Goal: Task Accomplishment & Management: Use online tool/utility

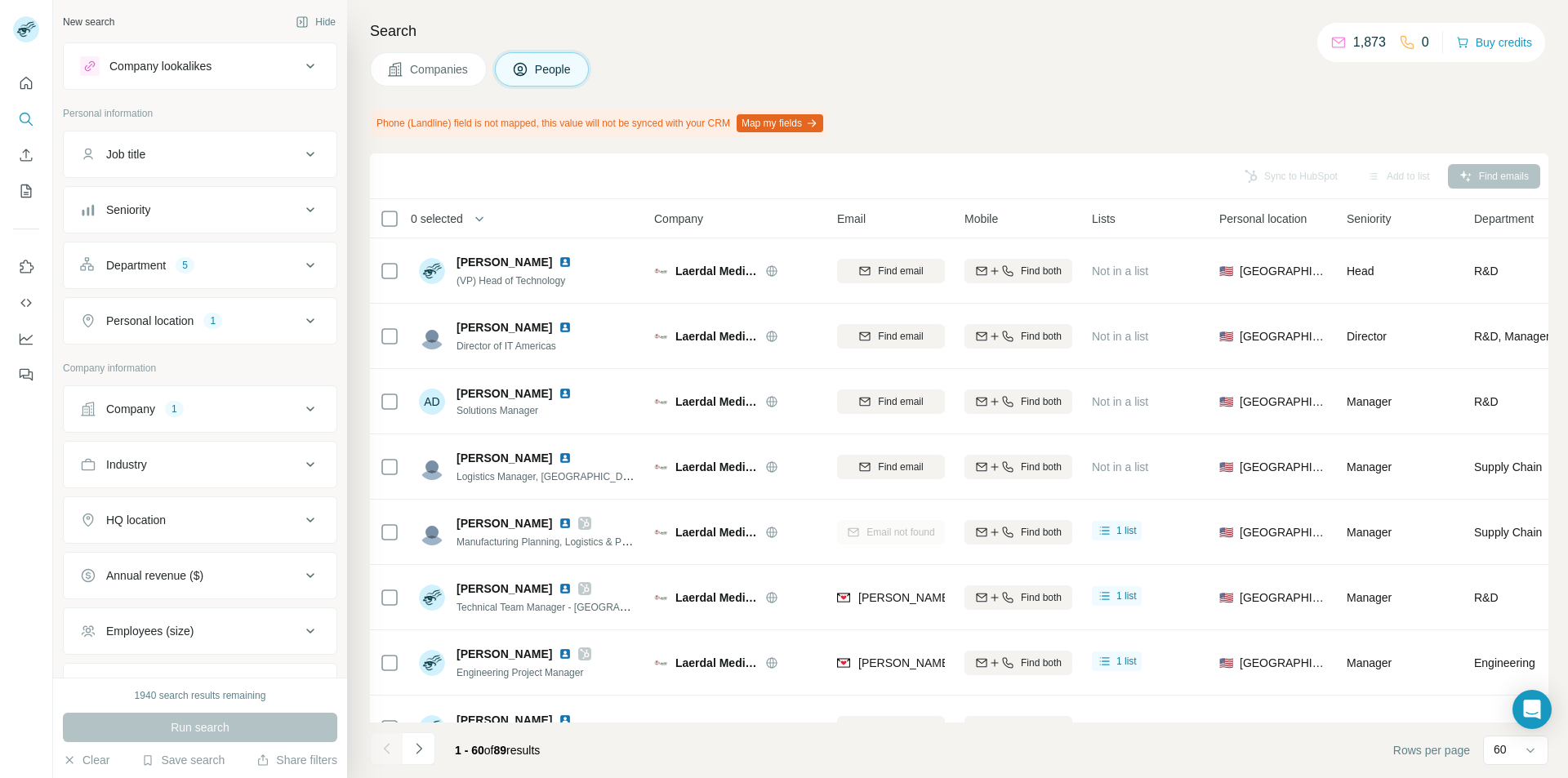
drag, startPoint x: 457, startPoint y: 772, endPoint x: 755, endPoint y: 777, distance: 298.0
click at [593, 353] on div "Sync to HubSpot Add to list Find emails 0 selected People Company Email Mobile …" at bounding box center [959, 466] width 1178 height 624
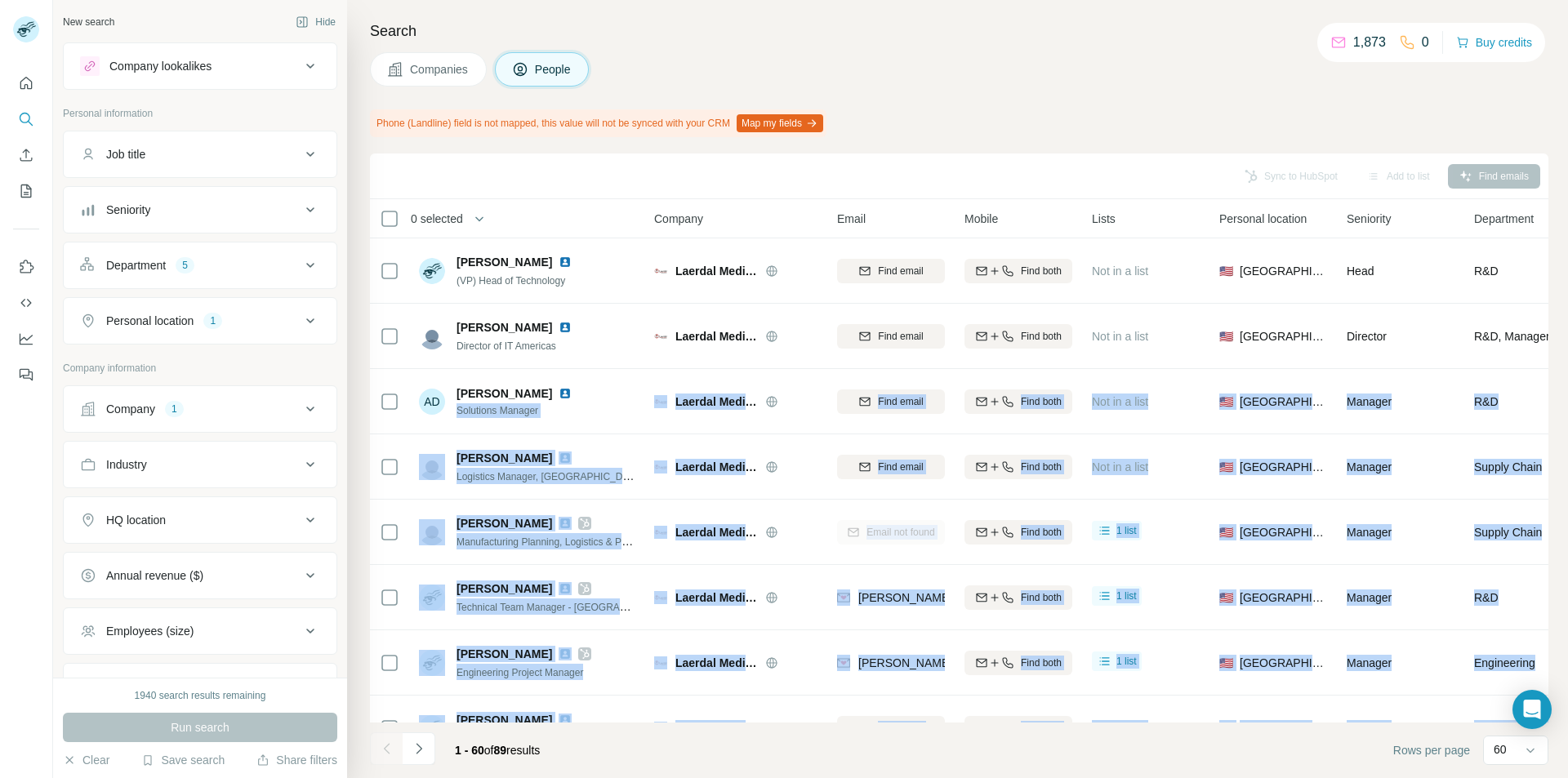
scroll to position [23, 0]
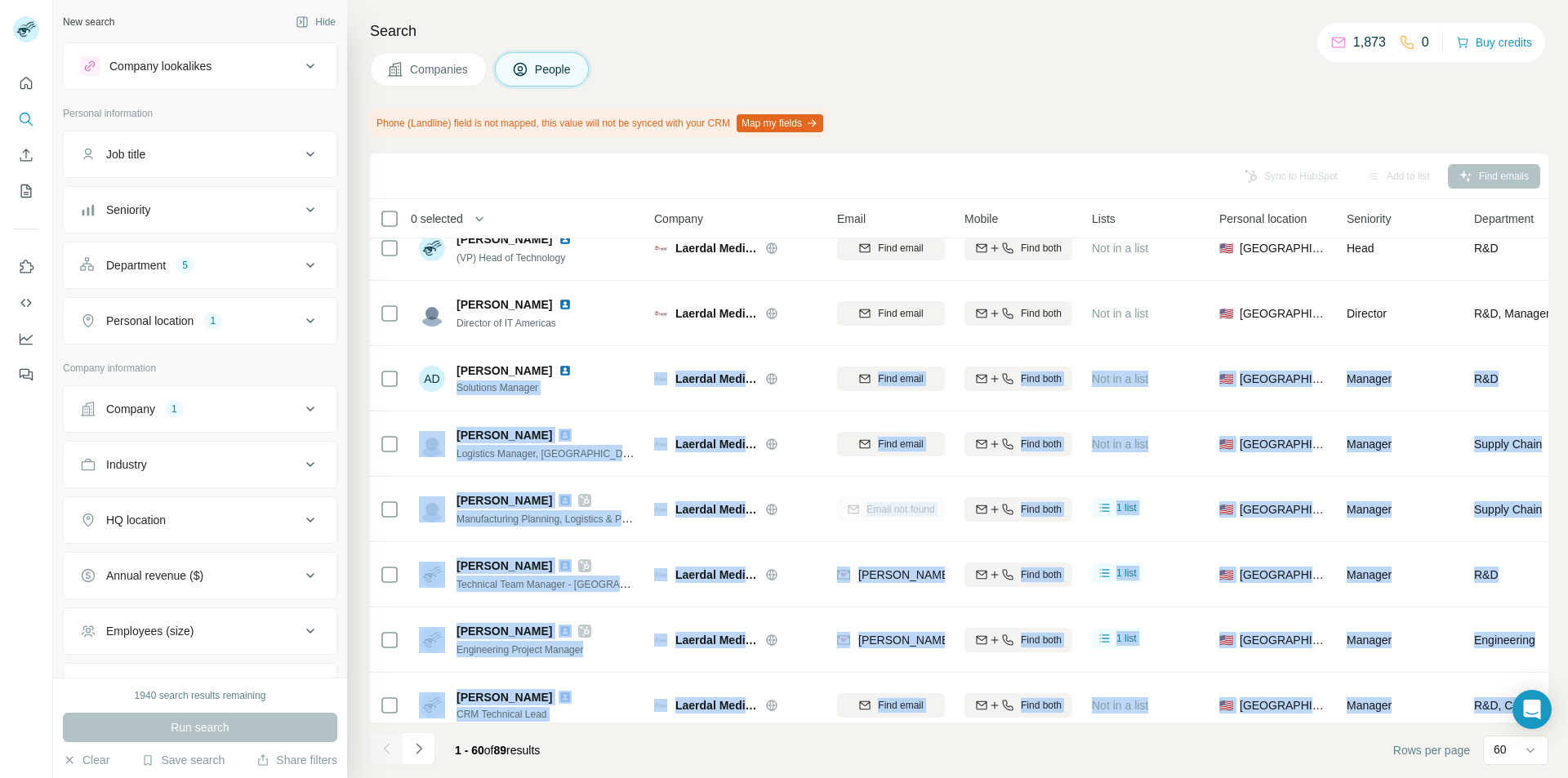
click at [158, 412] on div "Company 1" at bounding box center [190, 408] width 220 height 16
click at [167, 516] on icon "button" at bounding box center [173, 516] width 13 height 13
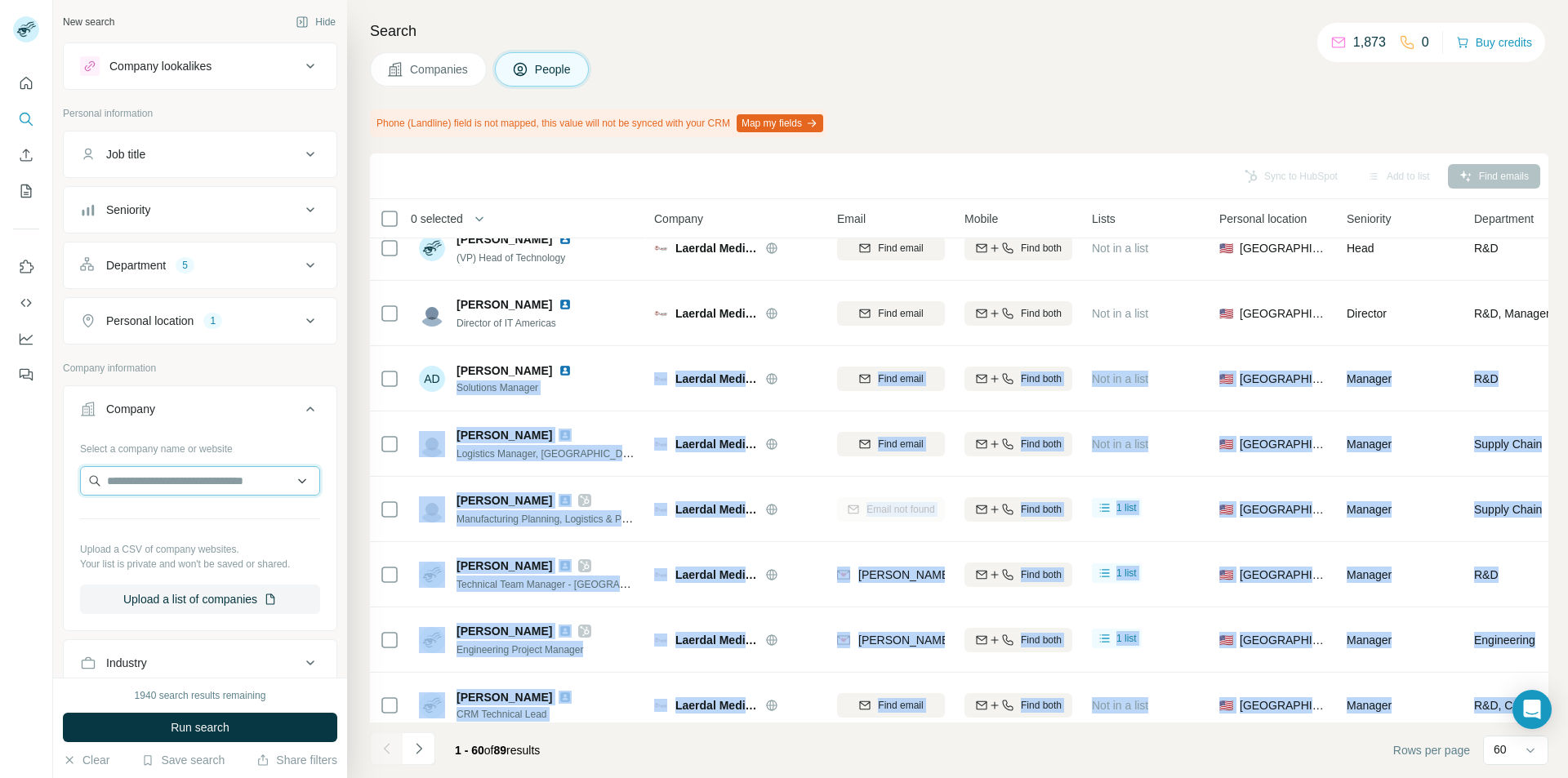
click at [129, 491] on input "text" at bounding box center [200, 481] width 240 height 29
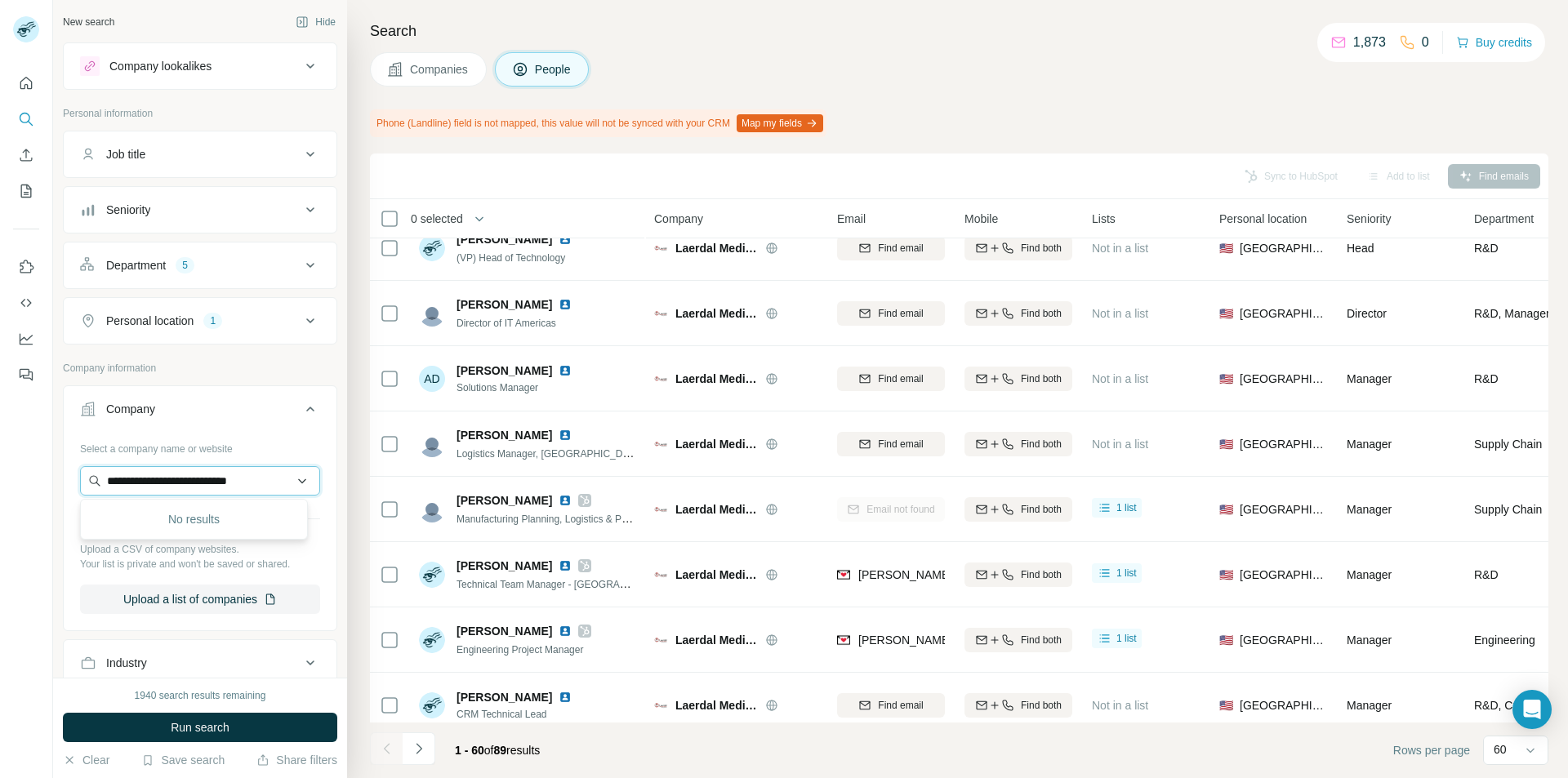
click at [201, 478] on input "**********" at bounding box center [200, 481] width 240 height 29
paste input "**********"
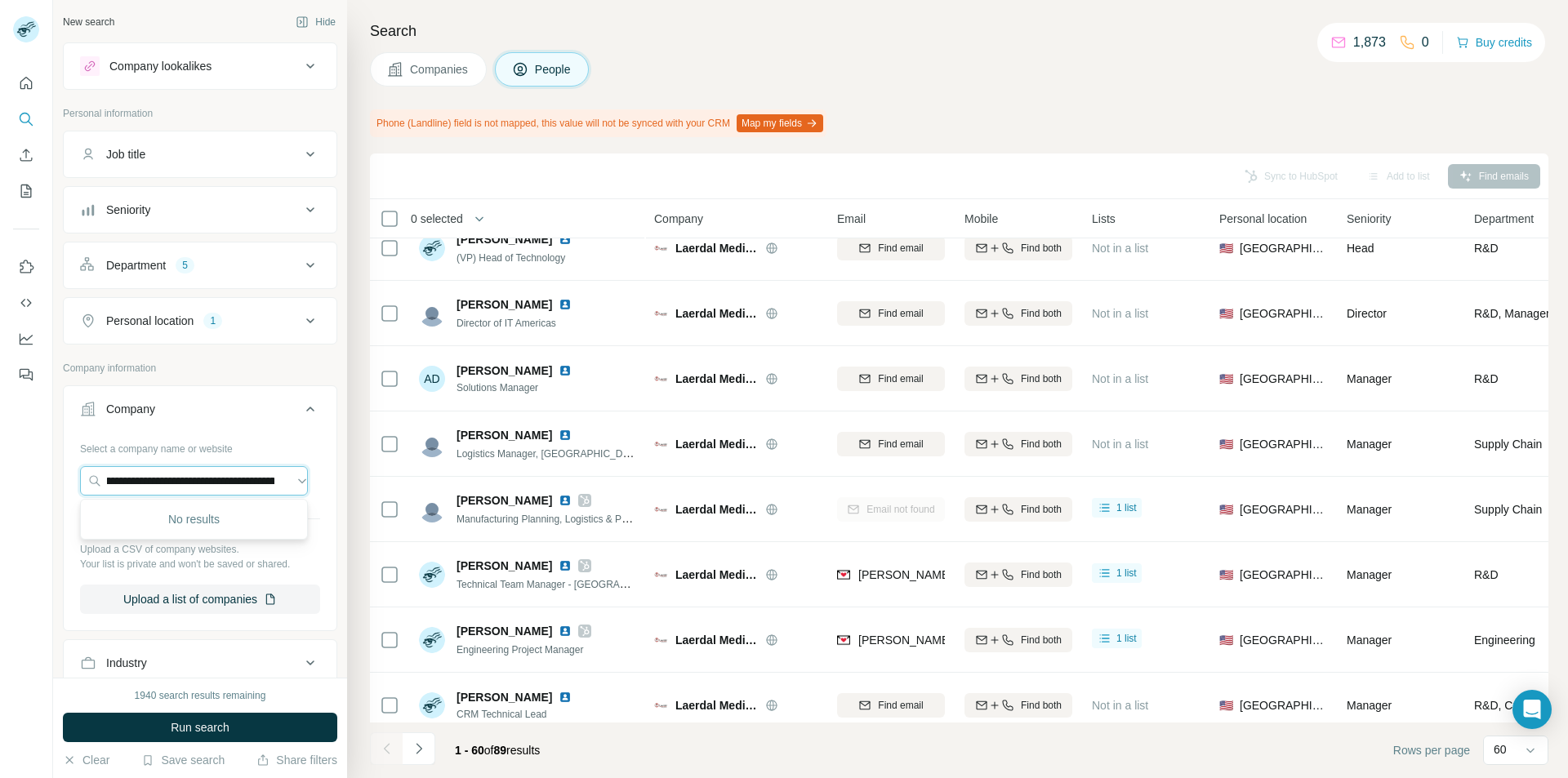
drag, startPoint x: 272, startPoint y: 481, endPoint x: 58, endPoint y: 496, distance: 214.5
click at [58, 496] on div "**********" at bounding box center [200, 339] width 294 height 677
type input "*"
click at [170, 478] on input "text" at bounding box center [194, 481] width 228 height 29
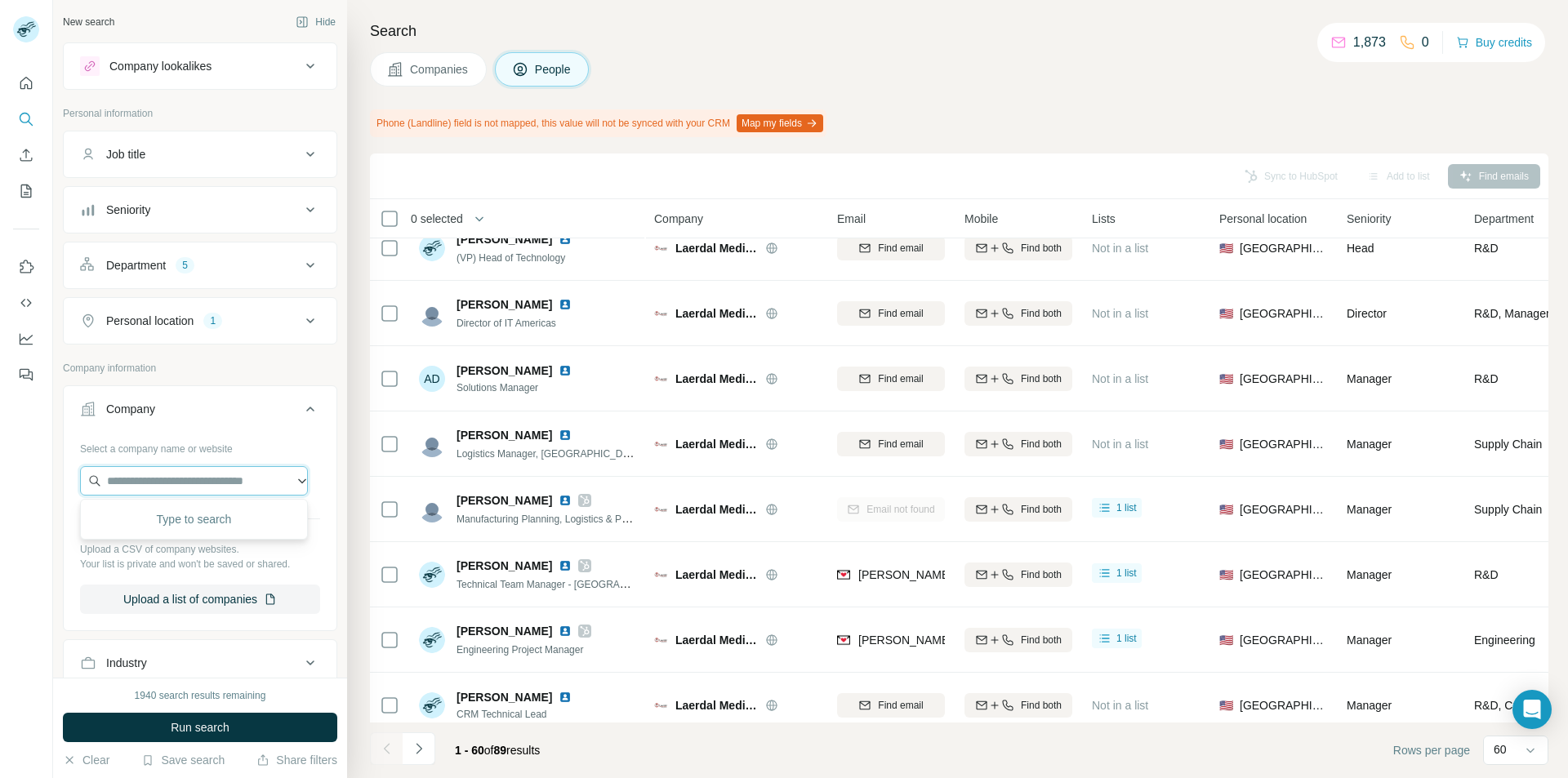
paste input "**********"
type input "**********"
click at [183, 535] on p "[DOMAIN_NAME]" at bounding box center [195, 533] width 138 height 15
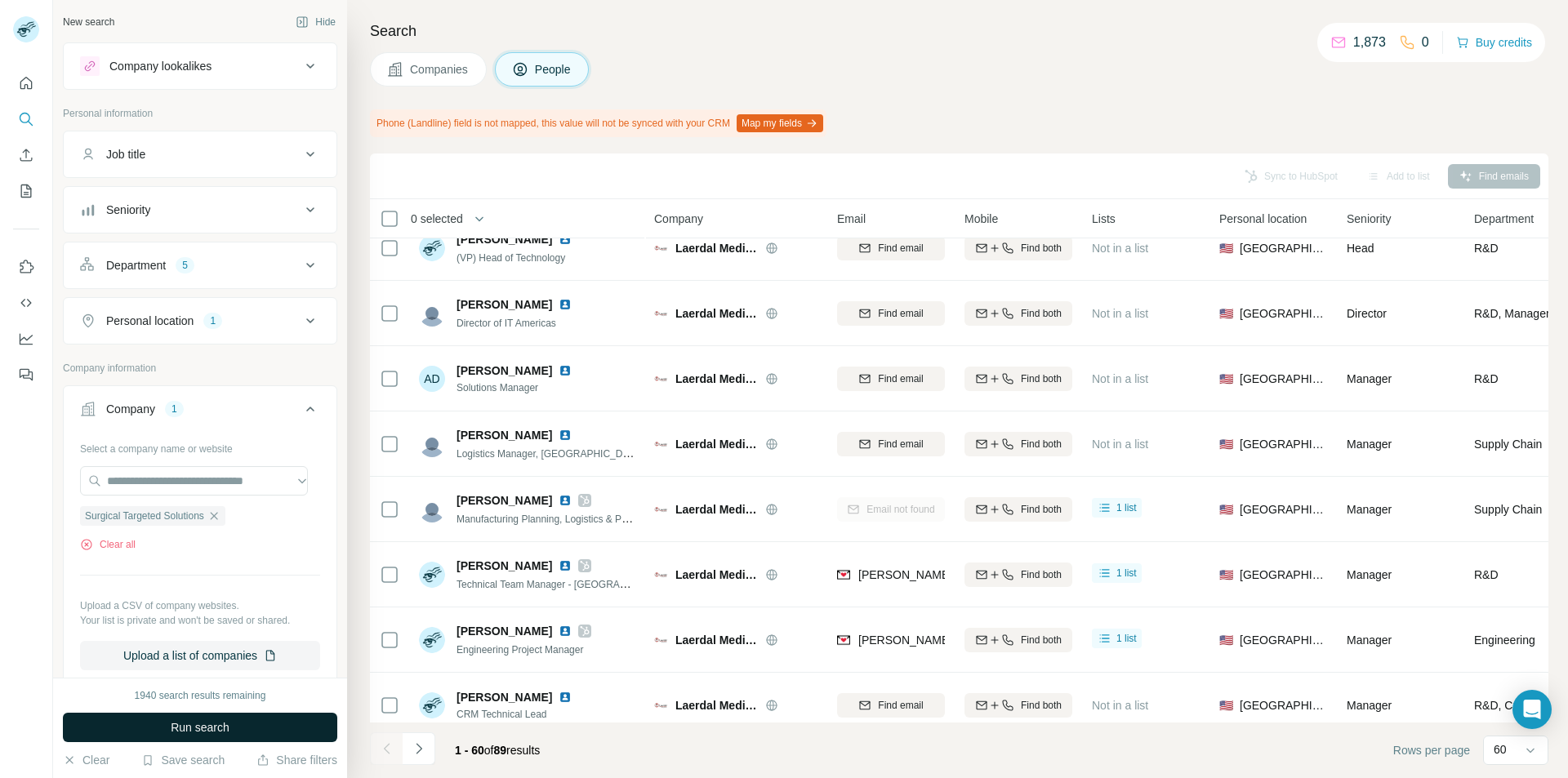
click at [209, 732] on span "Run search" at bounding box center [200, 727] width 58 height 16
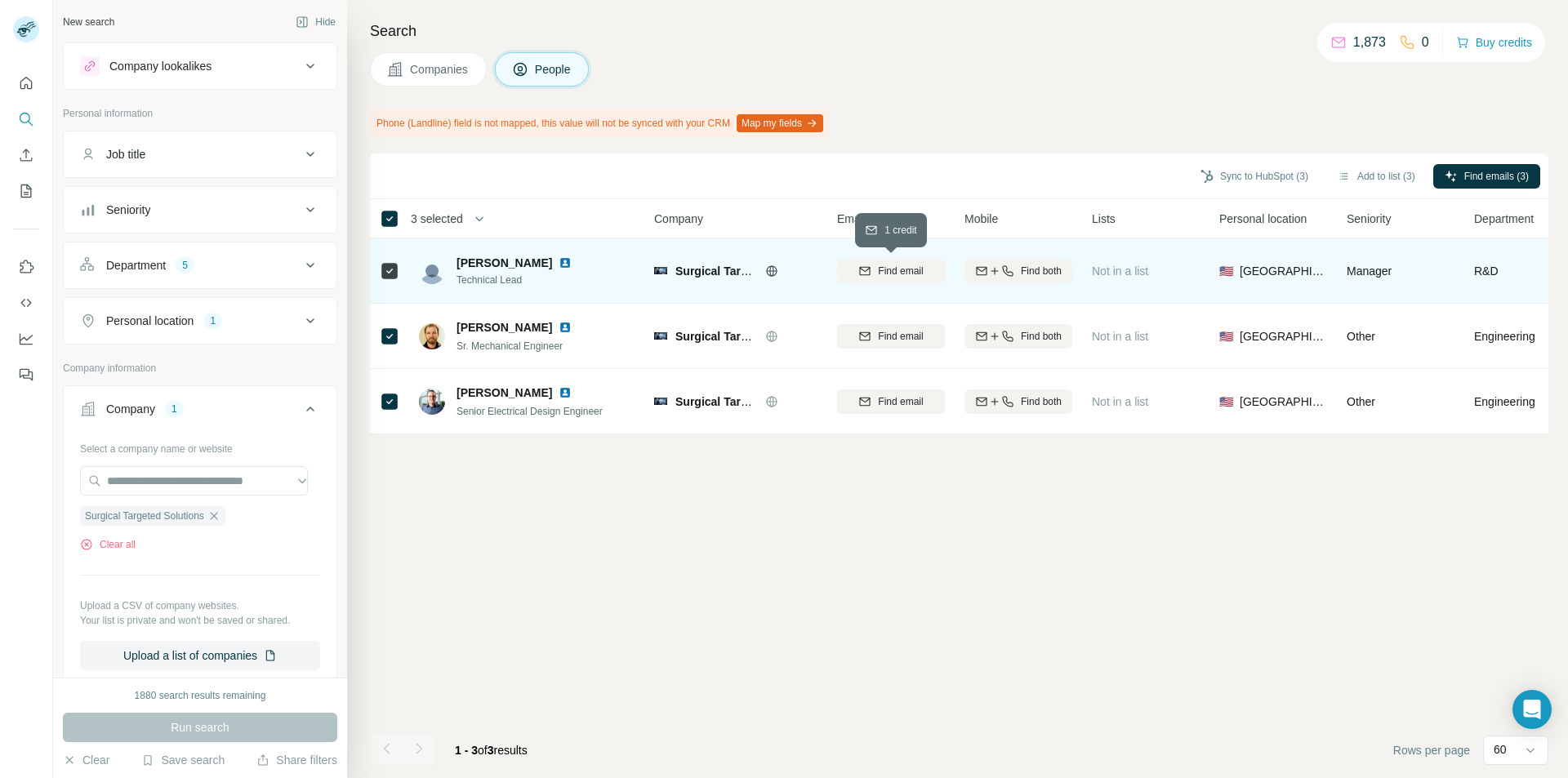
click at [873, 273] on div "Find email" at bounding box center [890, 271] width 108 height 15
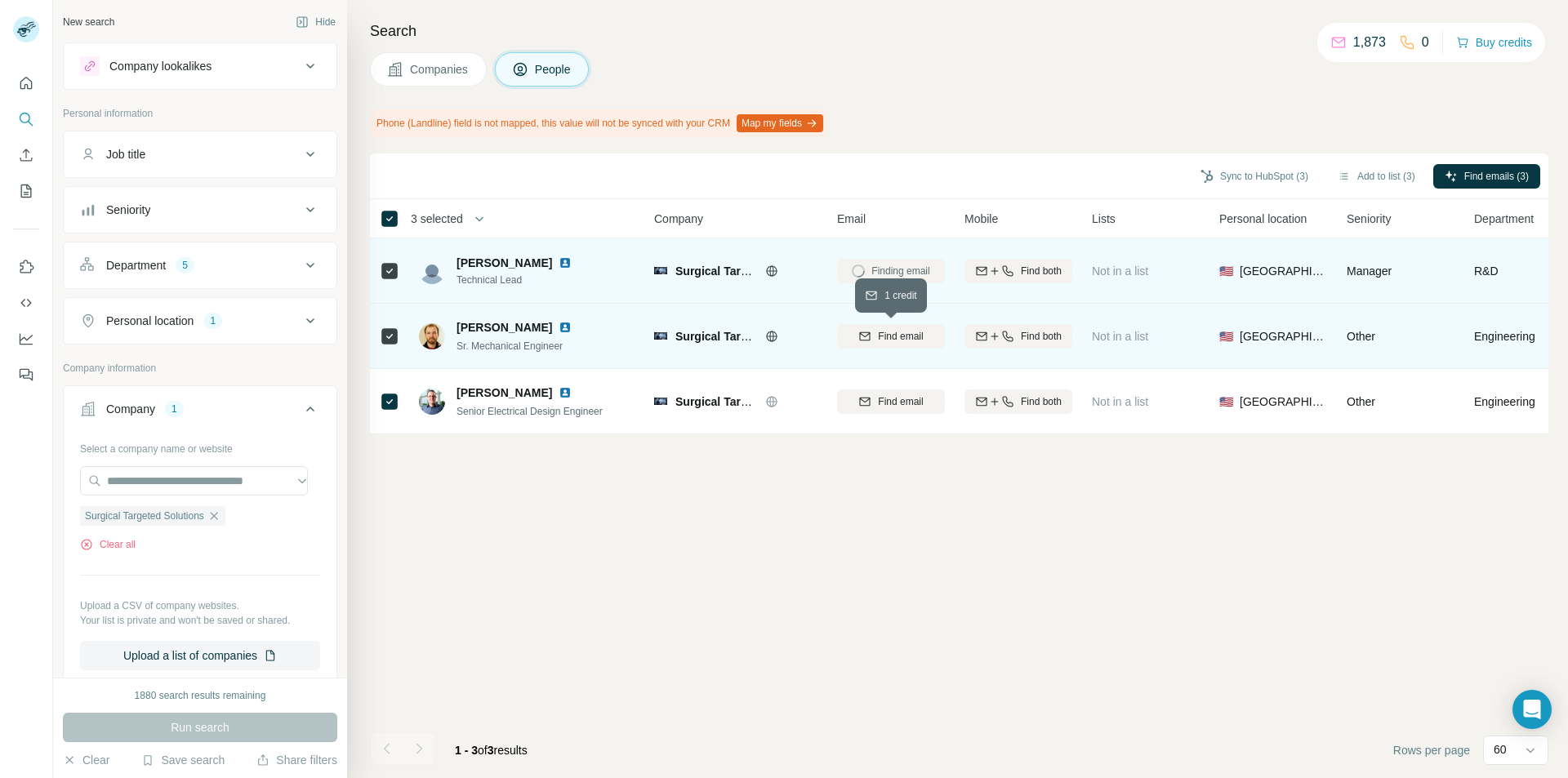
click at [865, 340] on icon "button" at bounding box center [865, 335] width 10 height 8
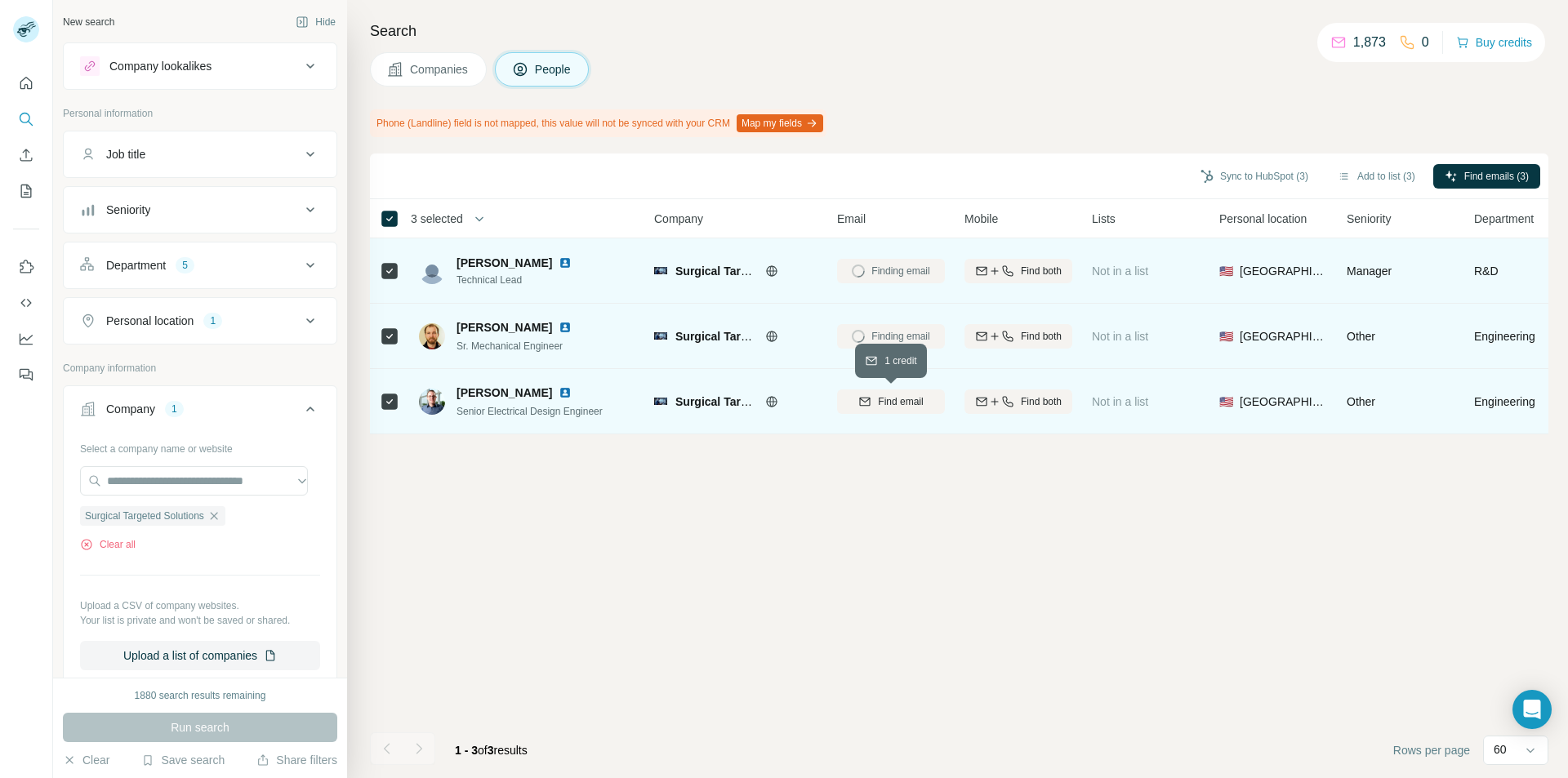
click at [870, 396] on icon "button" at bounding box center [864, 401] width 13 height 13
click at [1255, 181] on button "Sync to HubSpot (3)" at bounding box center [1255, 176] width 131 height 24
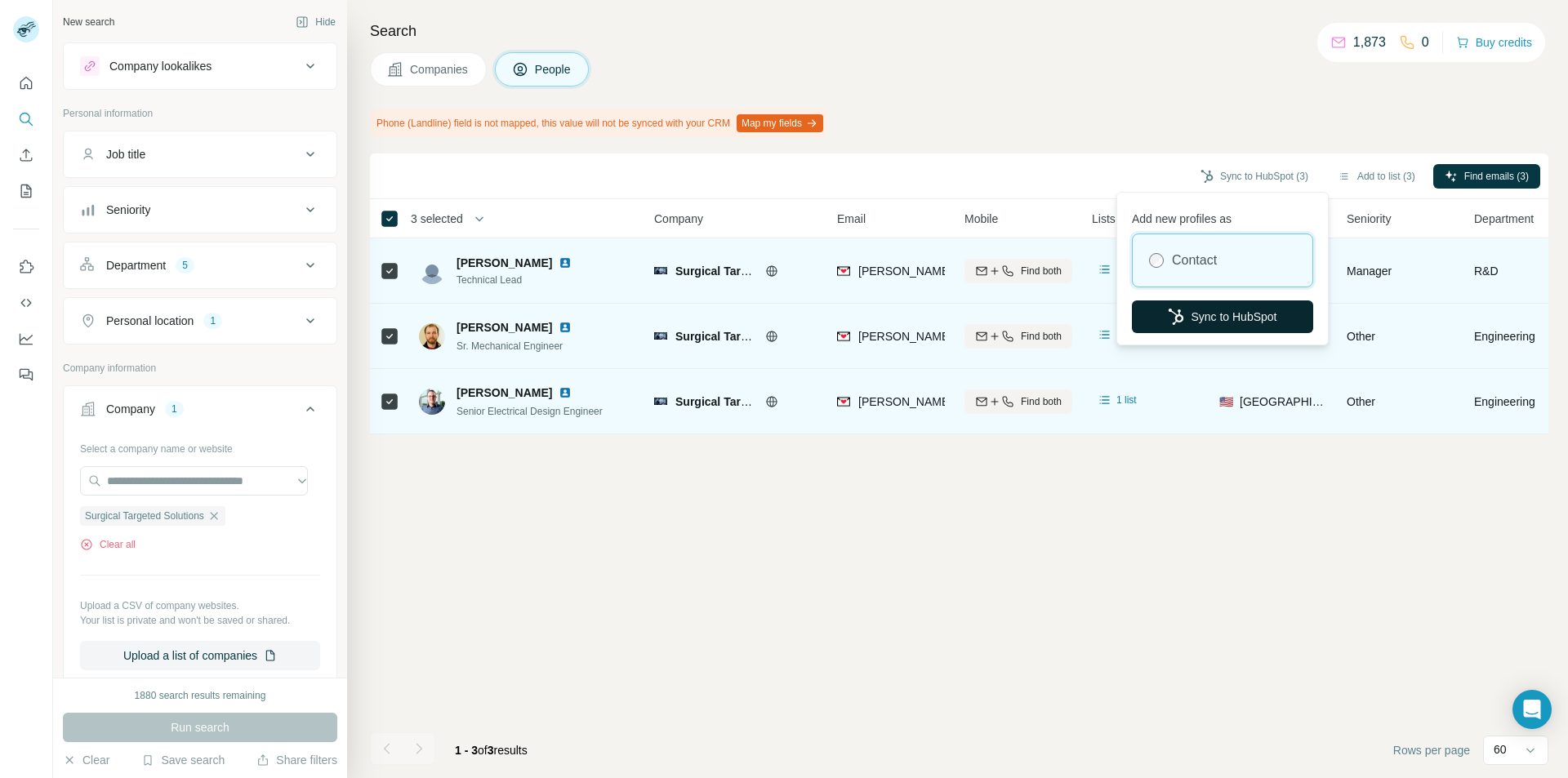
click at [1203, 311] on button "Sync to HubSpot" at bounding box center [1222, 316] width 181 height 33
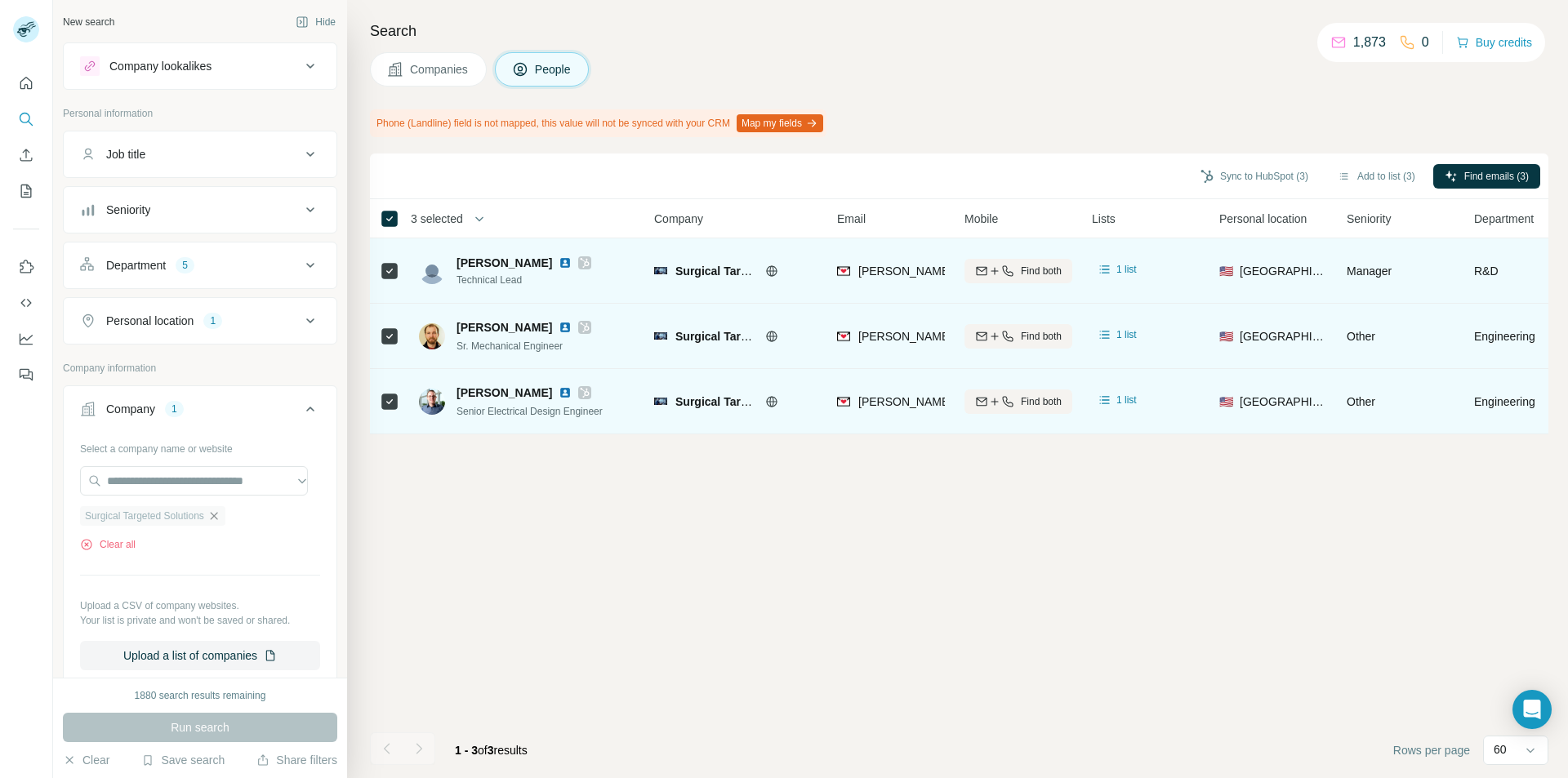
click at [216, 515] on icon "button" at bounding box center [213, 516] width 13 height 13
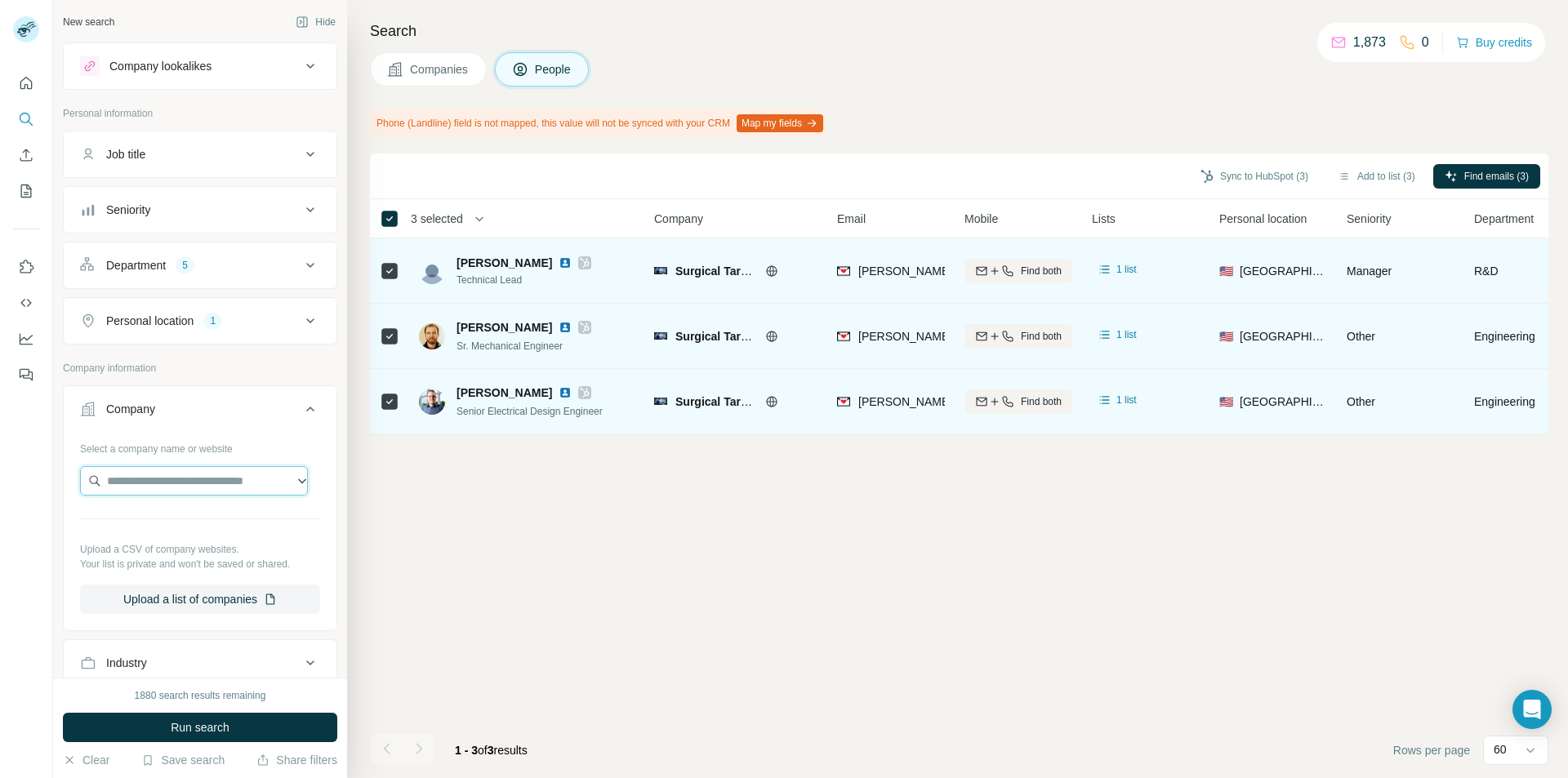
click at [163, 492] on input "text" at bounding box center [194, 481] width 228 height 29
paste input "**********"
type input "**********"
click at [157, 524] on p "[PERSON_NAME] Enterprises" at bounding box center [204, 518] width 155 height 16
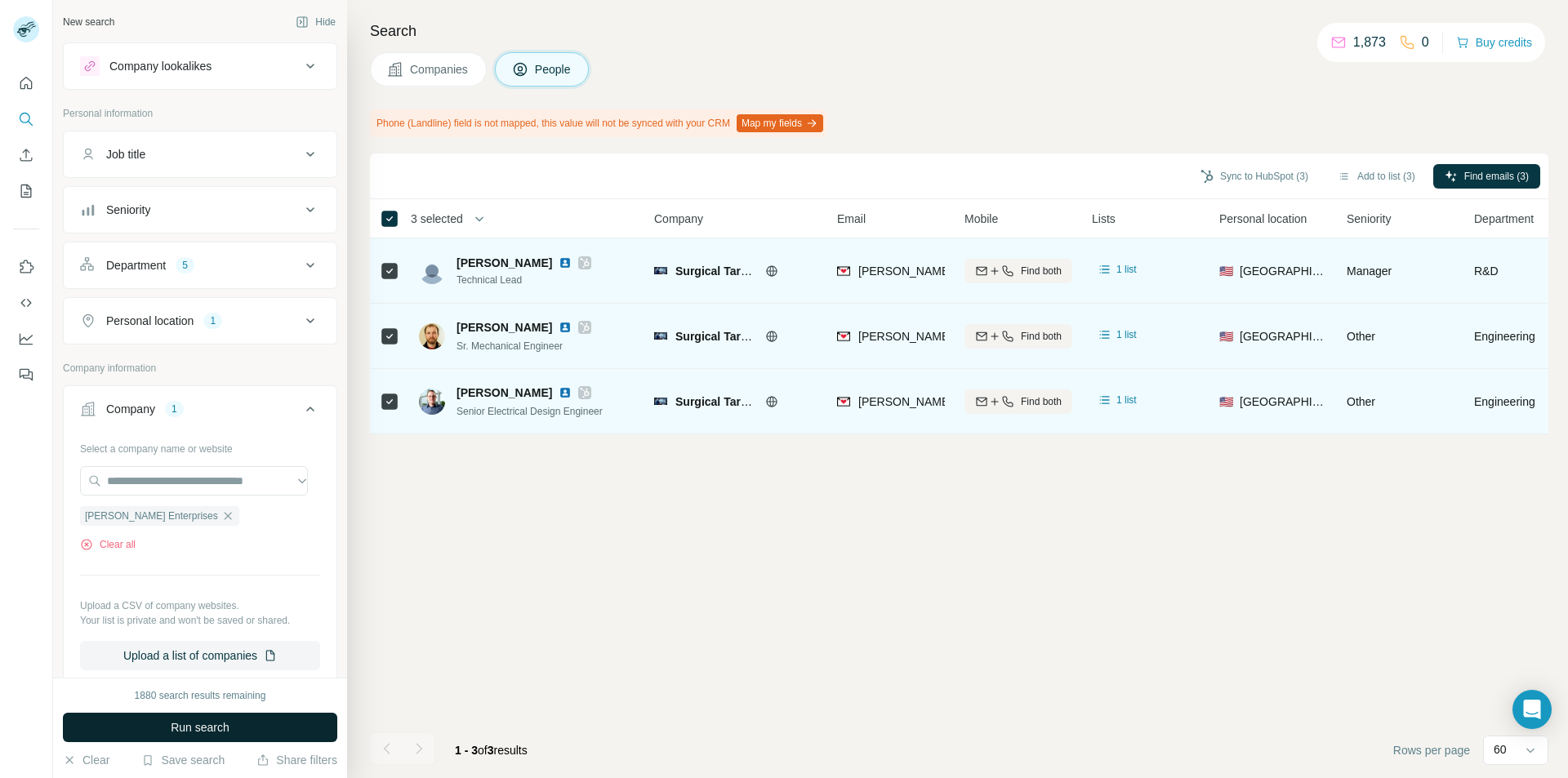
click at [186, 717] on button "Run search" at bounding box center [200, 727] width 274 height 29
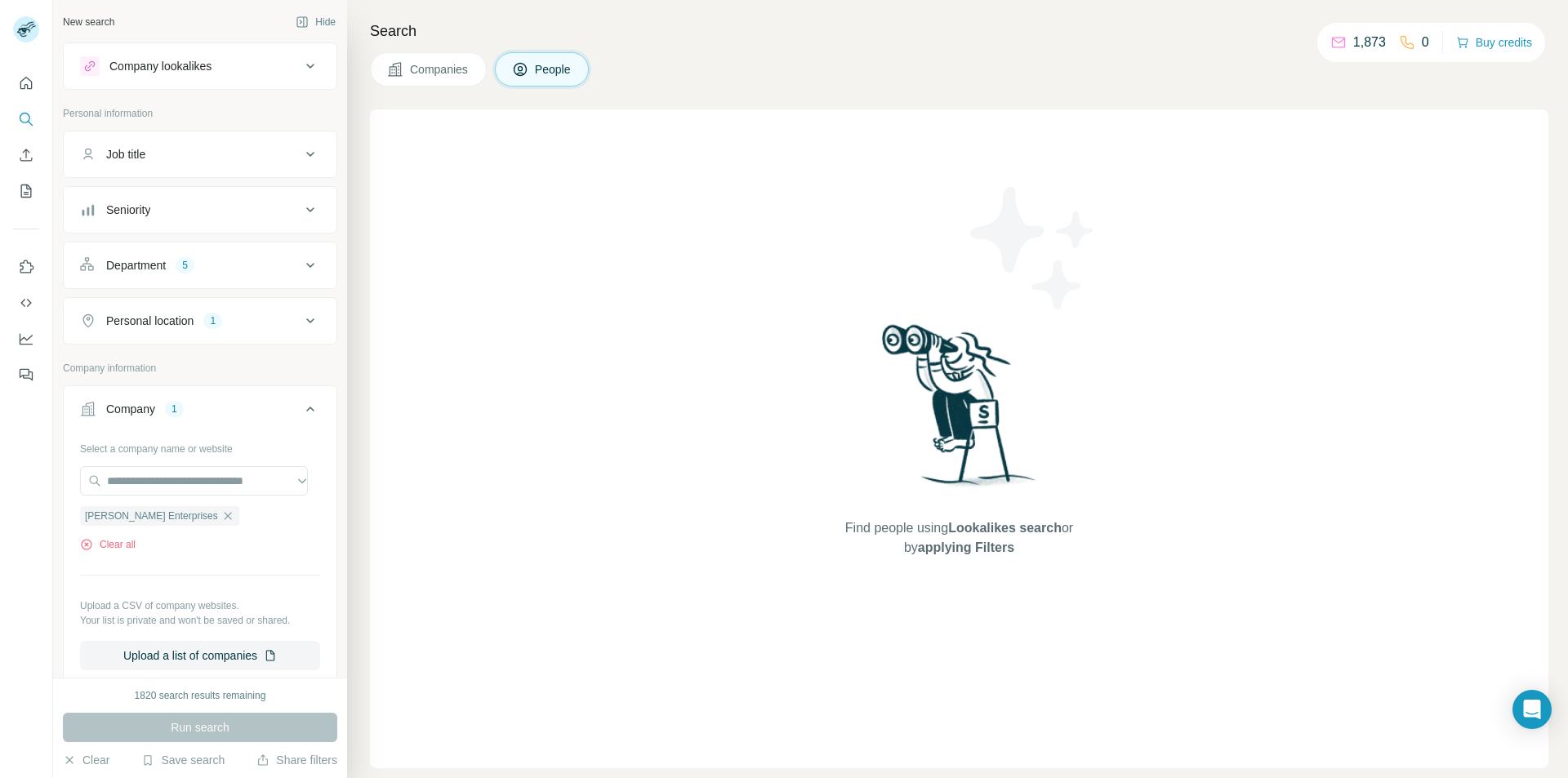
click at [192, 270] on div "5" at bounding box center [185, 265] width 19 height 15
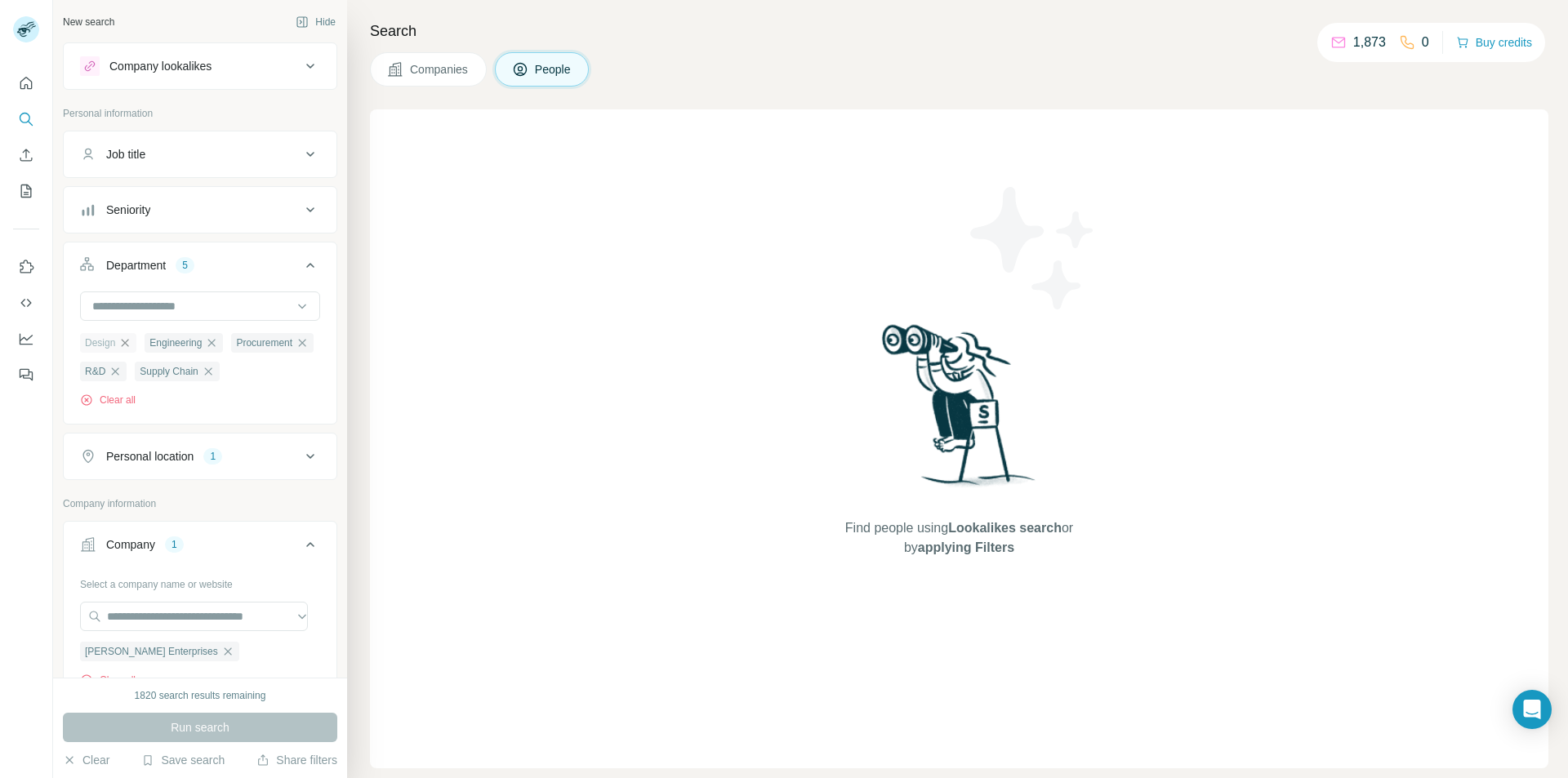
click at [126, 348] on icon "button" at bounding box center [125, 342] width 13 height 13
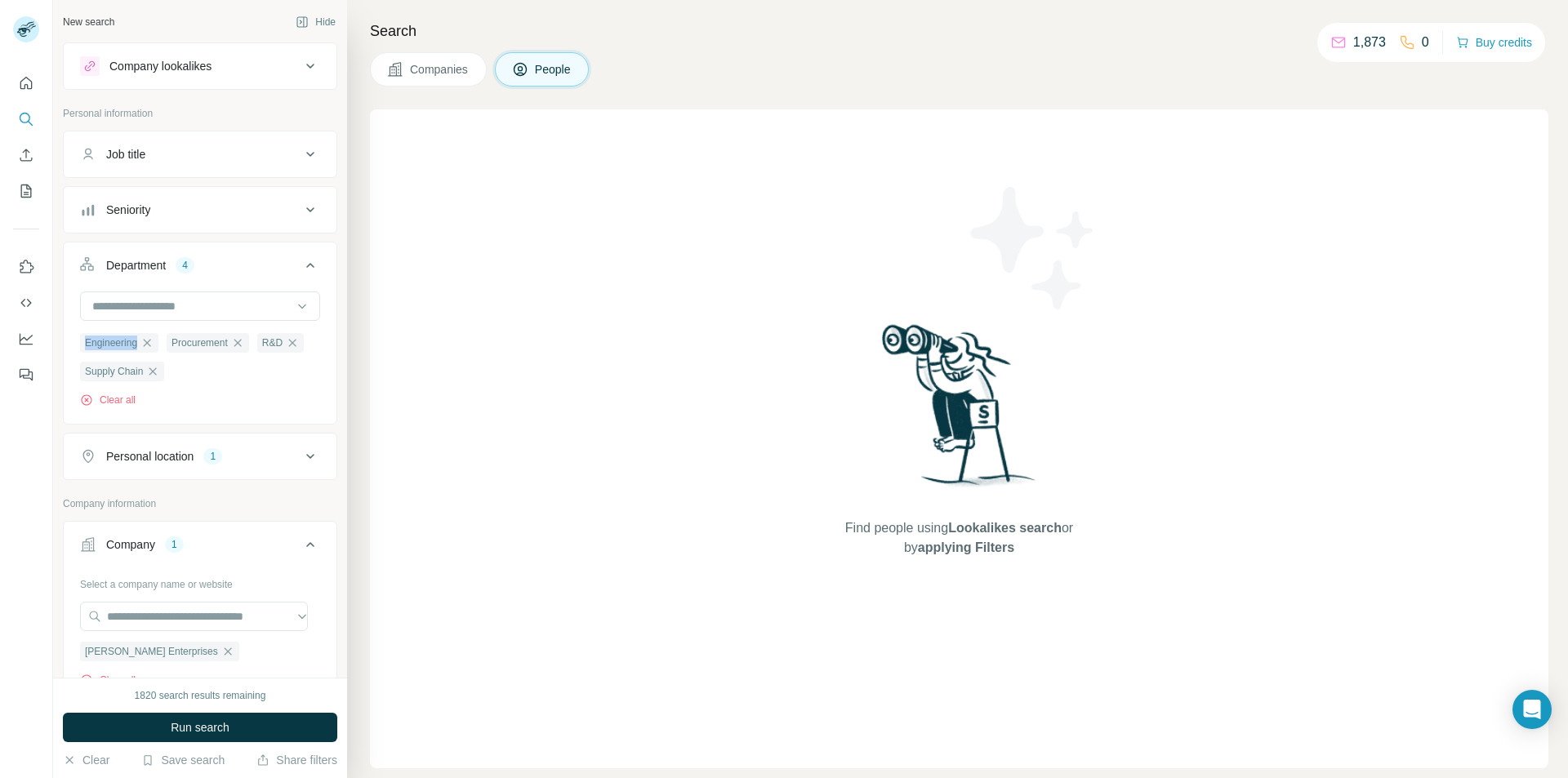
click at [126, 348] on span "Engineering" at bounding box center [111, 342] width 52 height 15
click at [145, 343] on icon "button" at bounding box center [146, 342] width 13 height 13
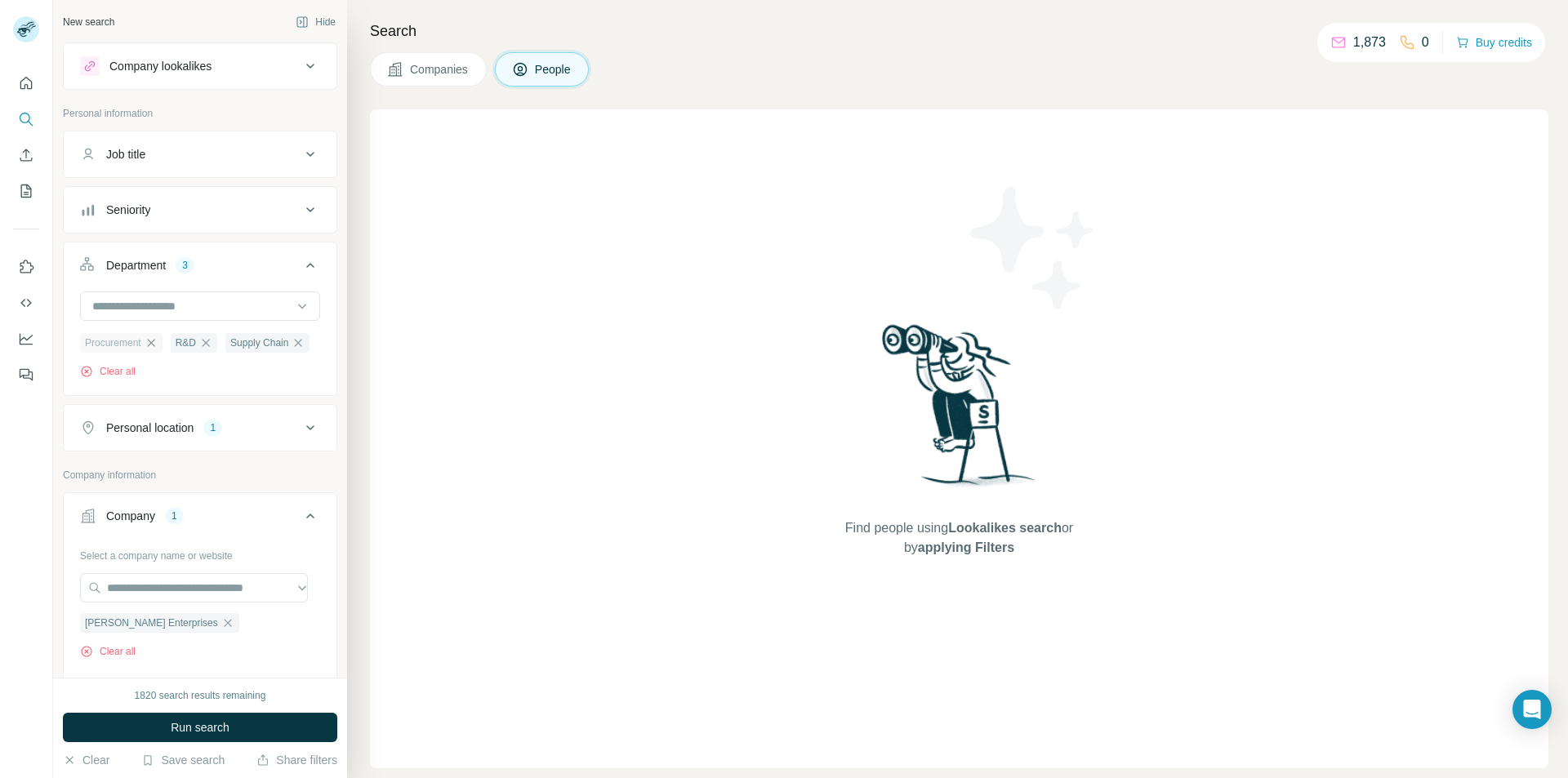
click at [149, 342] on icon "button" at bounding box center [151, 342] width 13 height 13
click at [118, 343] on icon "button" at bounding box center [114, 342] width 13 height 13
click at [153, 344] on icon "button" at bounding box center [153, 342] width 8 height 8
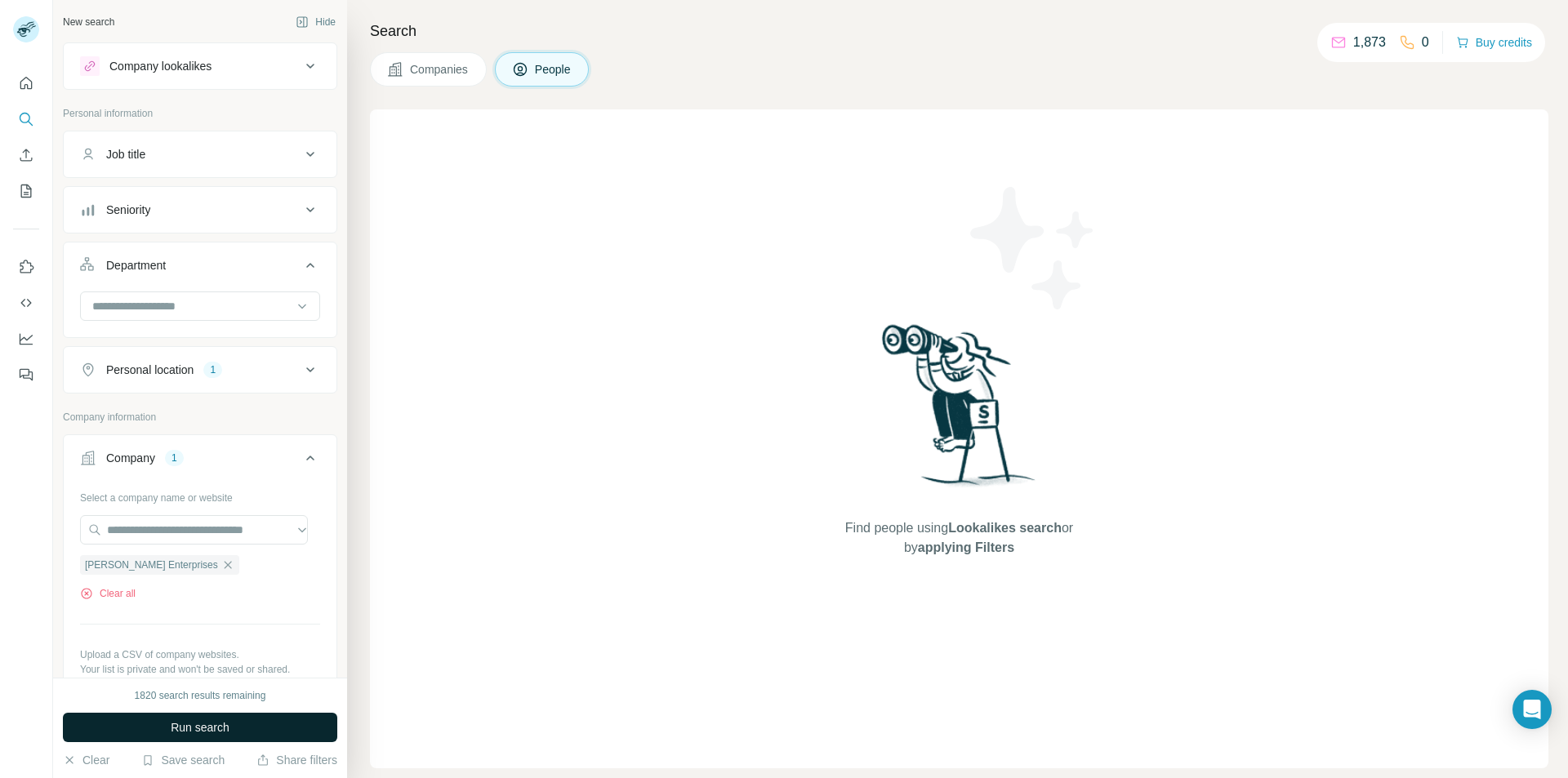
click at [181, 724] on span "Run search" at bounding box center [200, 727] width 58 height 16
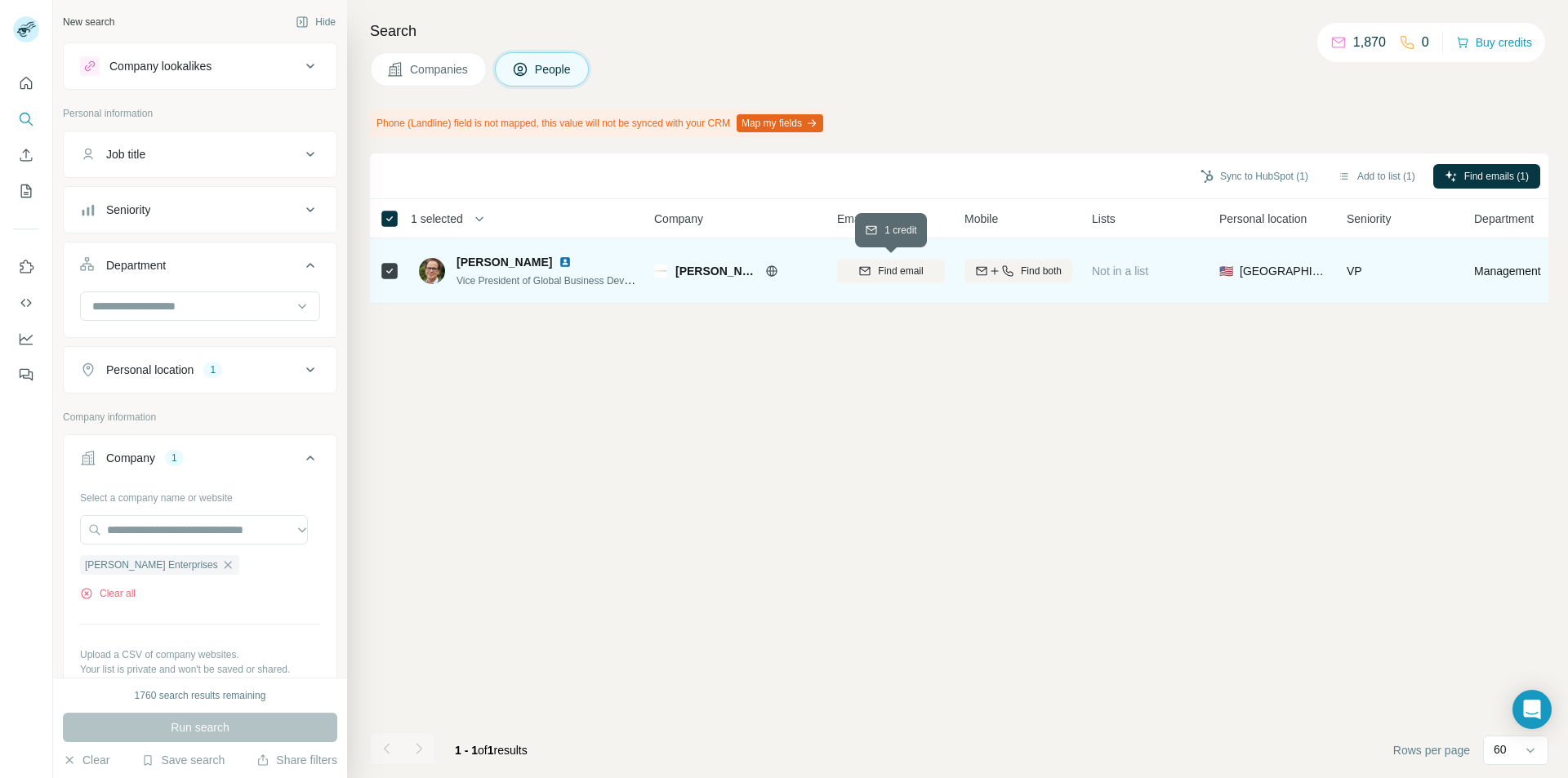
click at [874, 273] on div "Find email" at bounding box center [890, 271] width 108 height 15
click at [1239, 182] on button "Sync to HubSpot (1)" at bounding box center [1255, 176] width 131 height 24
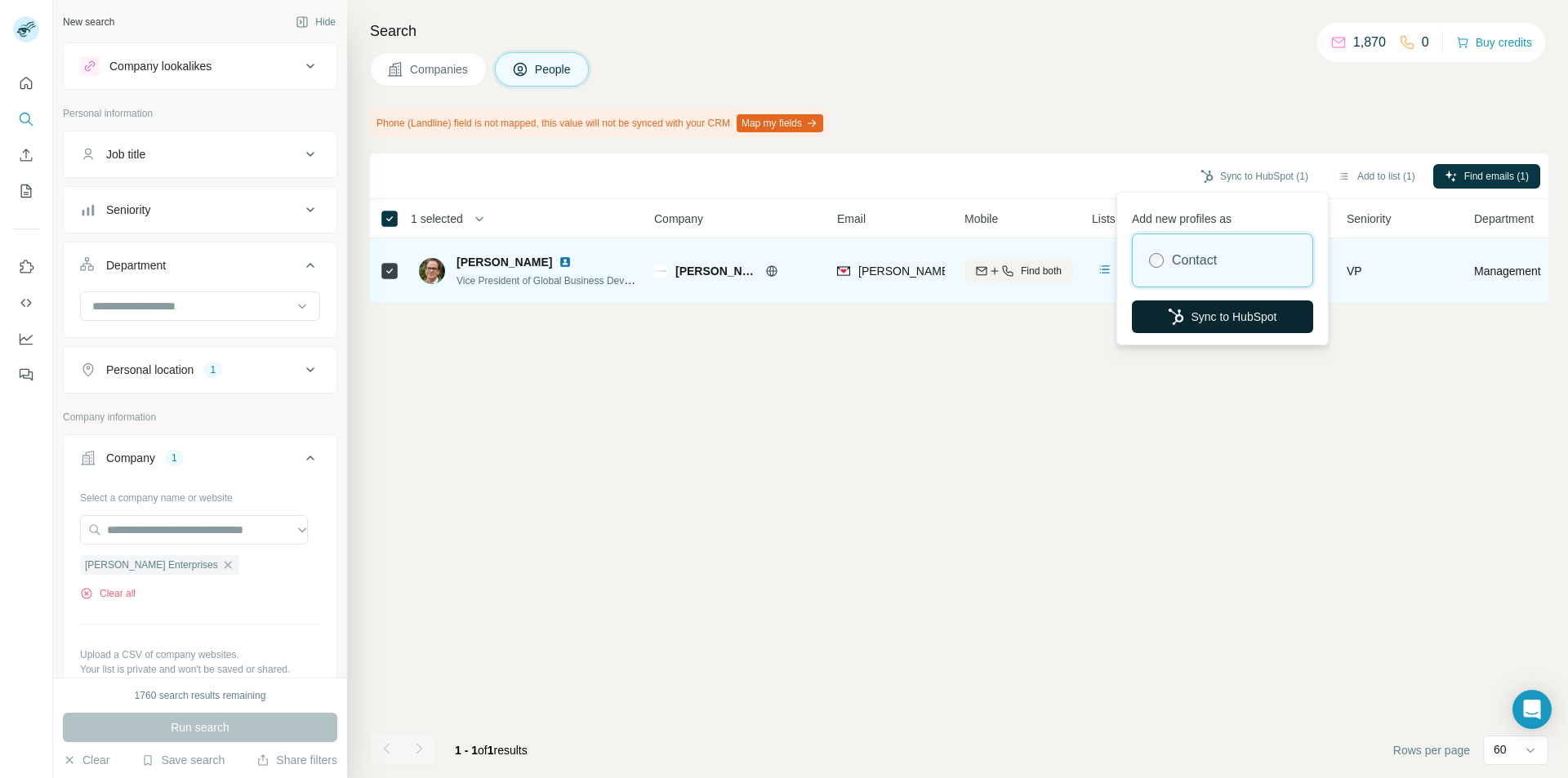
click at [1188, 322] on button "Sync to HubSpot" at bounding box center [1222, 316] width 181 height 33
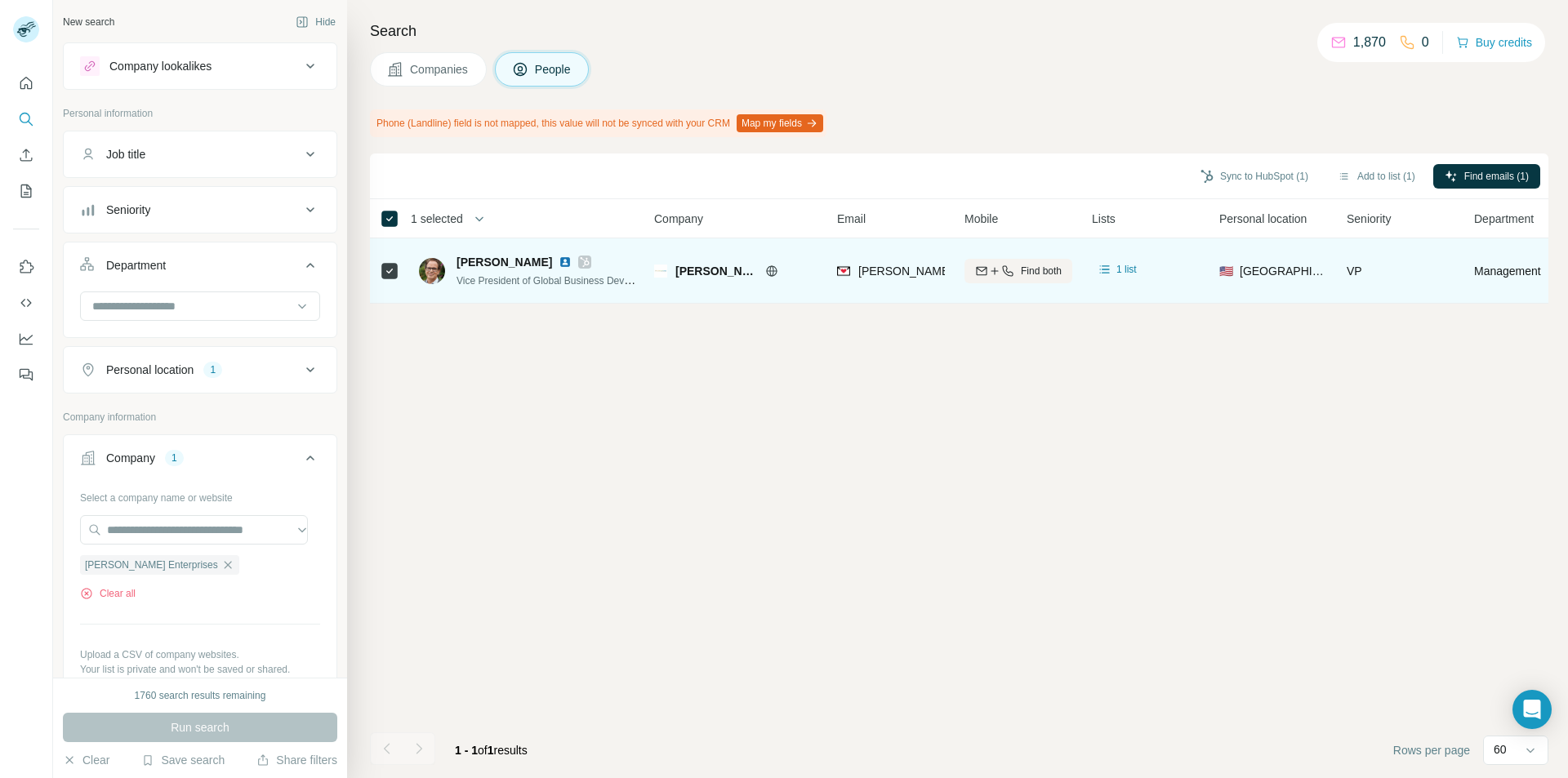
drag, startPoint x: 181, startPoint y: 565, endPoint x: 165, endPoint y: 546, distance: 24.8
click at [221, 565] on icon "button" at bounding box center [227, 564] width 13 height 13
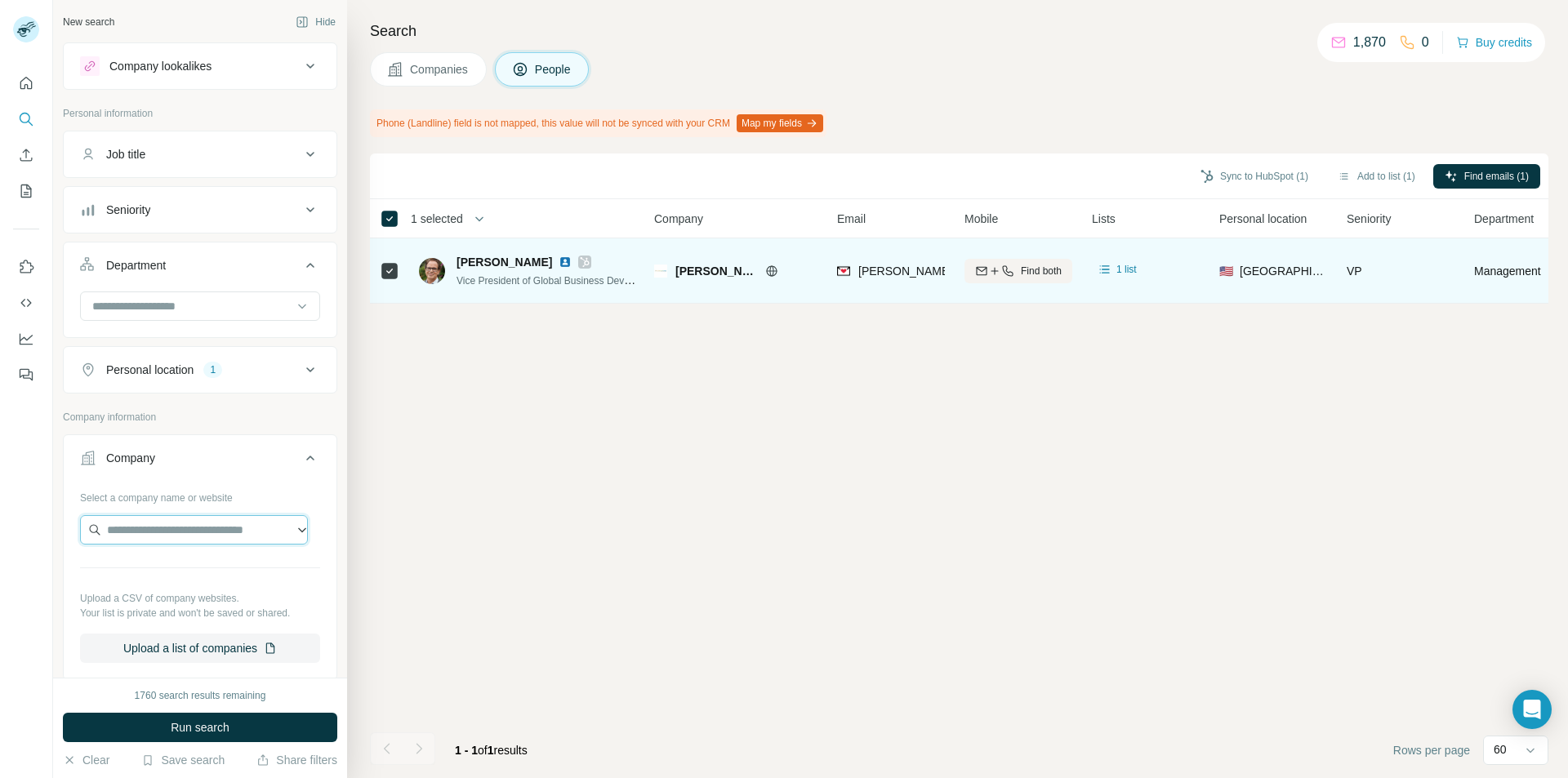
click at [157, 538] on input "text" at bounding box center [194, 530] width 228 height 29
paste input "**********"
type input "**********"
click at [162, 589] on p "[DOMAIN_NAME]" at bounding box center [165, 581] width 78 height 15
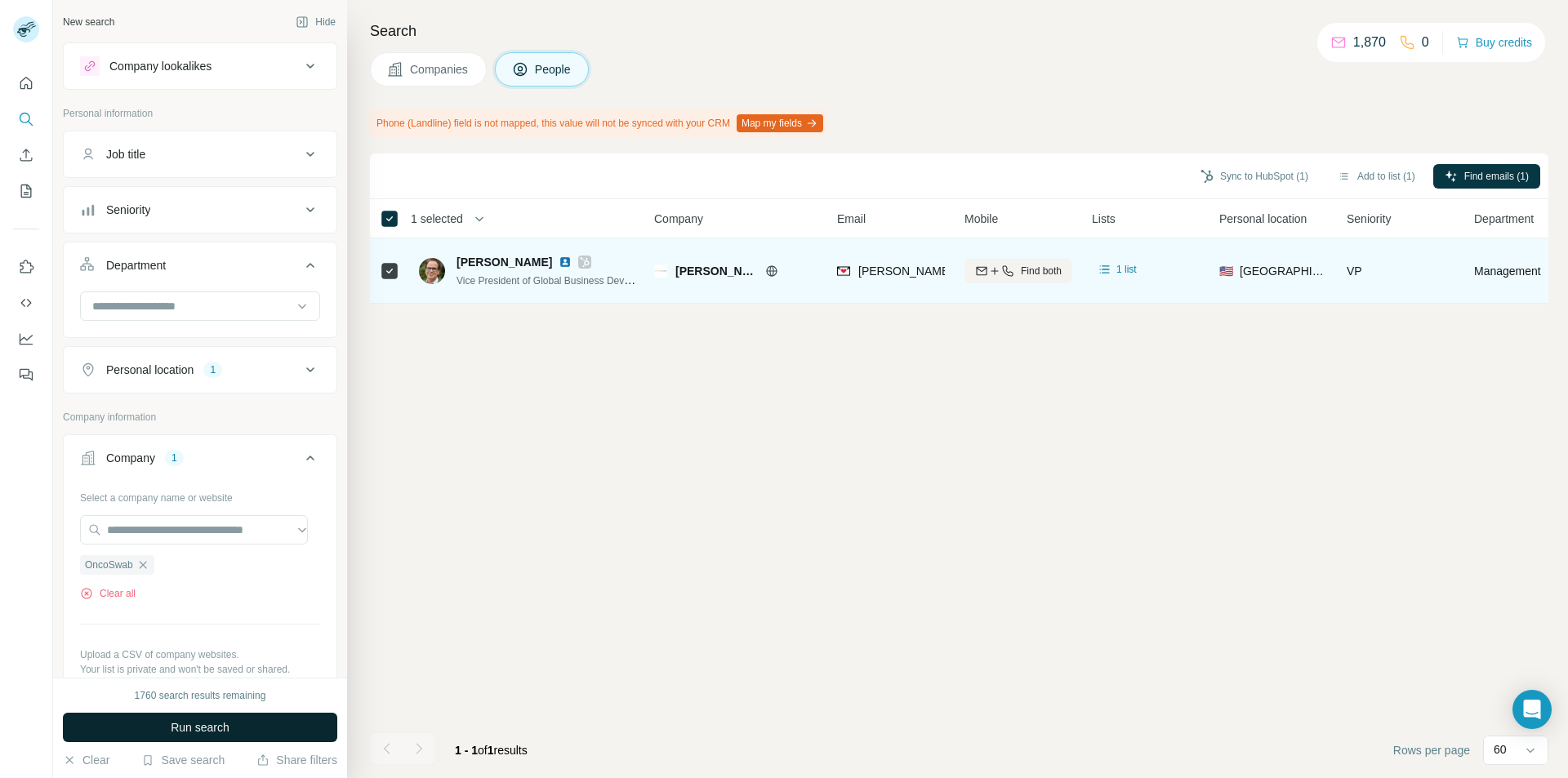
click at [193, 727] on span "Run search" at bounding box center [200, 727] width 58 height 16
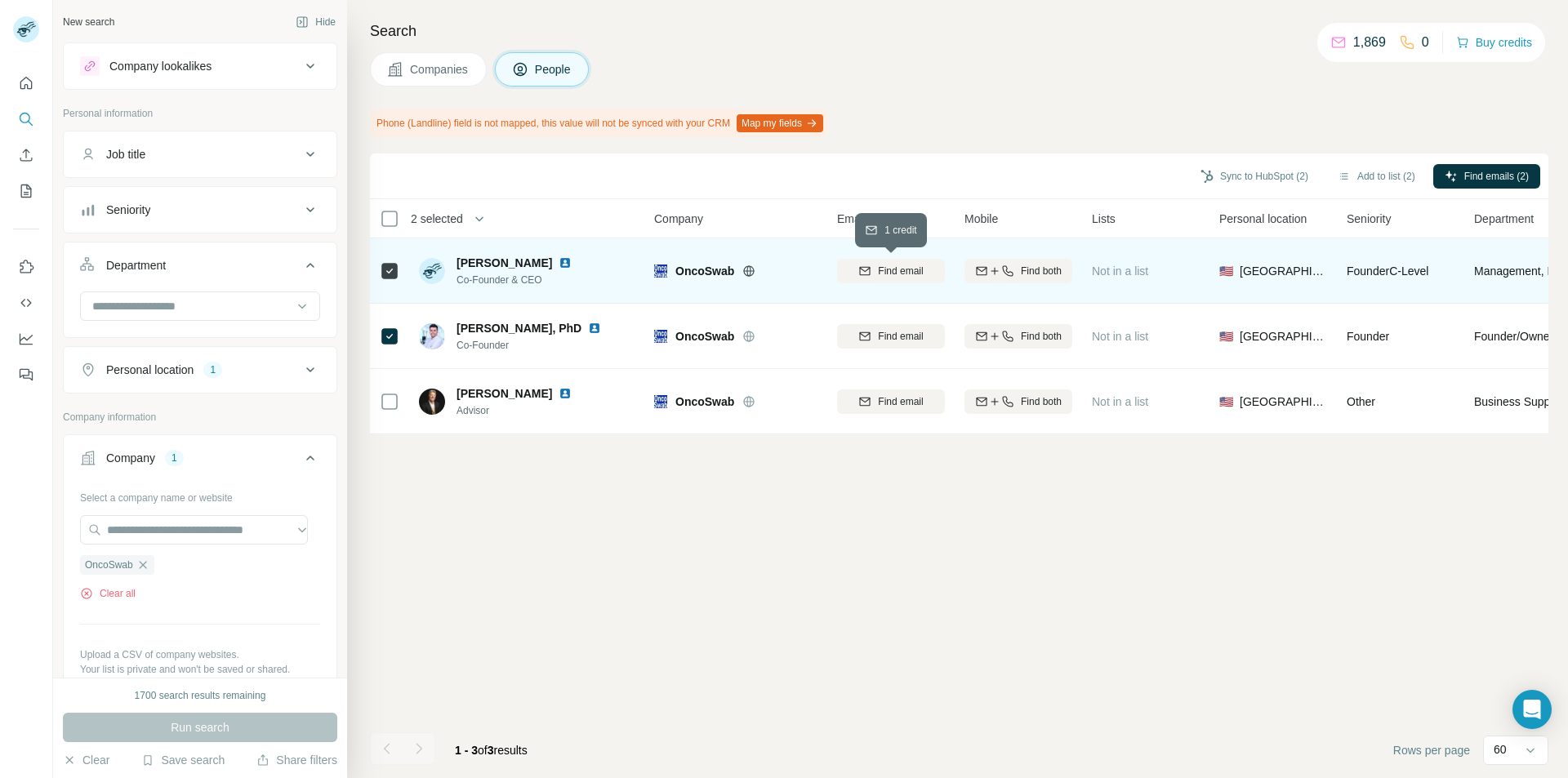
click at [864, 272] on icon "button" at bounding box center [864, 271] width 13 height 13
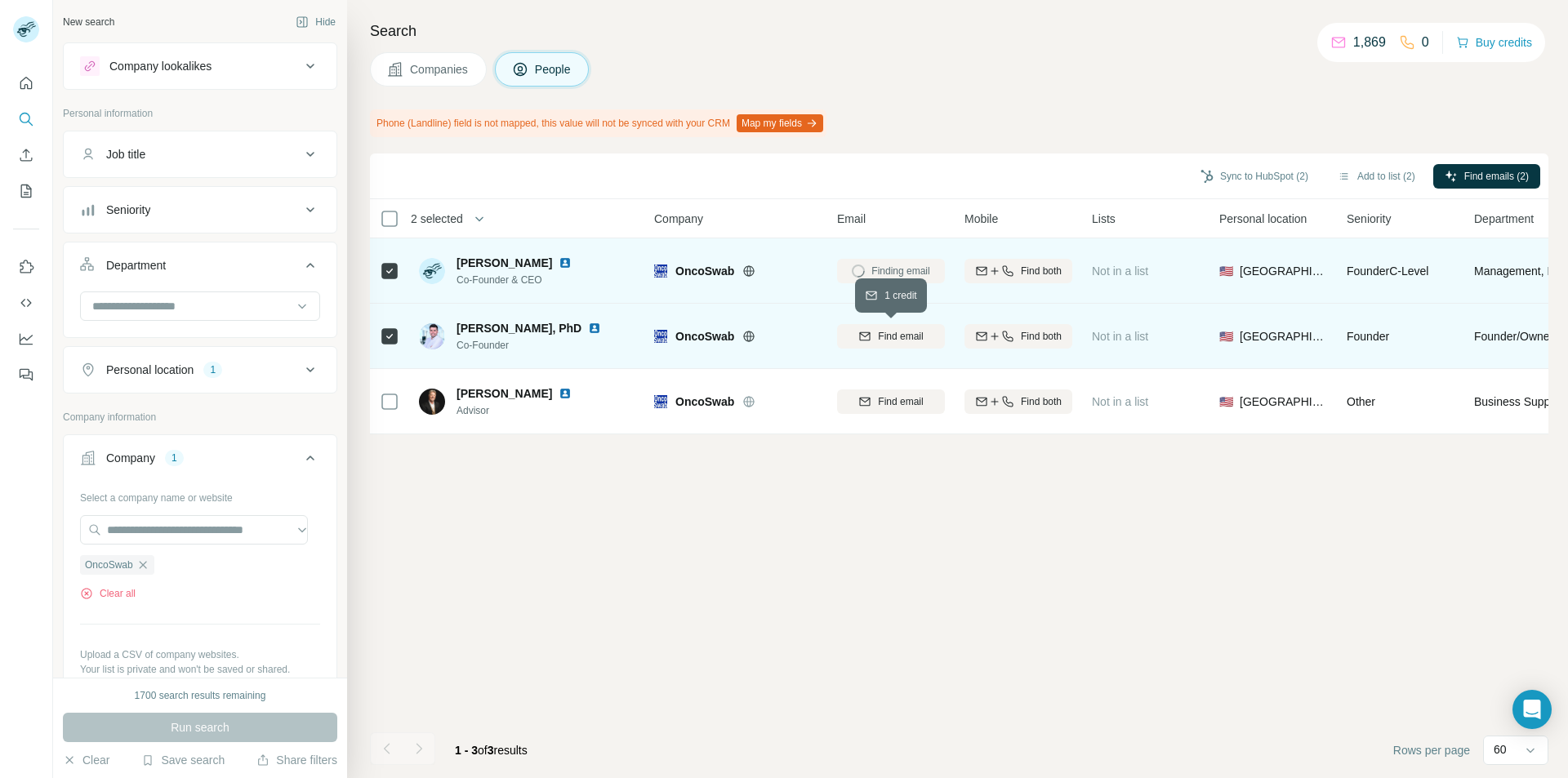
click at [870, 341] on icon "button" at bounding box center [864, 336] width 13 height 13
click at [1243, 186] on button "Sync to HubSpot (2)" at bounding box center [1255, 176] width 131 height 24
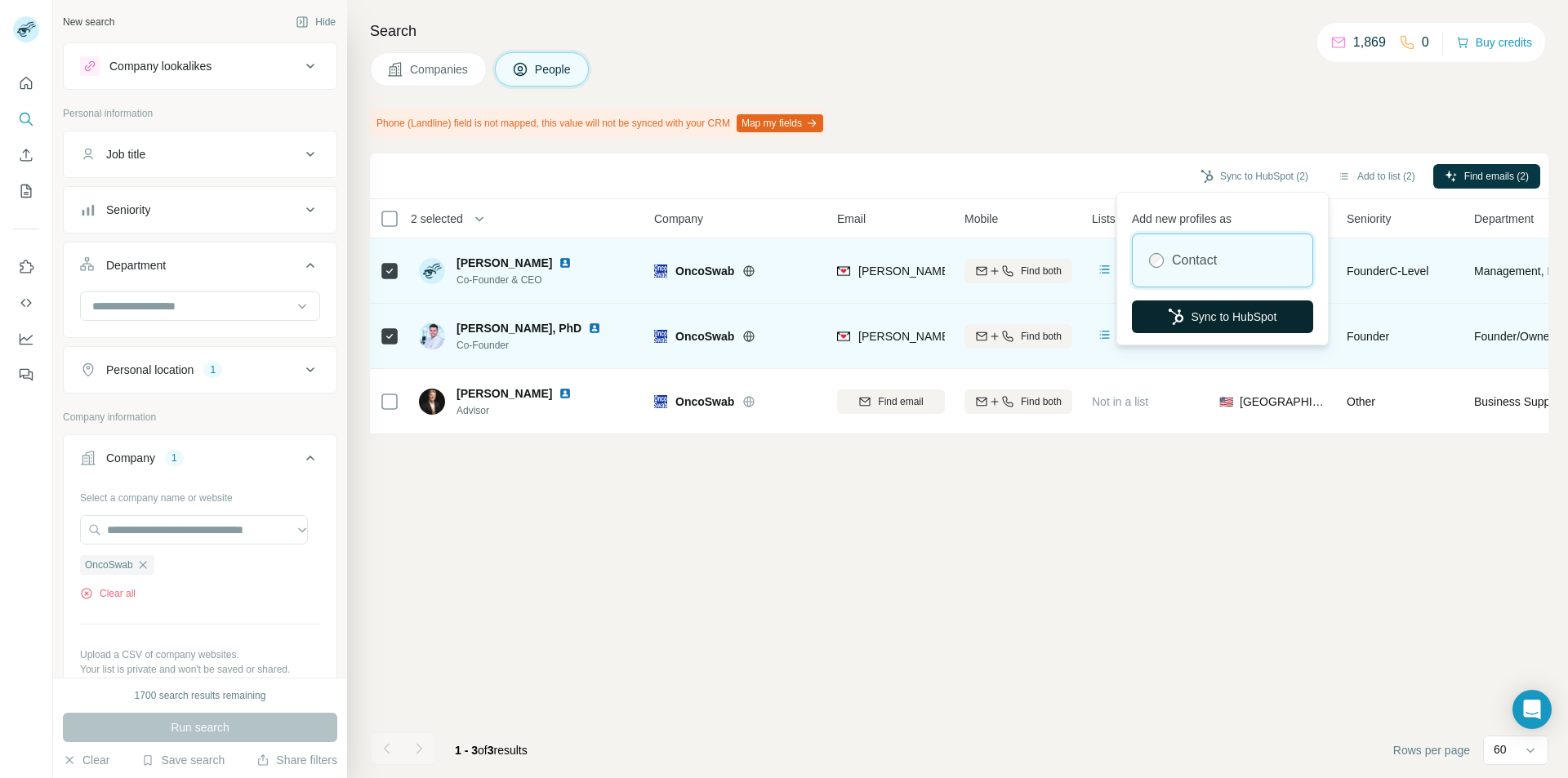
click at [1182, 310] on icon "button" at bounding box center [1176, 316] width 16 height 16
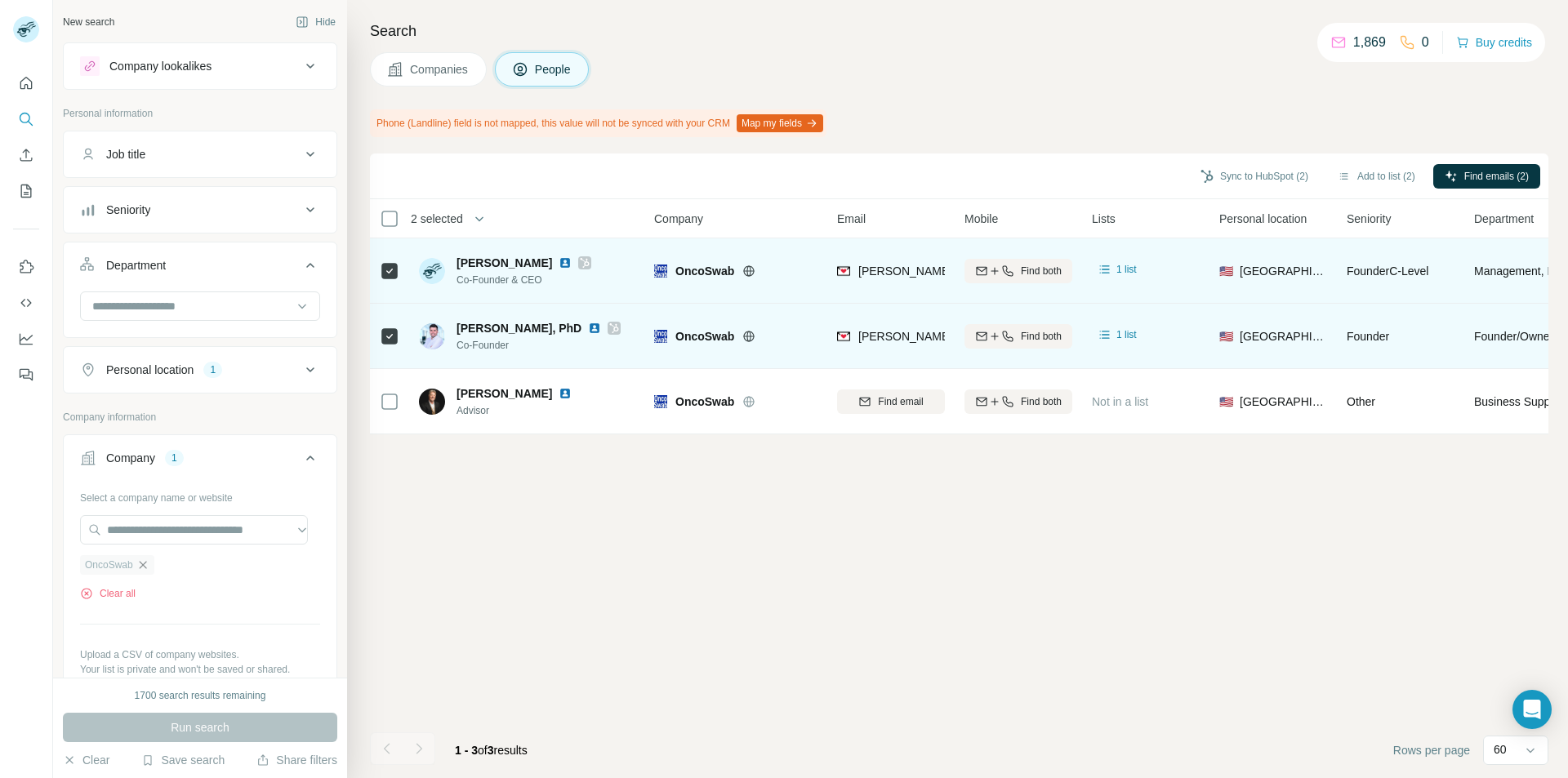
click at [144, 567] on icon "button" at bounding box center [143, 564] width 13 height 13
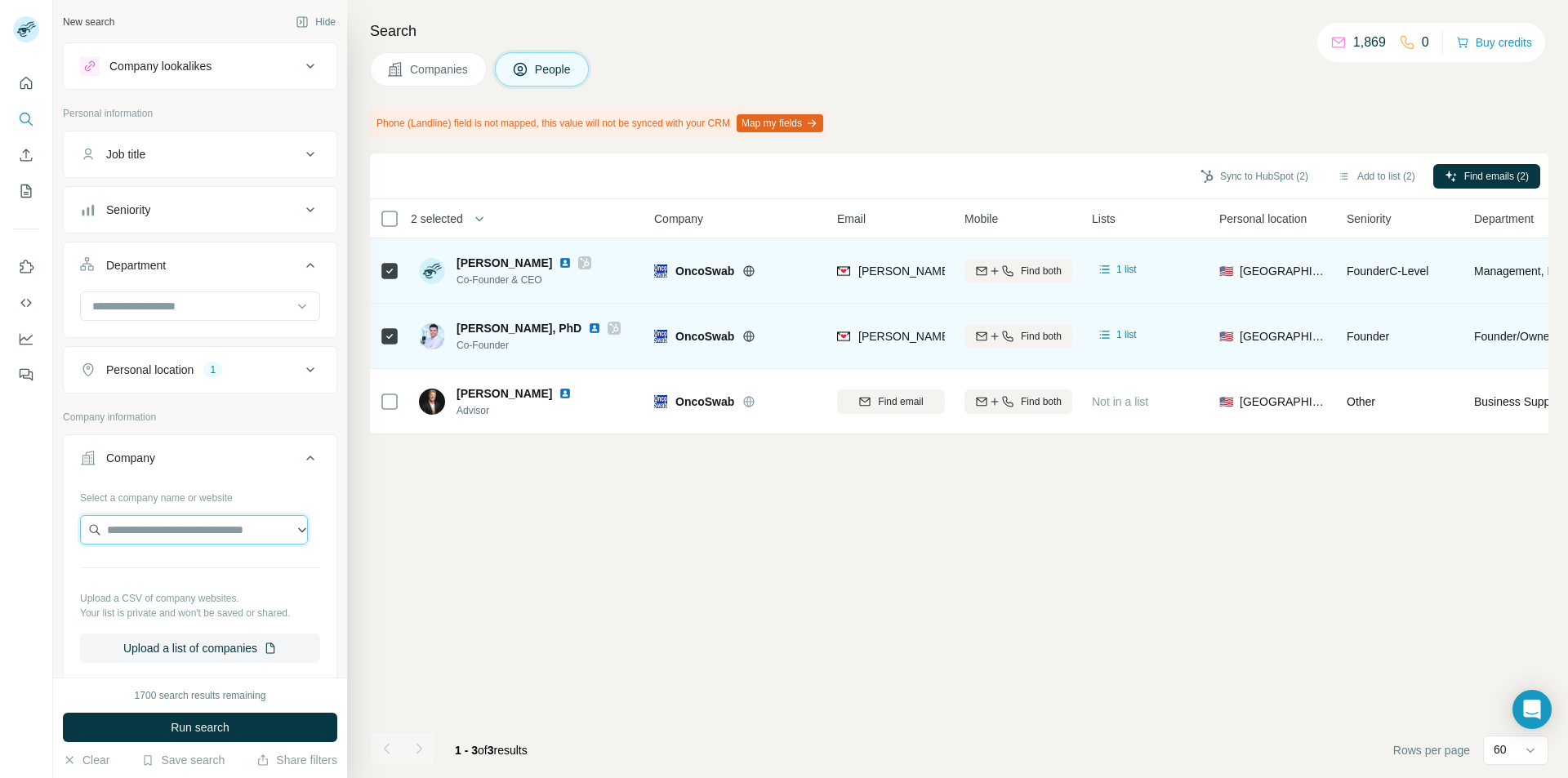
click at [144, 542] on input "text" at bounding box center [194, 530] width 228 height 29
type input "**********"
click at [157, 572] on p "Ziosoft" at bounding box center [165, 566] width 78 height 16
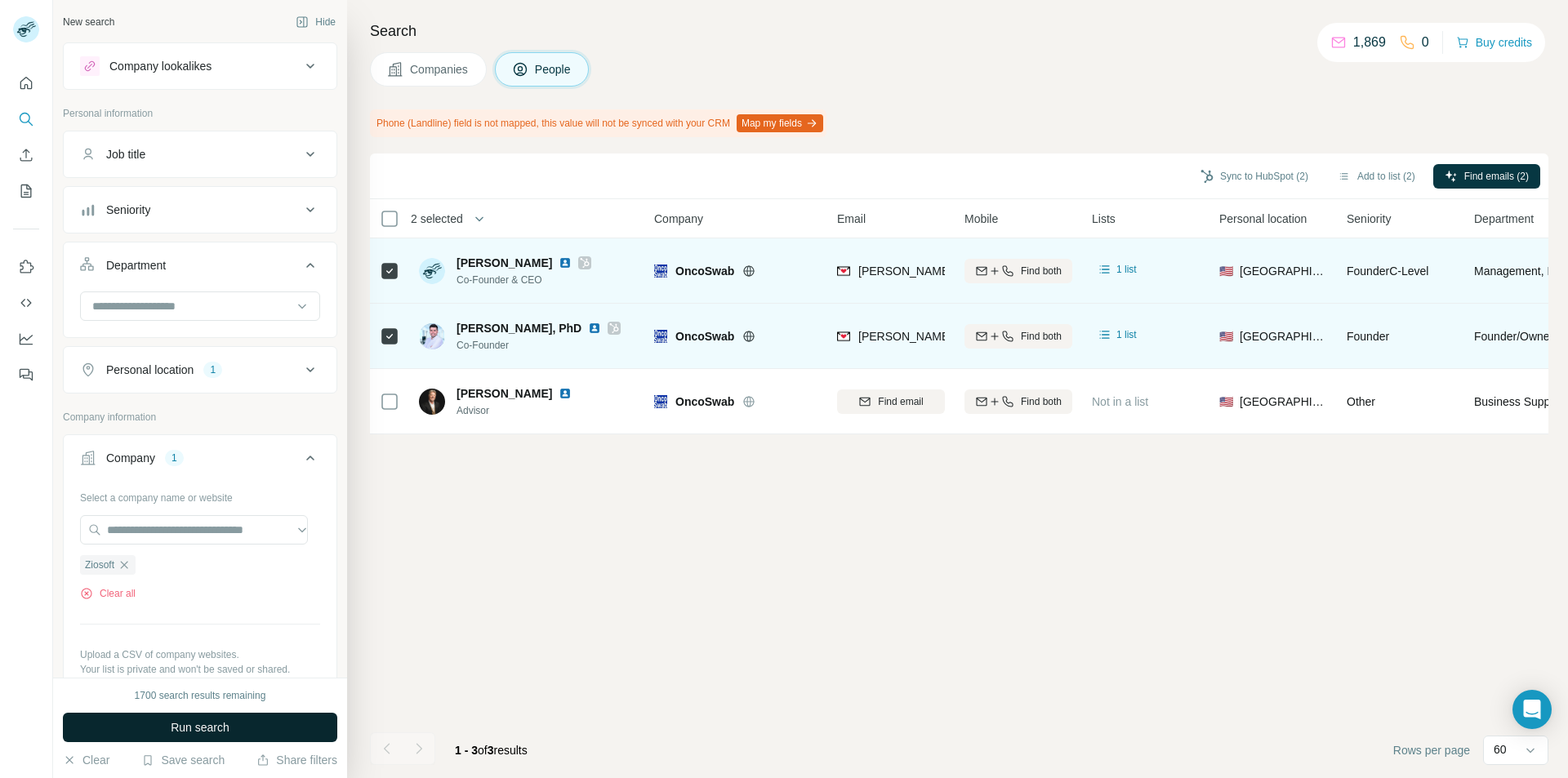
click at [189, 733] on span "Run search" at bounding box center [200, 727] width 58 height 16
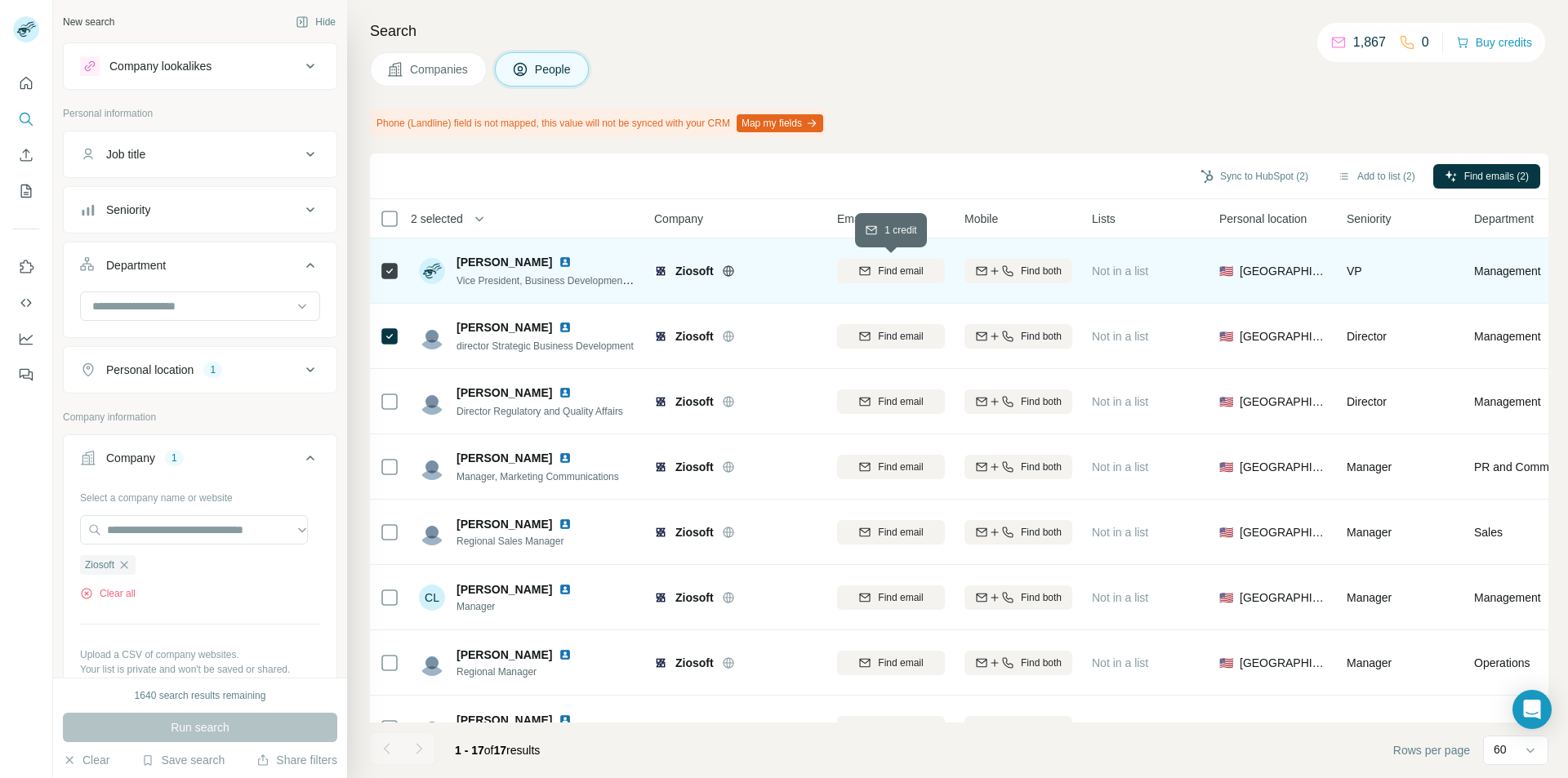
click at [888, 270] on span "Find email" at bounding box center [901, 271] width 45 height 15
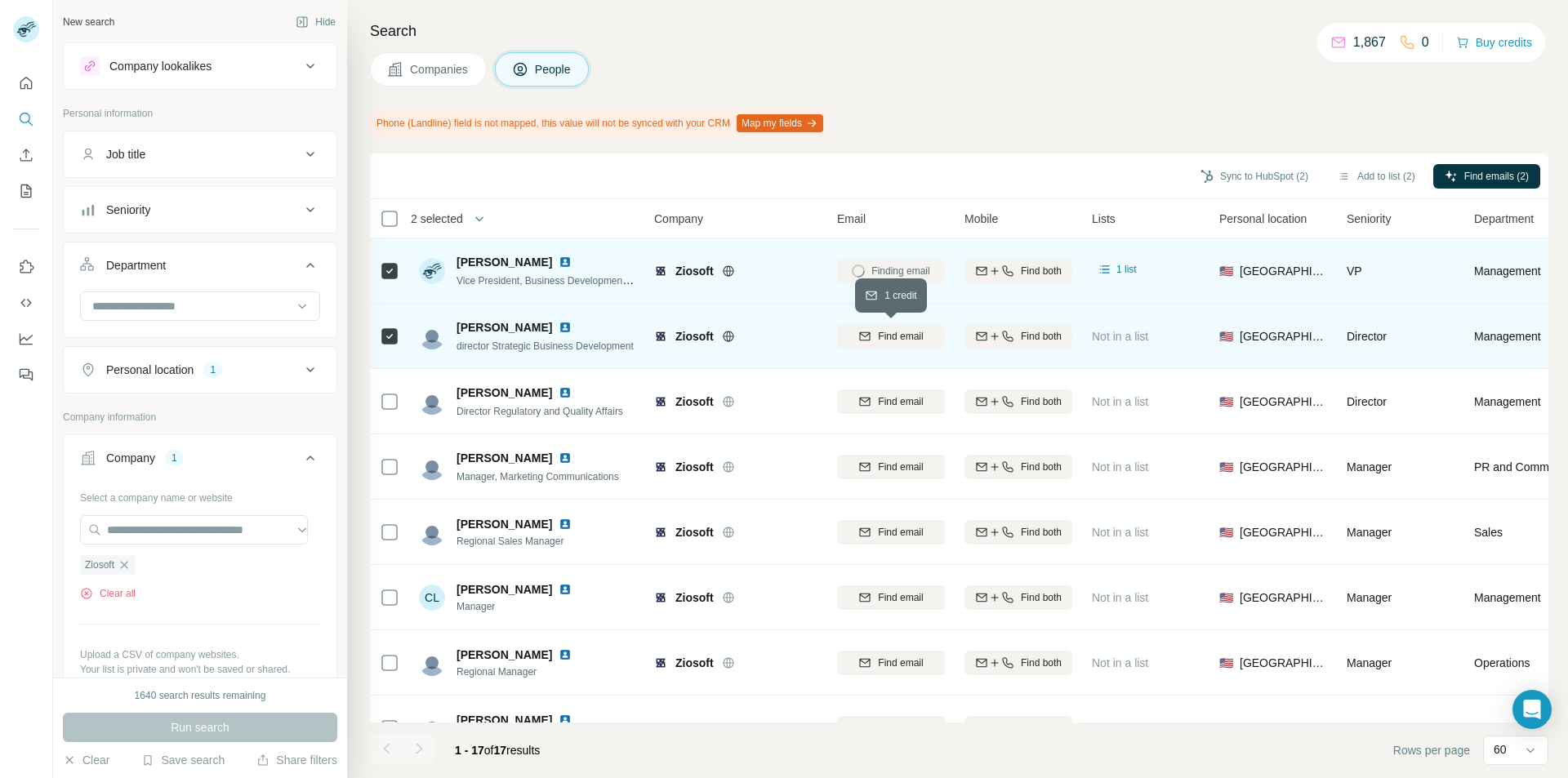
click at [894, 333] on span "Find email" at bounding box center [901, 336] width 45 height 15
click at [1226, 181] on button "Sync to HubSpot (2)" at bounding box center [1255, 176] width 131 height 24
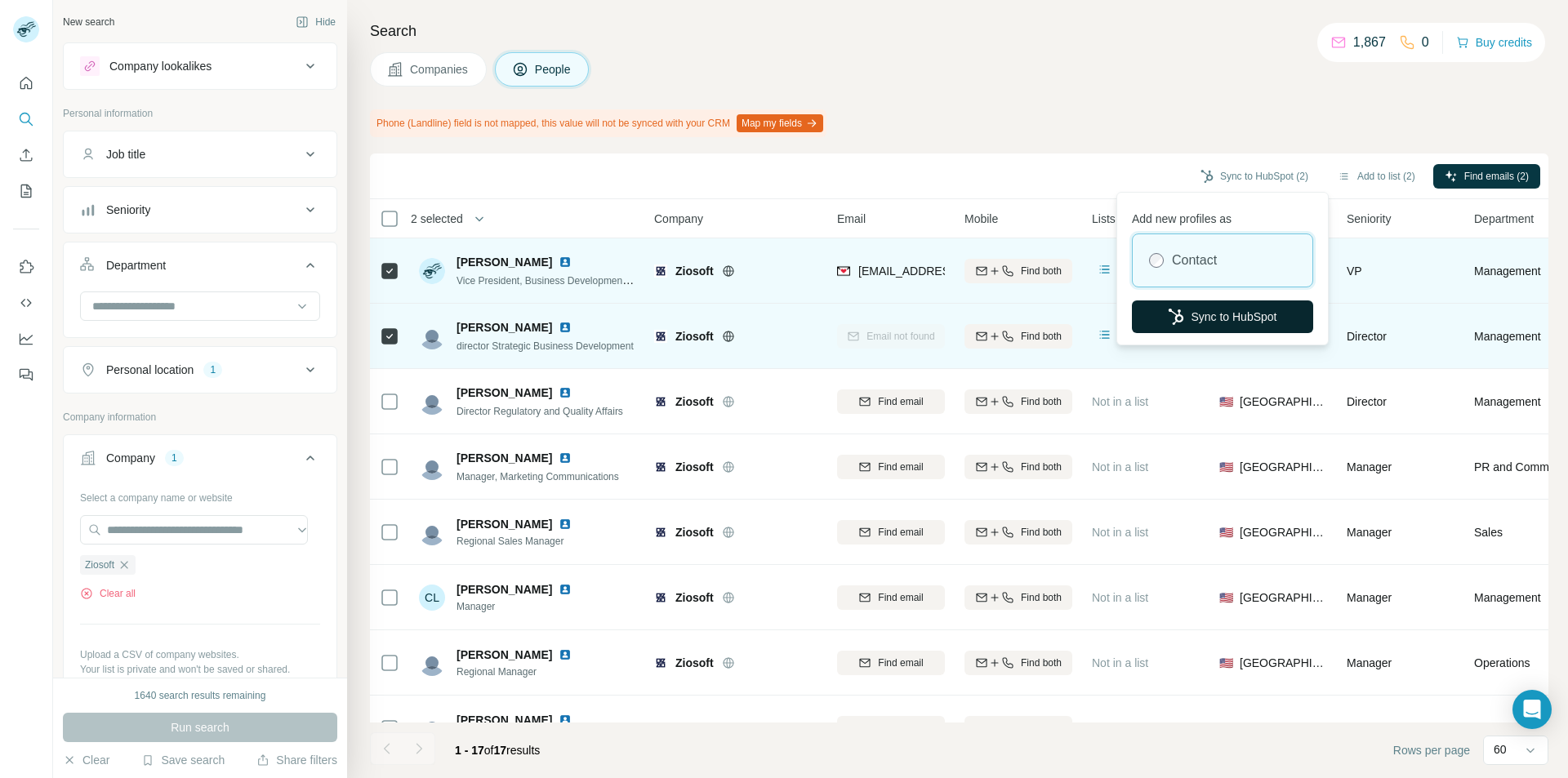
click at [1206, 308] on button "Sync to HubSpot" at bounding box center [1222, 316] width 181 height 33
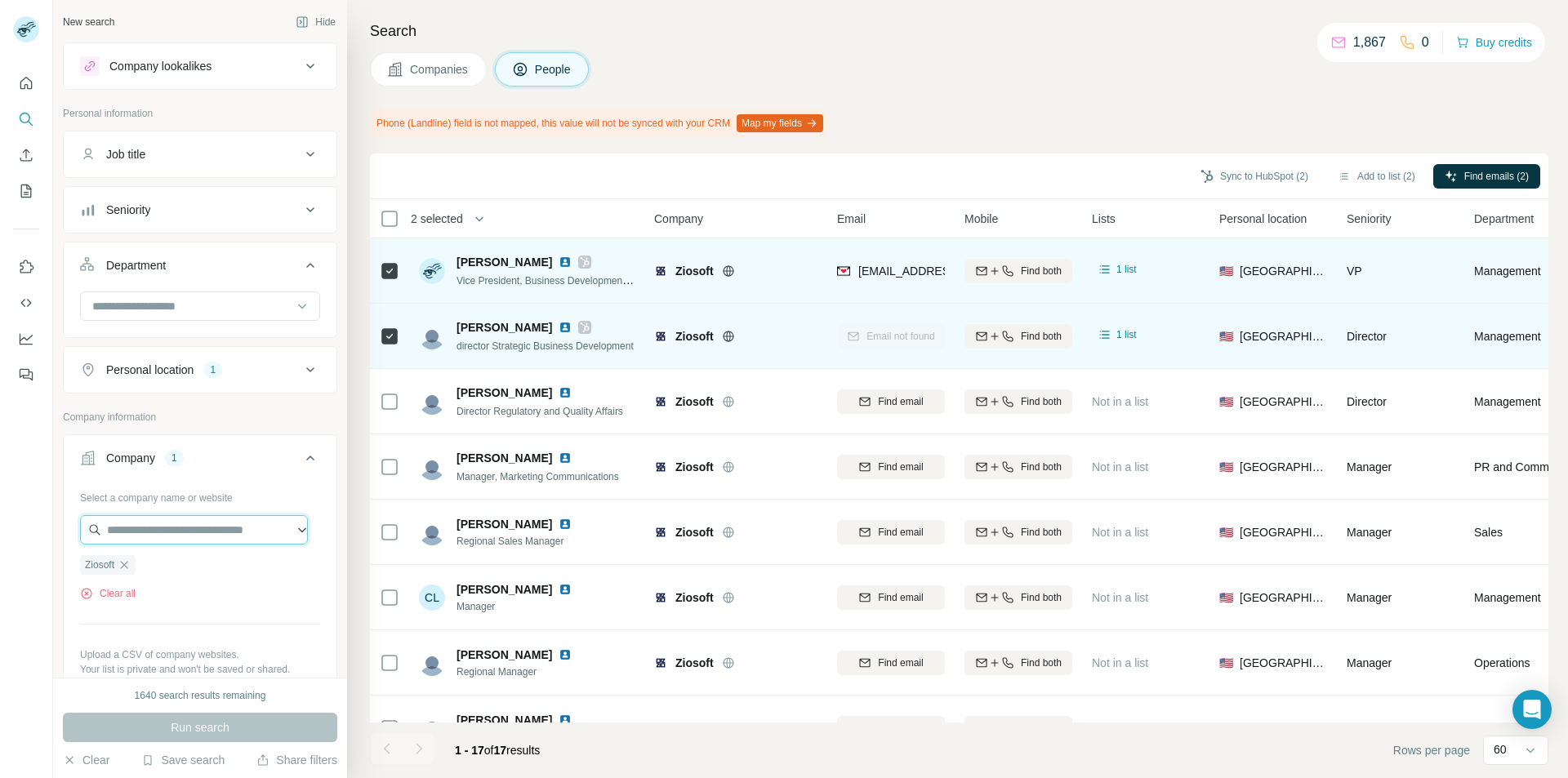
click at [132, 531] on input "text" at bounding box center [194, 530] width 228 height 29
click at [140, 597] on div "Clear all" at bounding box center [200, 593] width 240 height 15
click at [123, 561] on icon "button" at bounding box center [124, 564] width 13 height 13
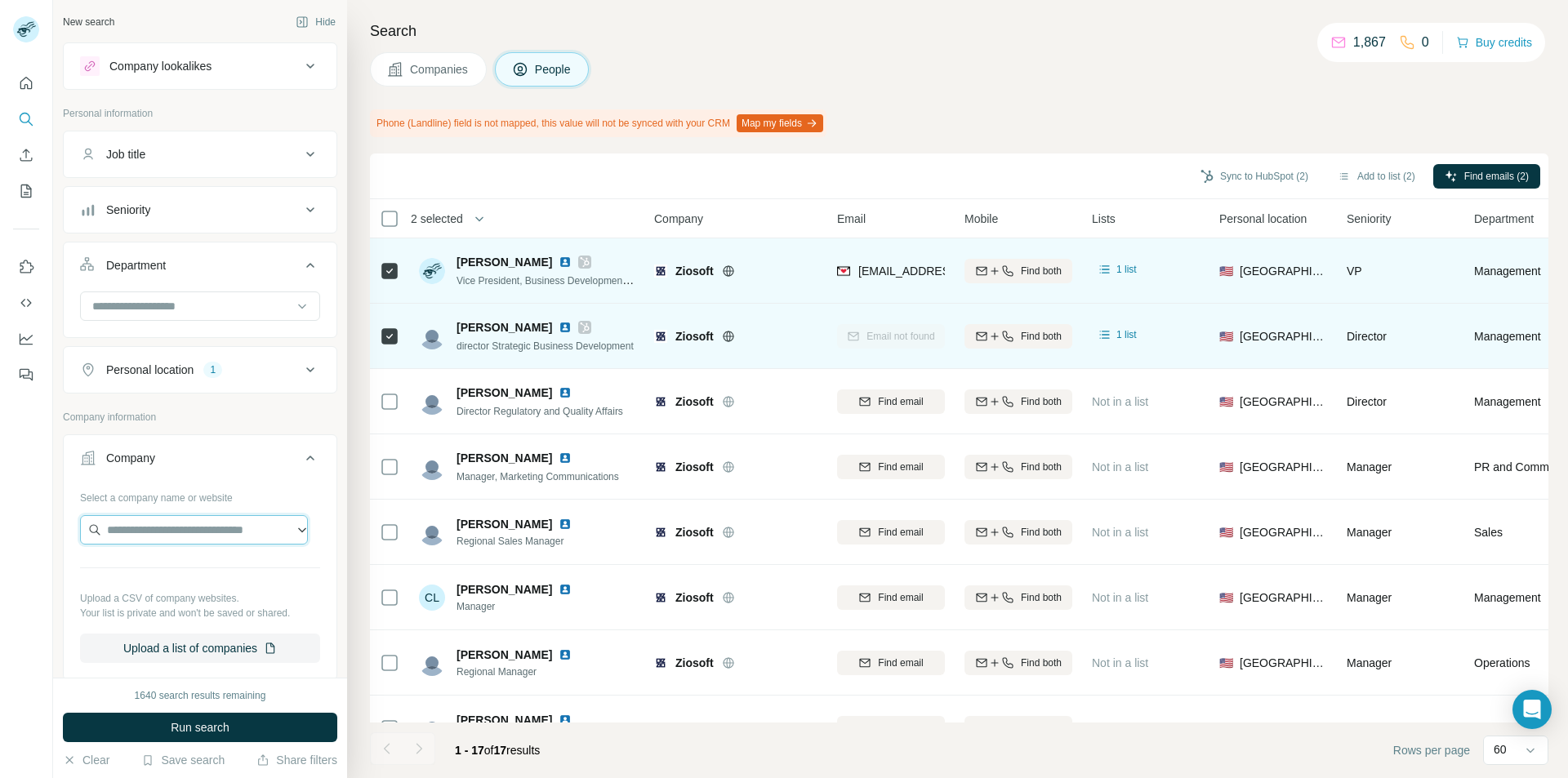
click at [138, 530] on input "text" at bounding box center [194, 530] width 228 height 29
paste input "******"
type input "******"
click at [153, 572] on div "Viz [URL]" at bounding box center [194, 573] width 219 height 44
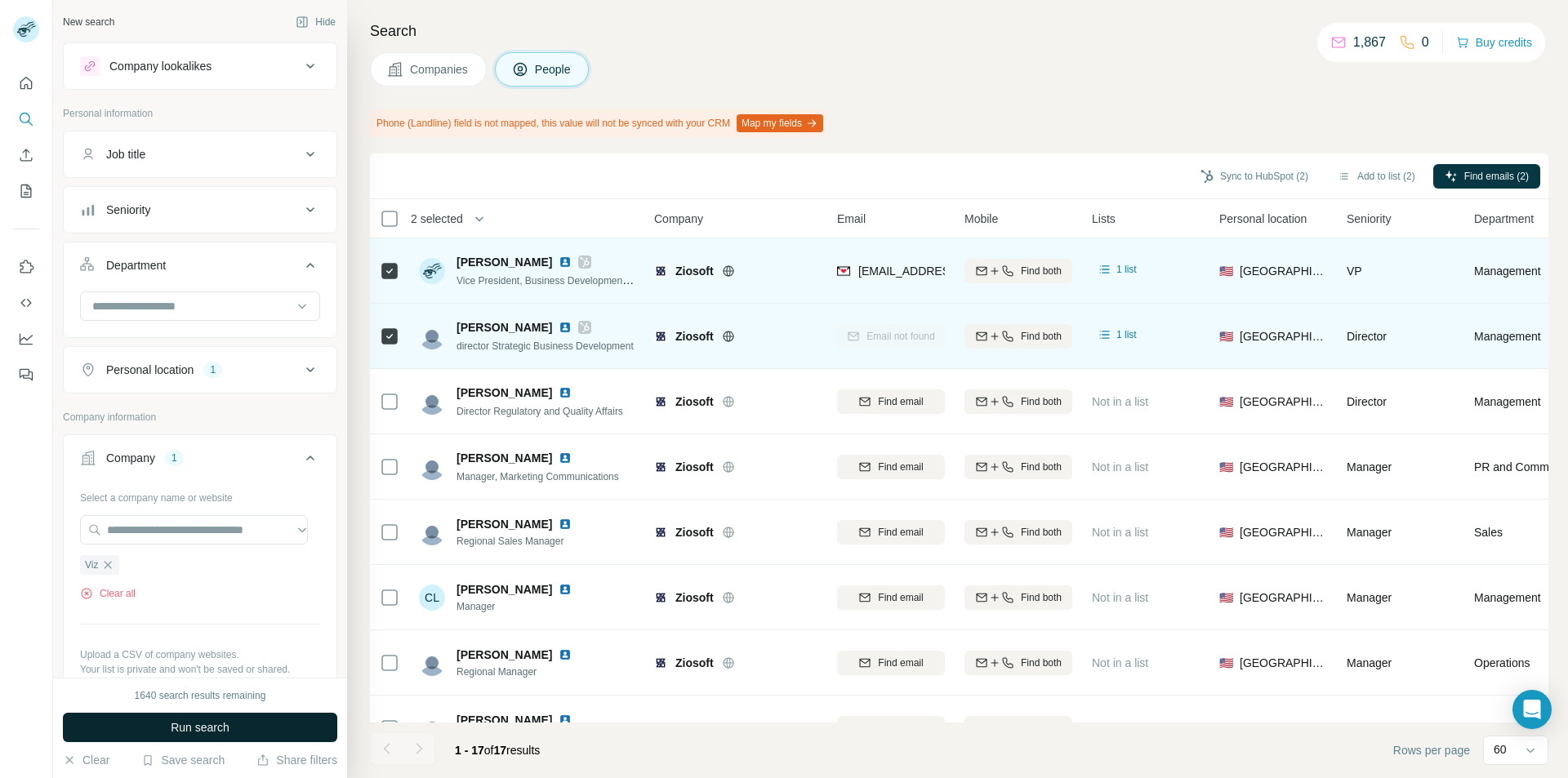
click at [230, 729] on button "Run search" at bounding box center [200, 727] width 274 height 29
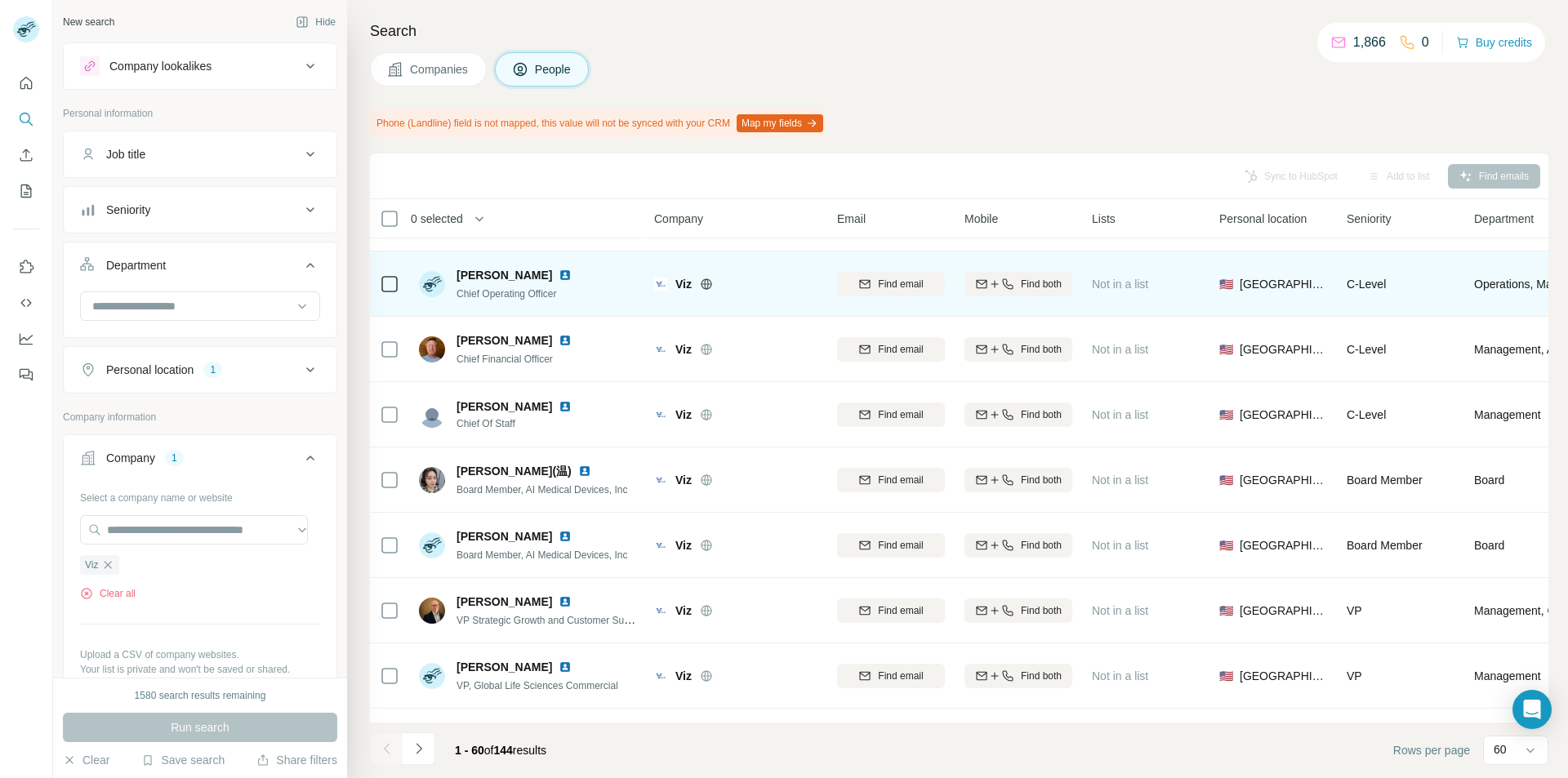
scroll to position [245, 0]
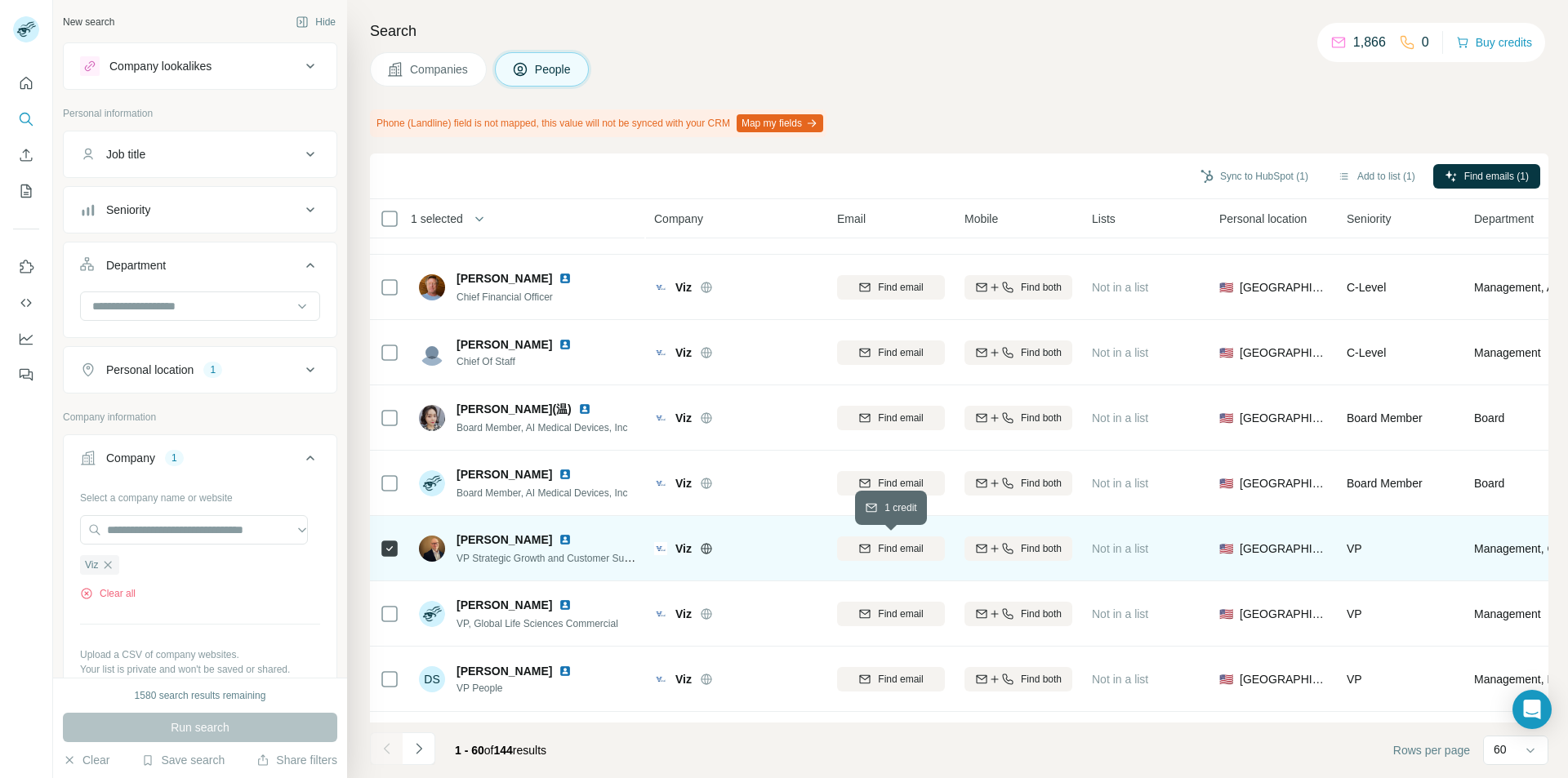
click at [879, 555] on span "Find email" at bounding box center [901, 548] width 45 height 15
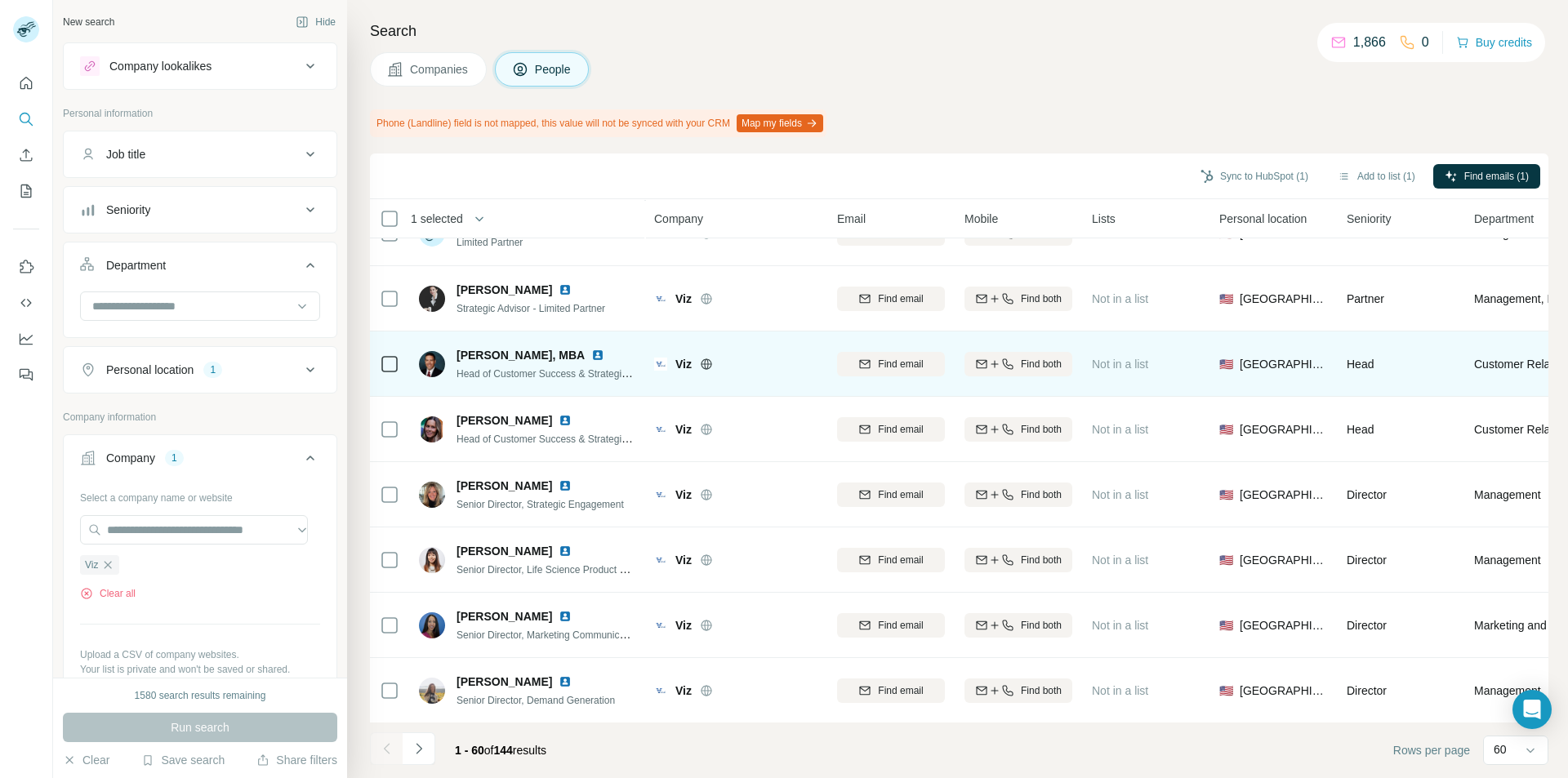
scroll to position [1633, 0]
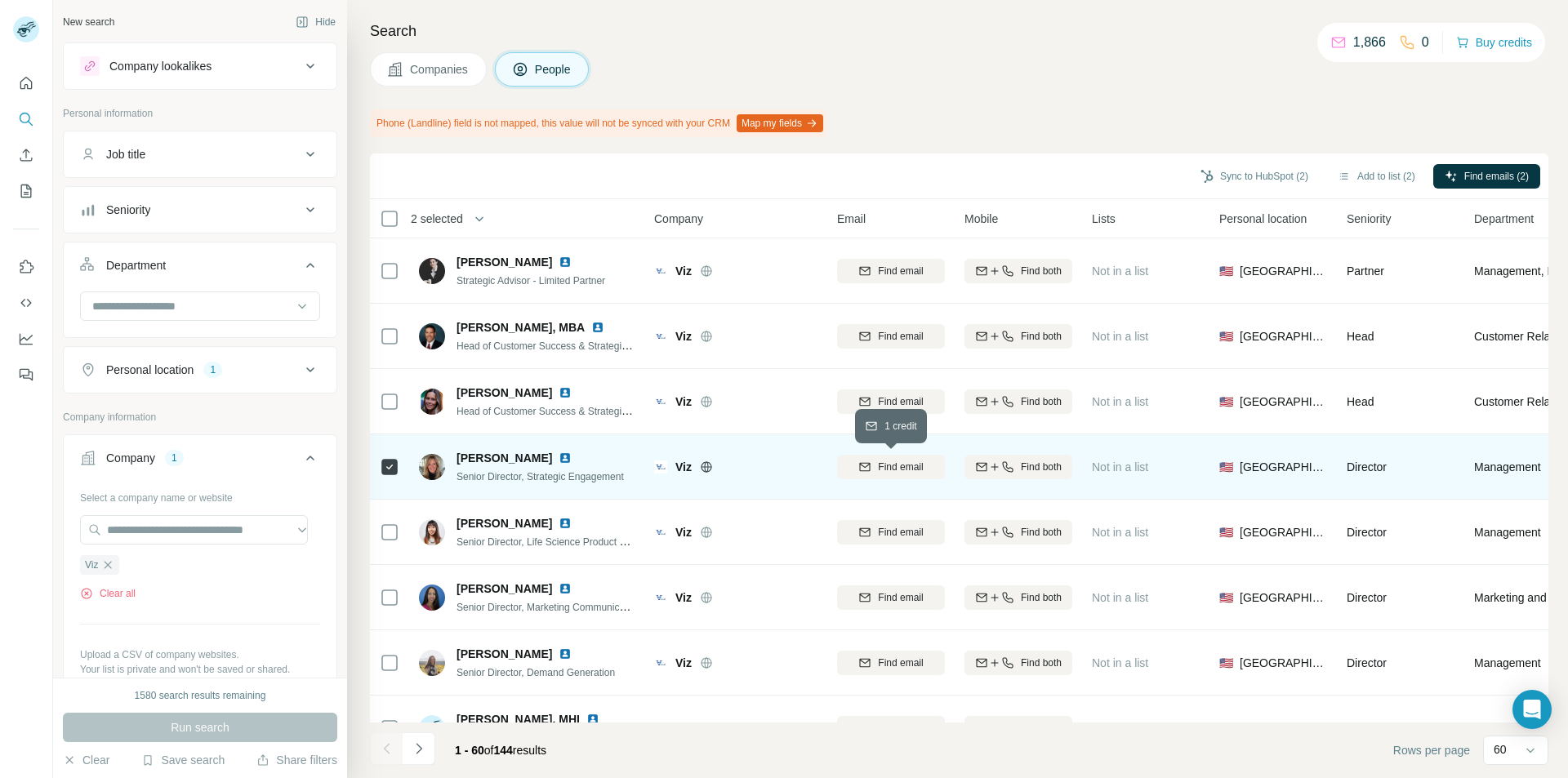
click at [861, 470] on icon "button" at bounding box center [865, 465] width 10 height 8
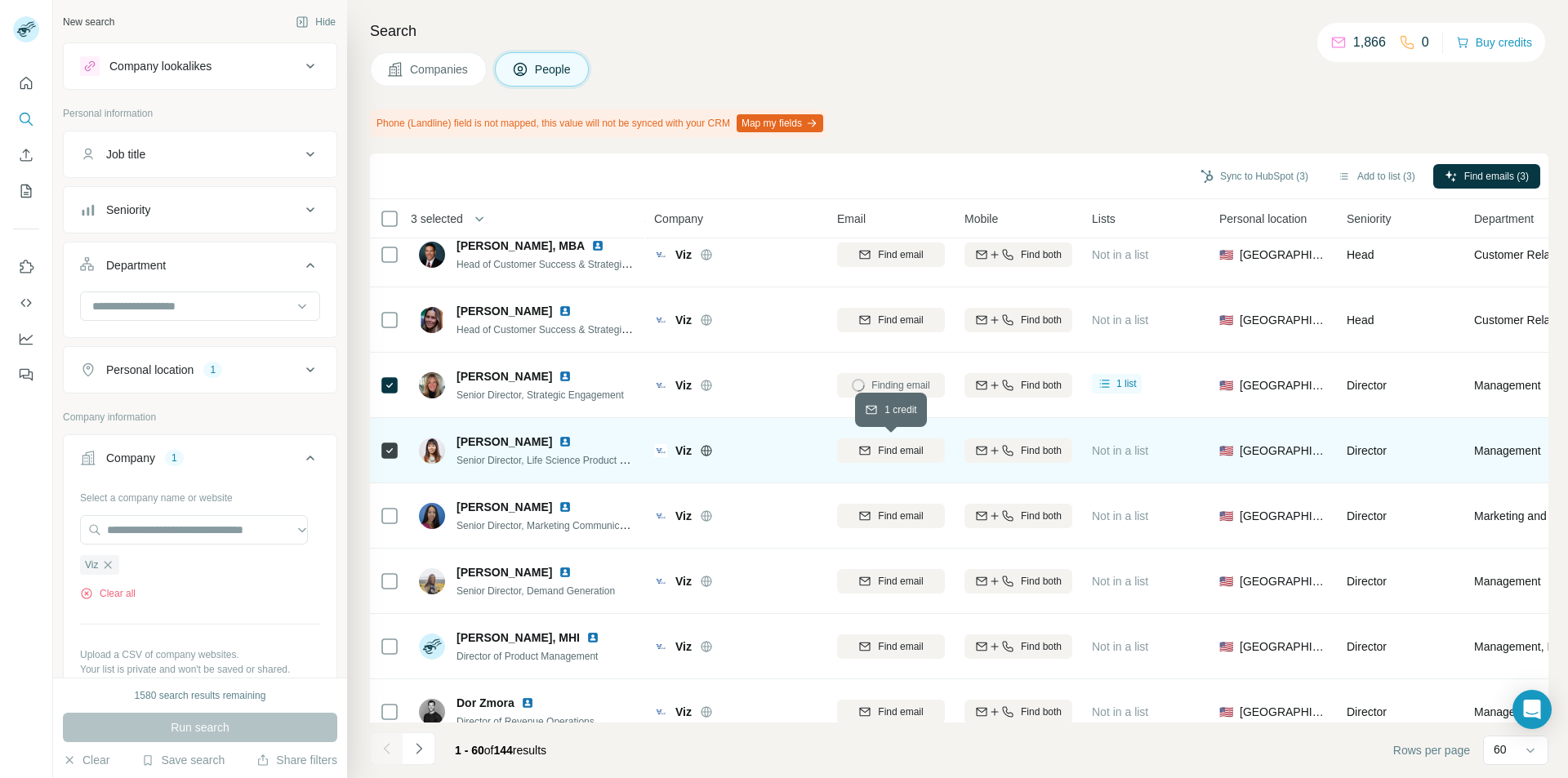
click at [901, 452] on span "Find email" at bounding box center [901, 450] width 45 height 15
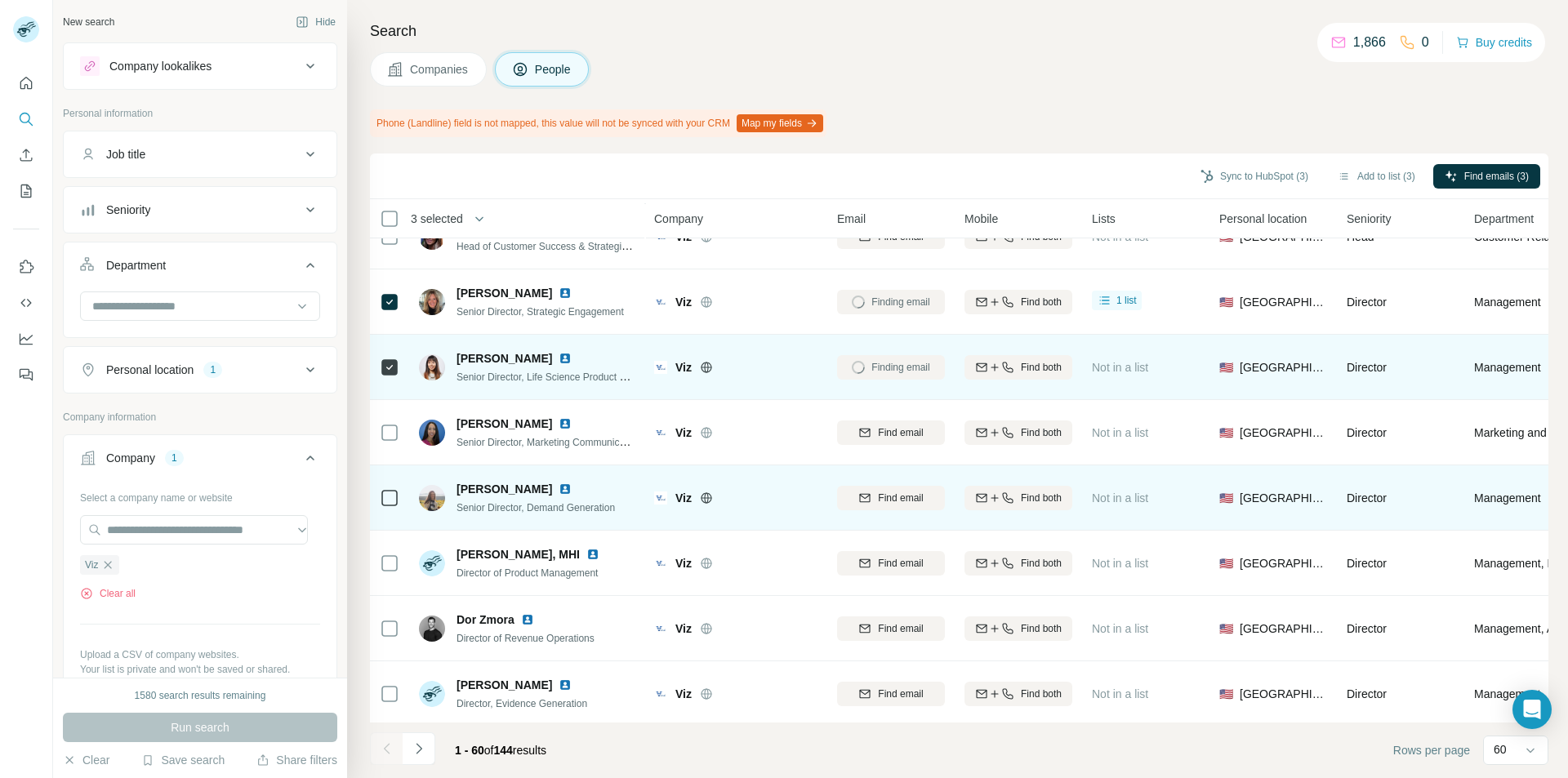
scroll to position [1878, 0]
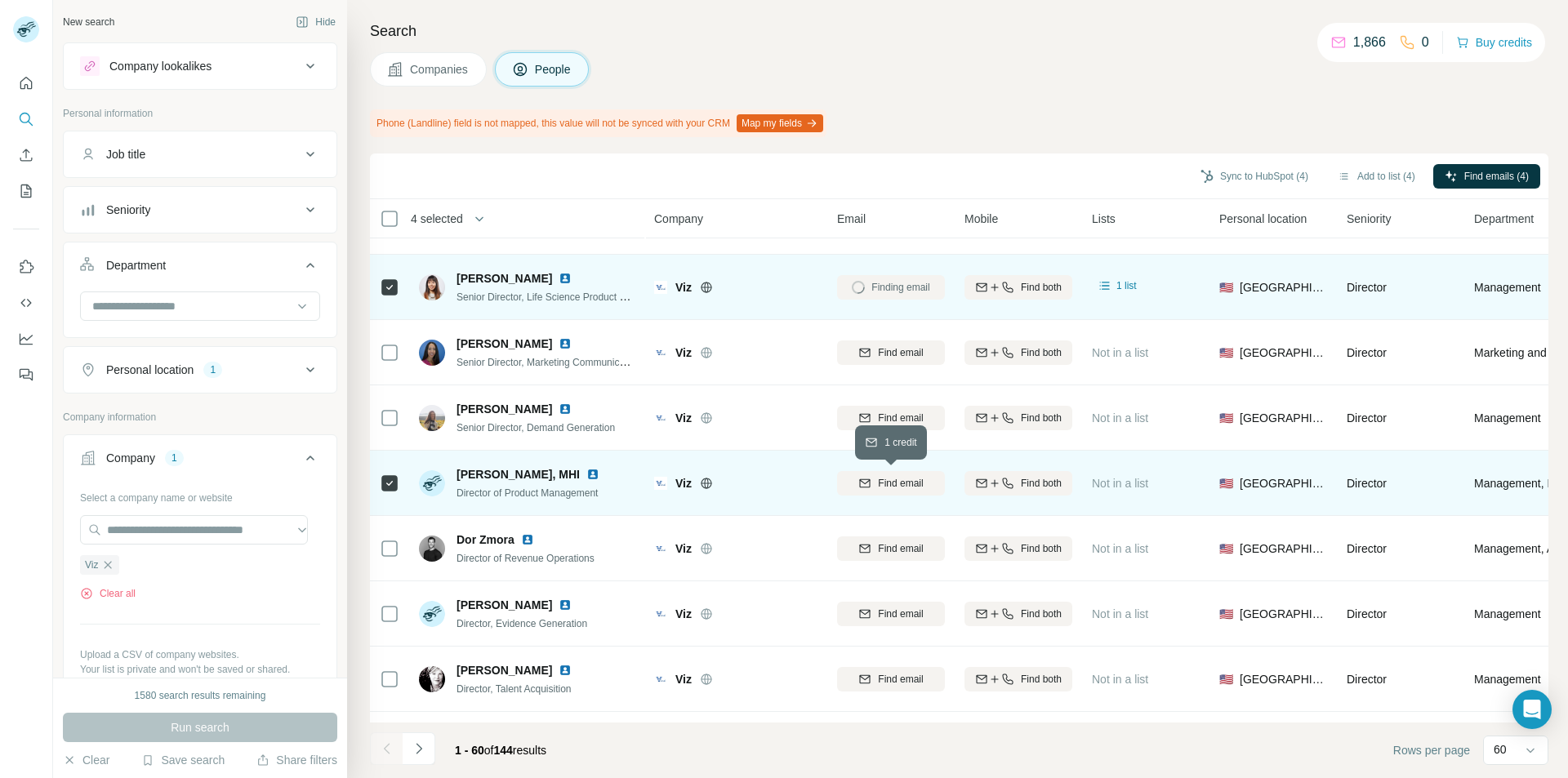
click at [865, 488] on icon "button" at bounding box center [864, 483] width 13 height 13
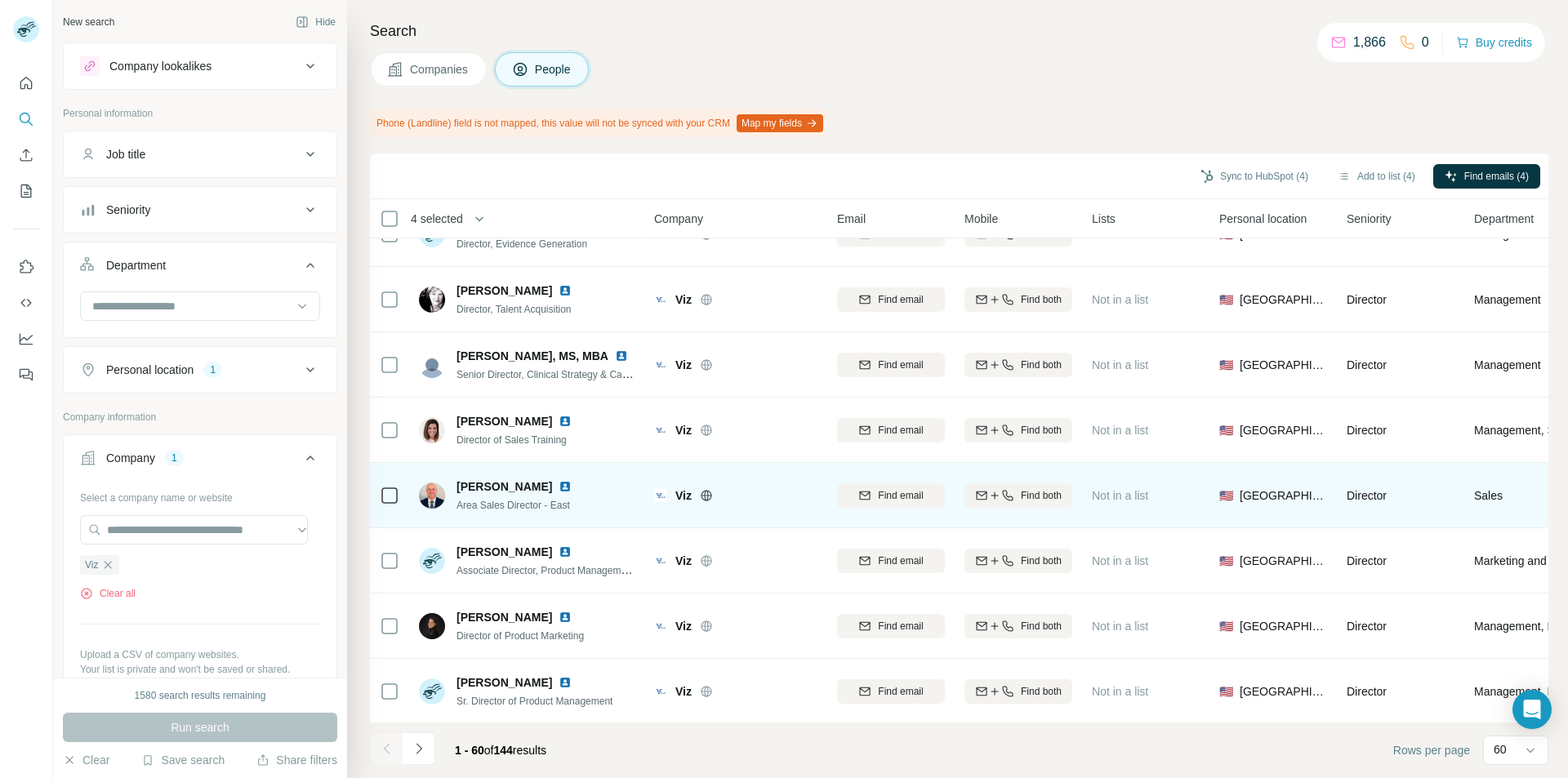
scroll to position [2286, 0]
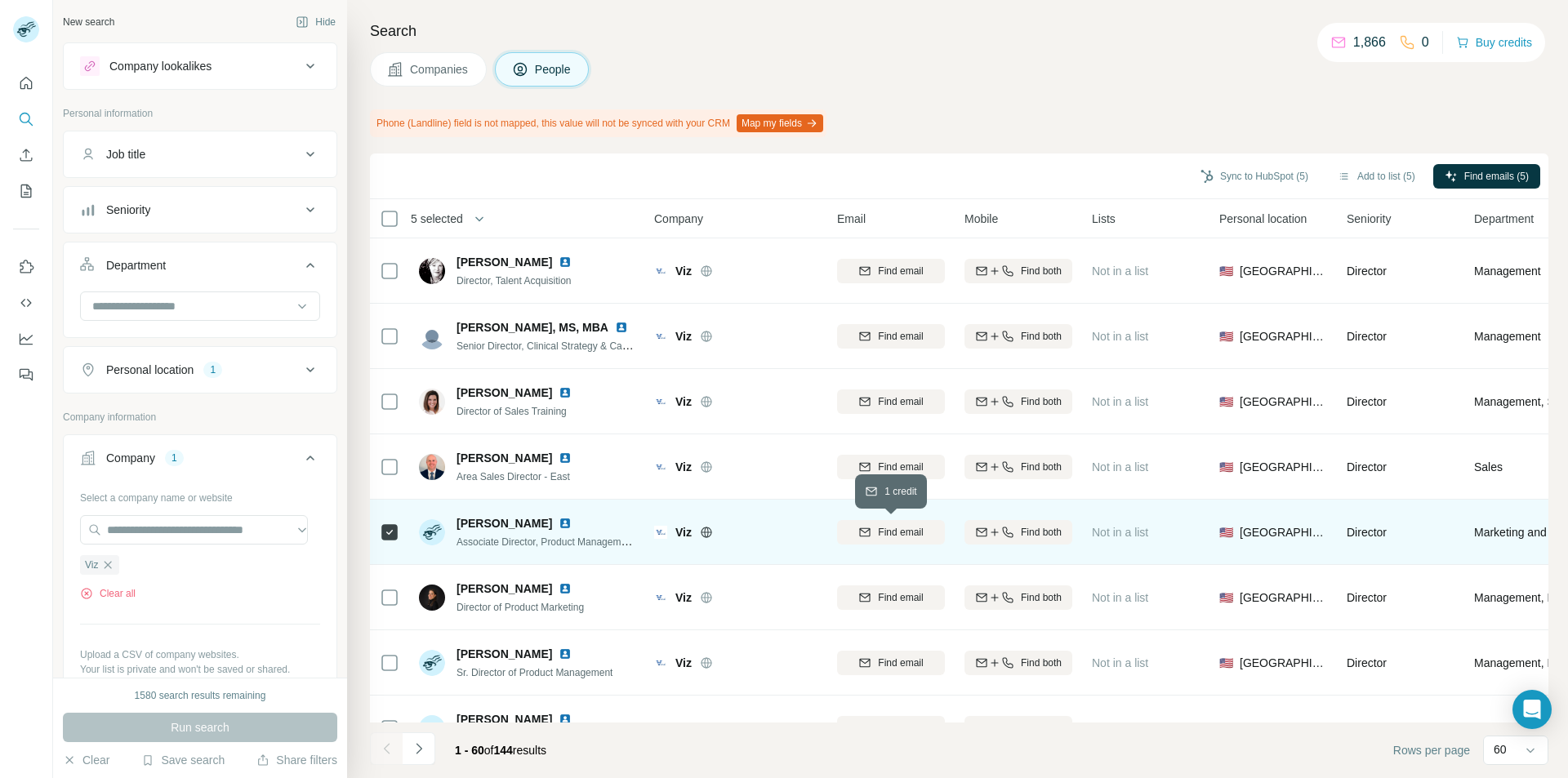
click at [868, 538] on icon "button" at bounding box center [864, 532] width 13 height 13
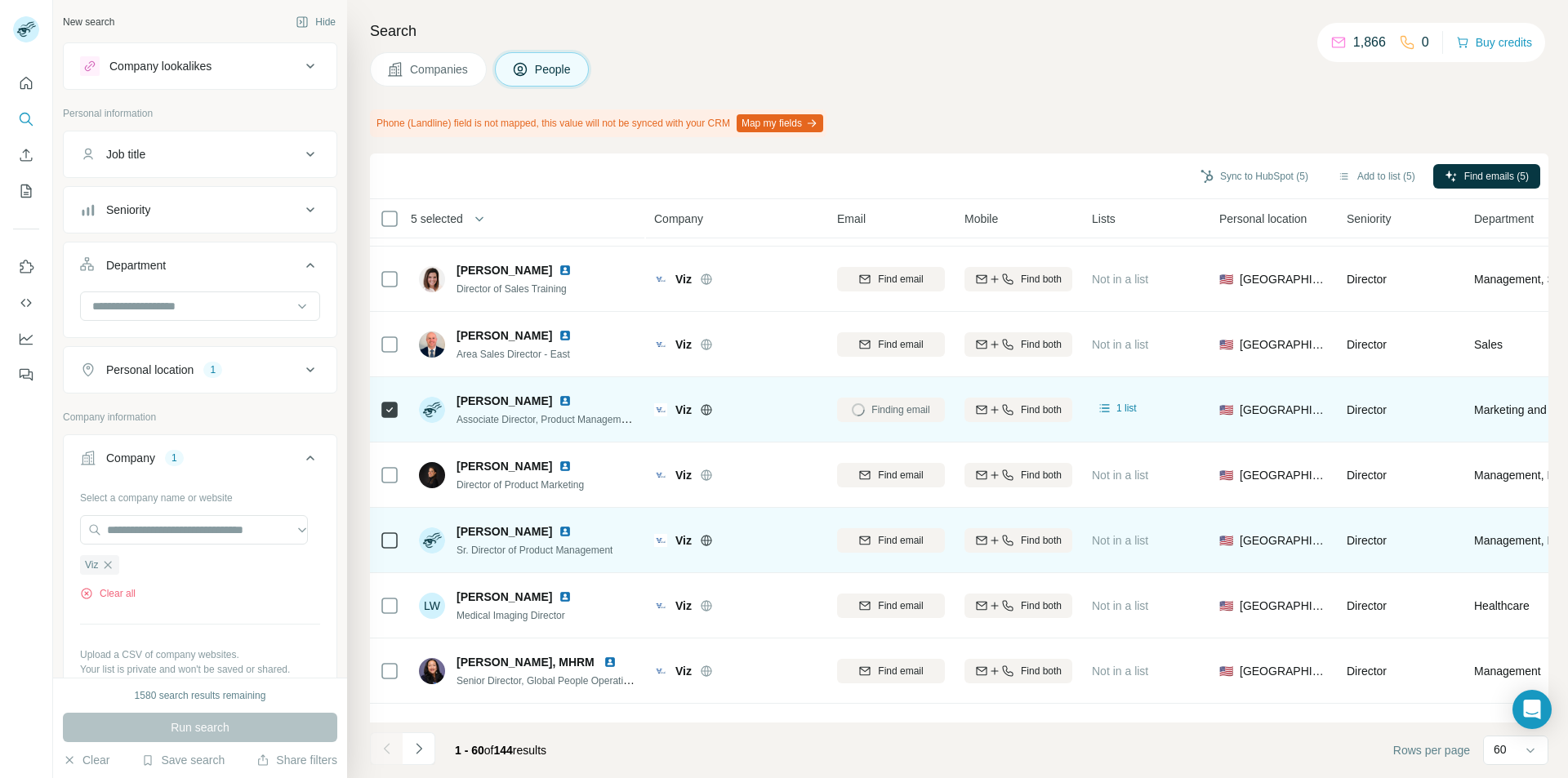
scroll to position [2449, 0]
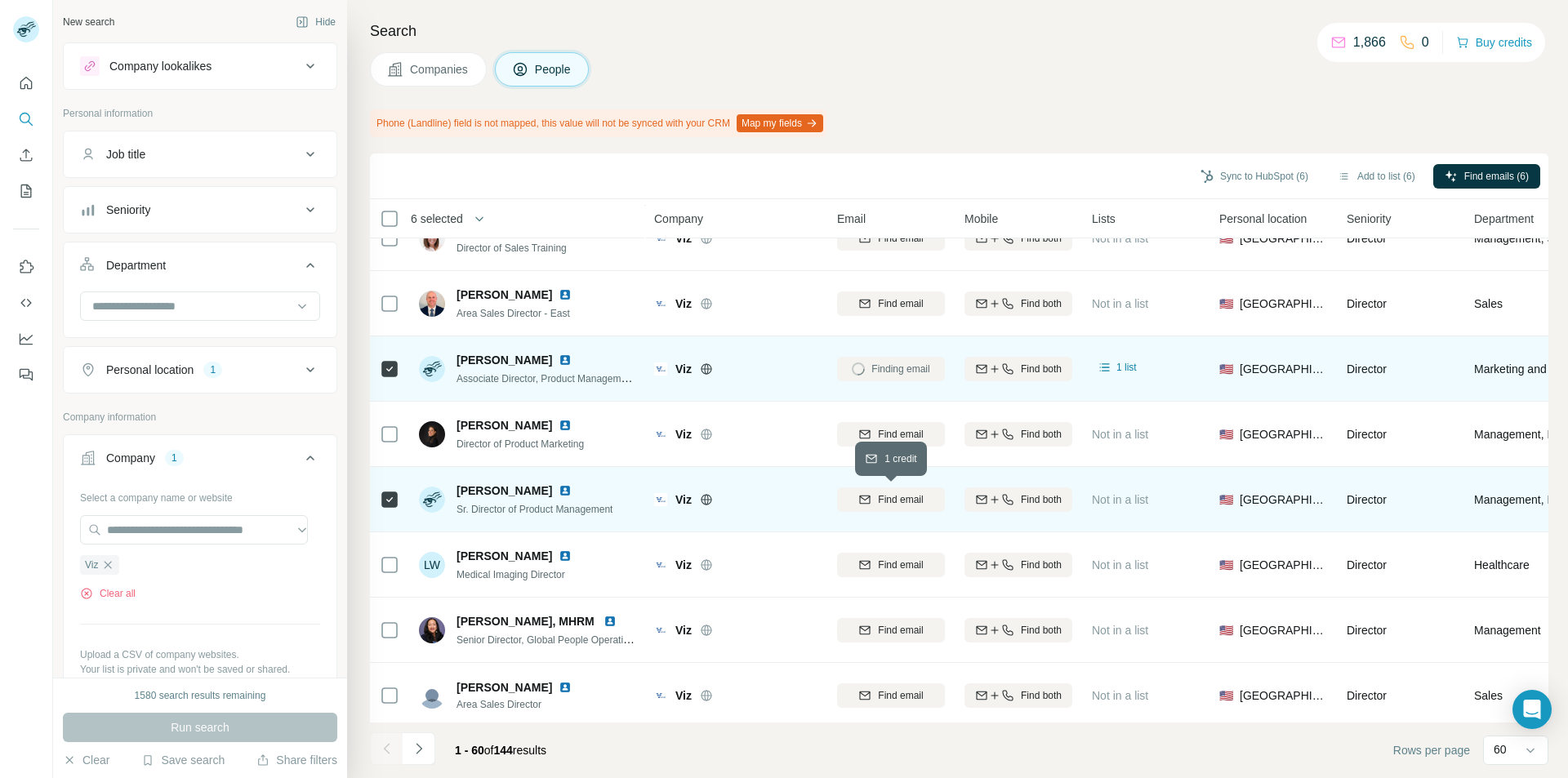
click at [883, 504] on span "Find email" at bounding box center [901, 499] width 45 height 15
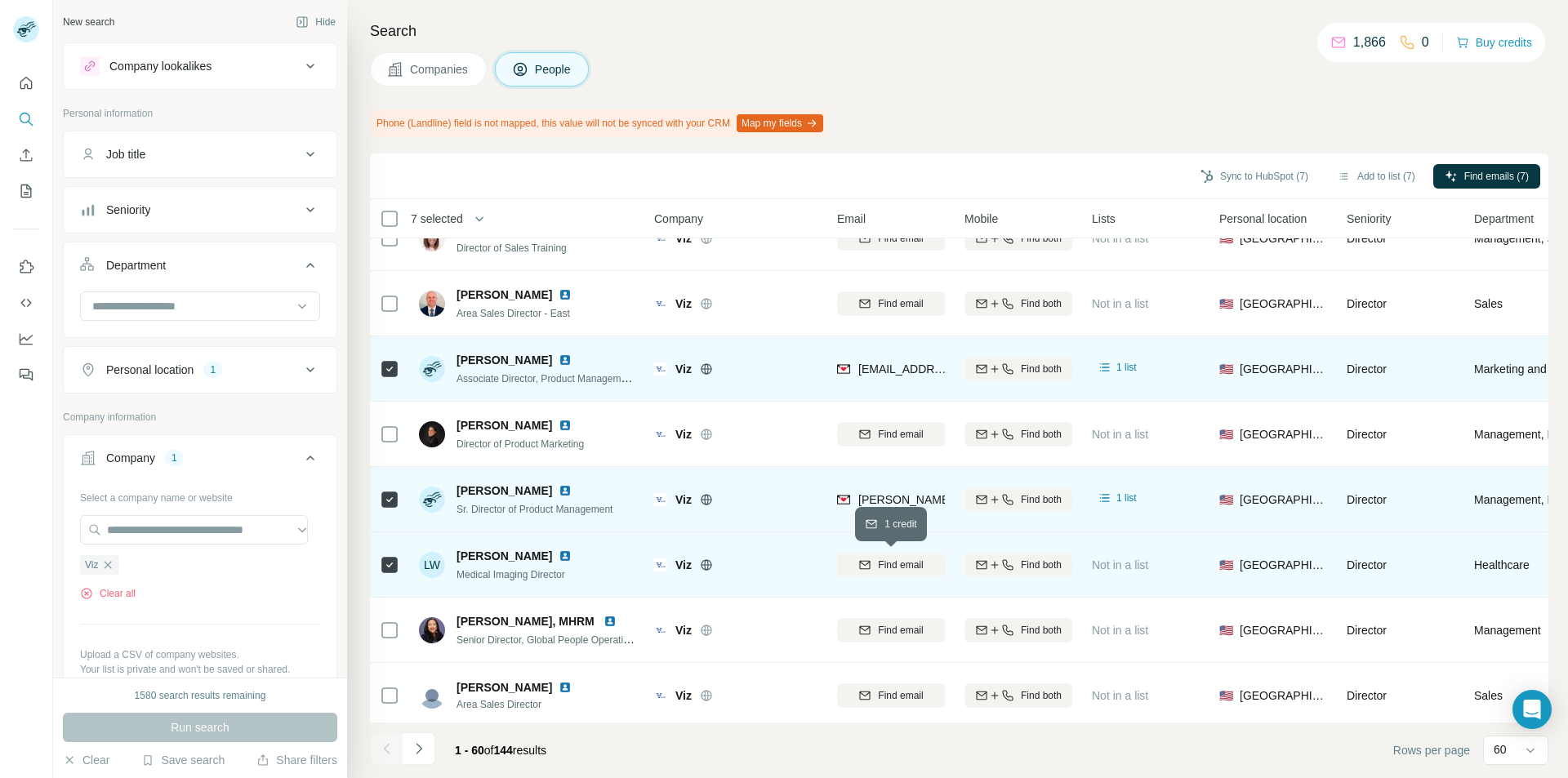
click at [870, 560] on icon "button" at bounding box center [864, 564] width 13 height 13
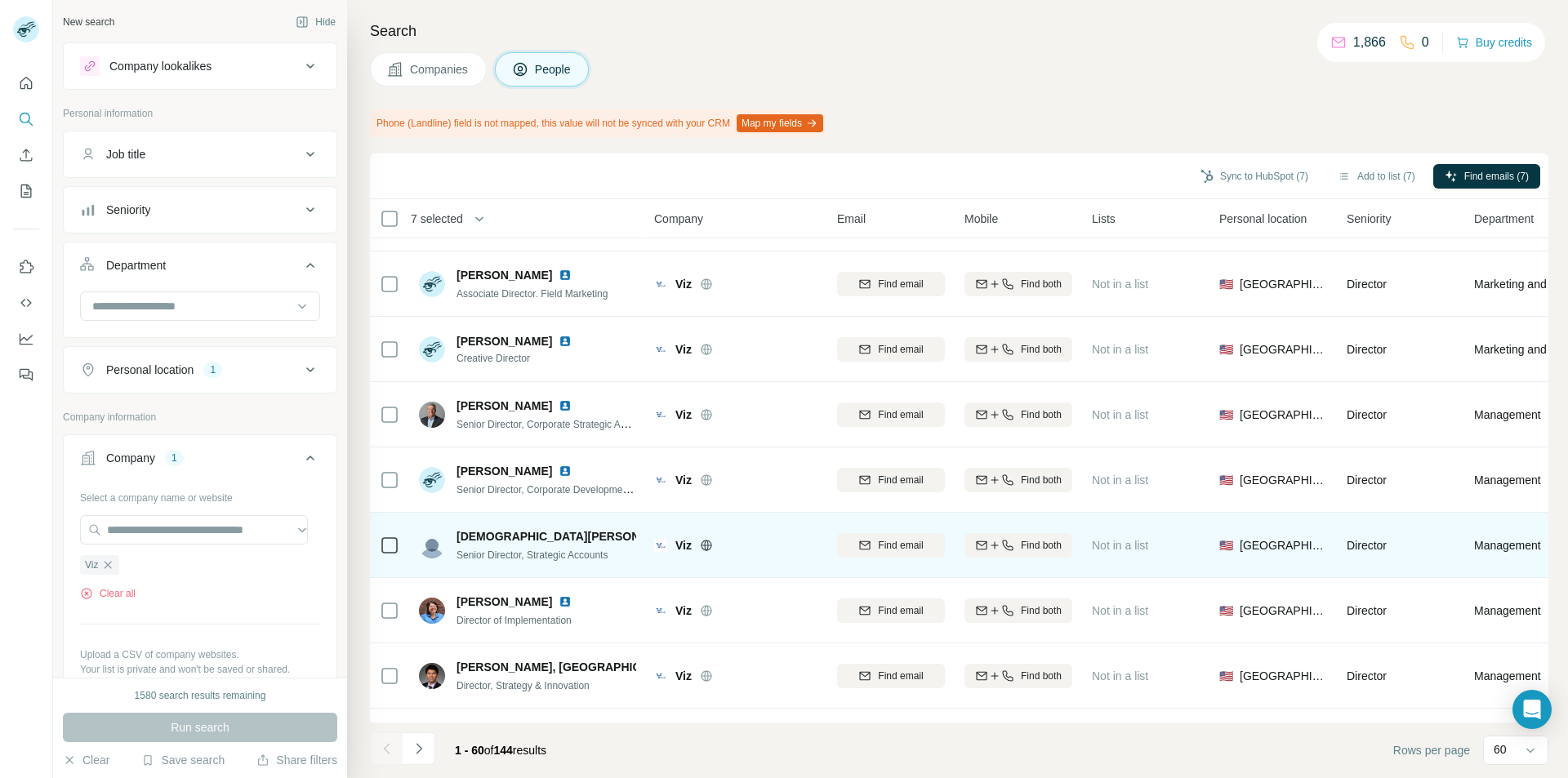
scroll to position [3020, 0]
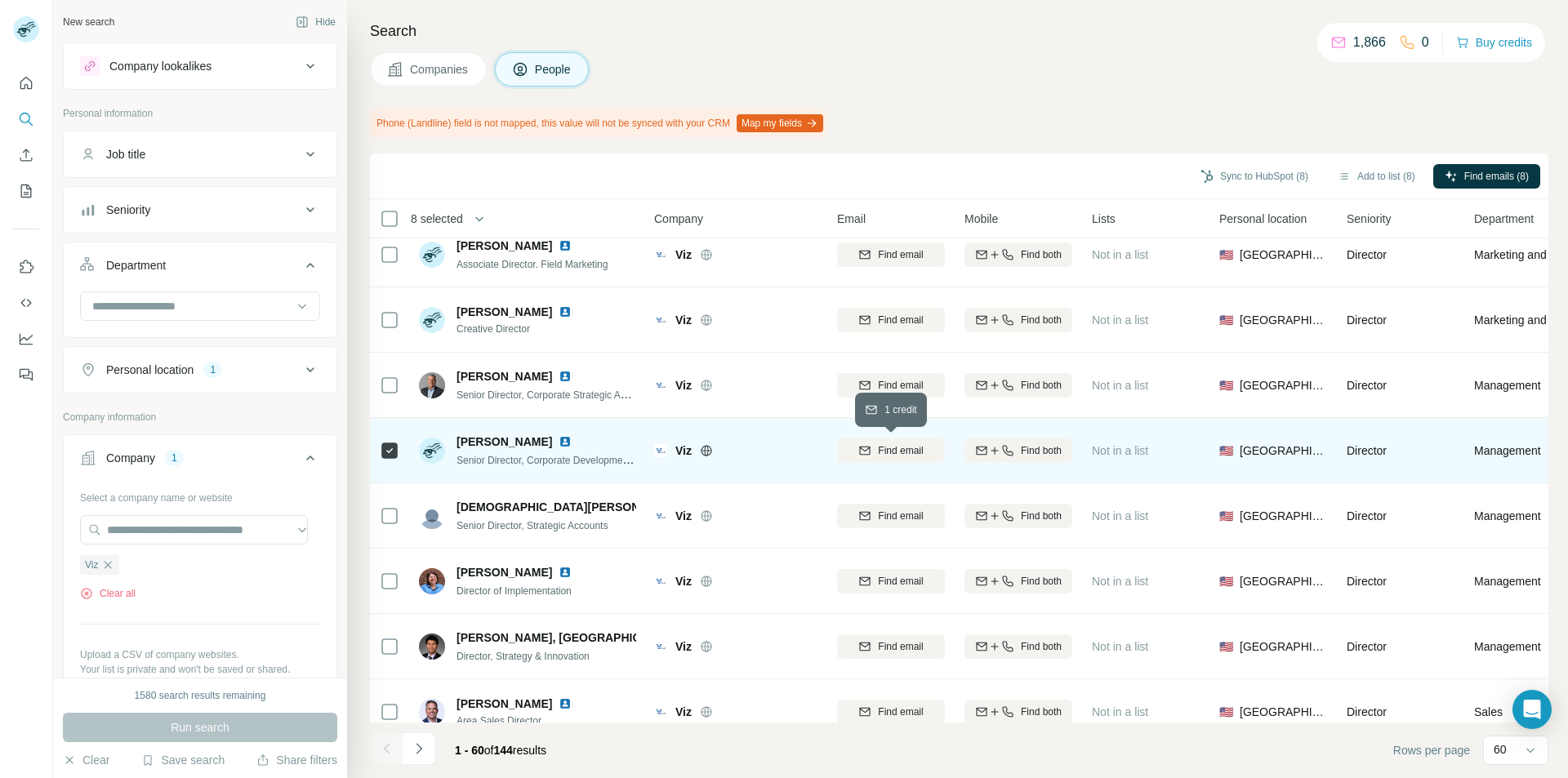
click at [868, 448] on icon "button" at bounding box center [865, 449] width 10 height 5
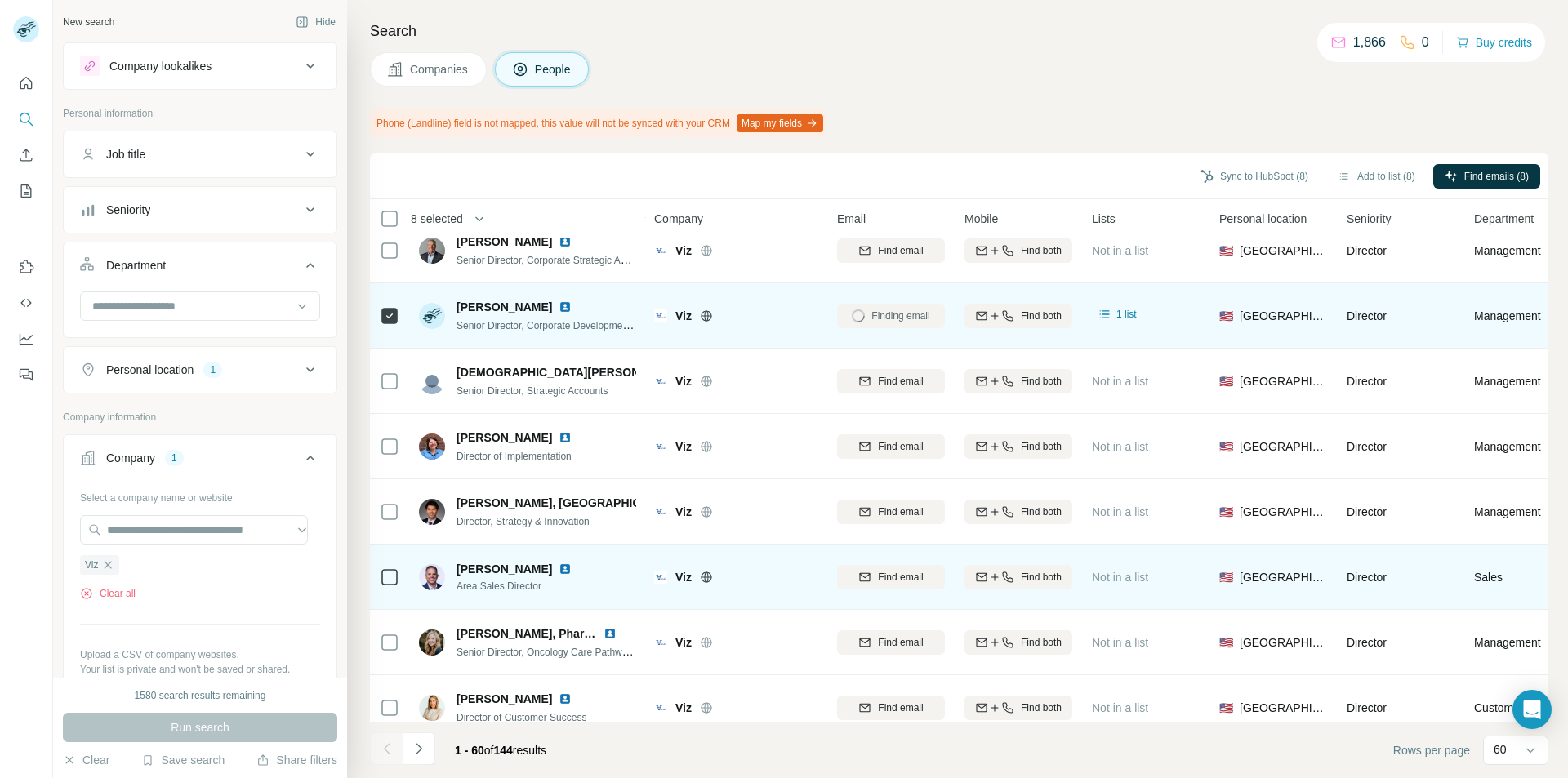
scroll to position [3183, 0]
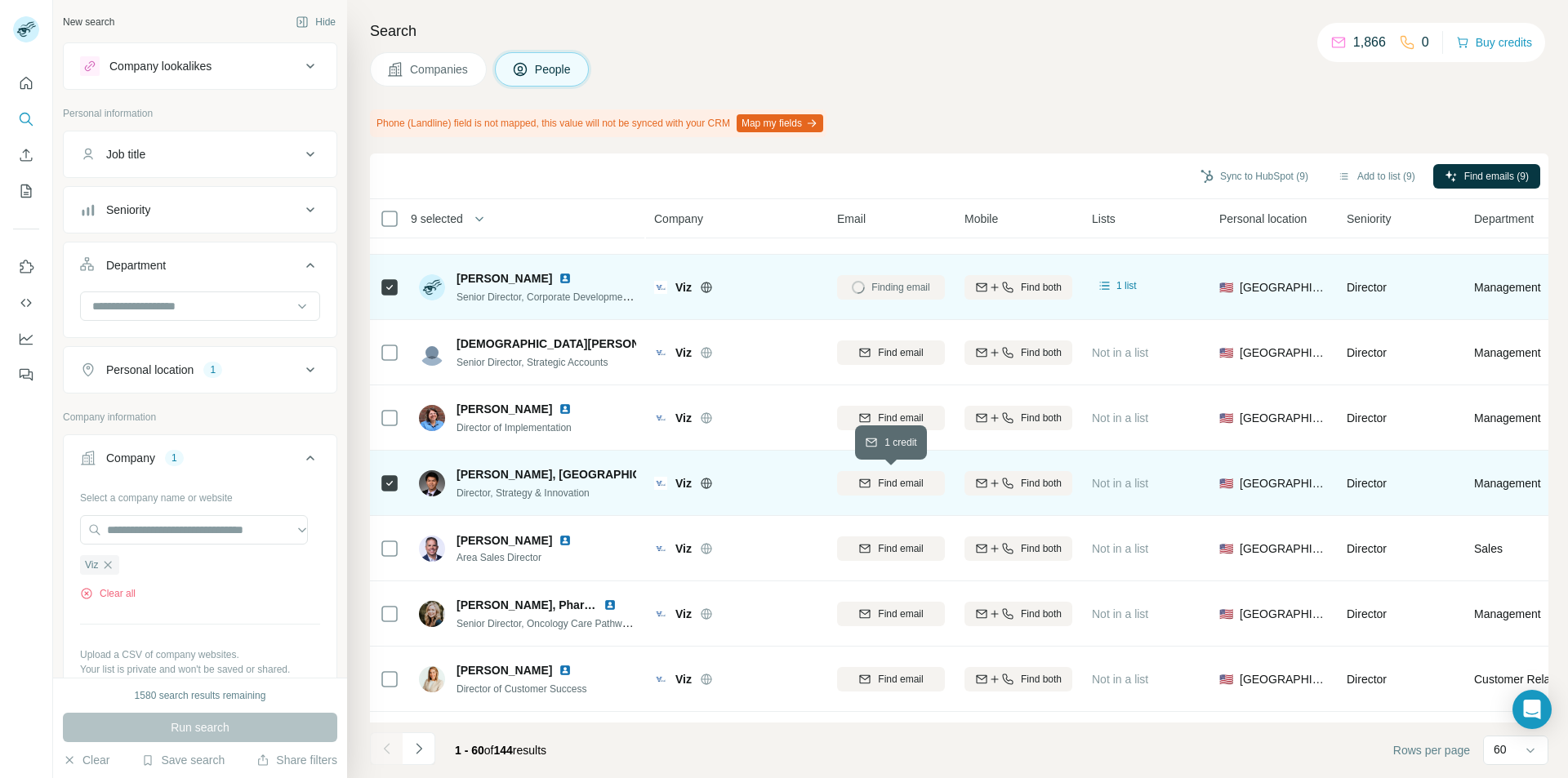
click at [853, 484] on div "Find email" at bounding box center [890, 483] width 108 height 15
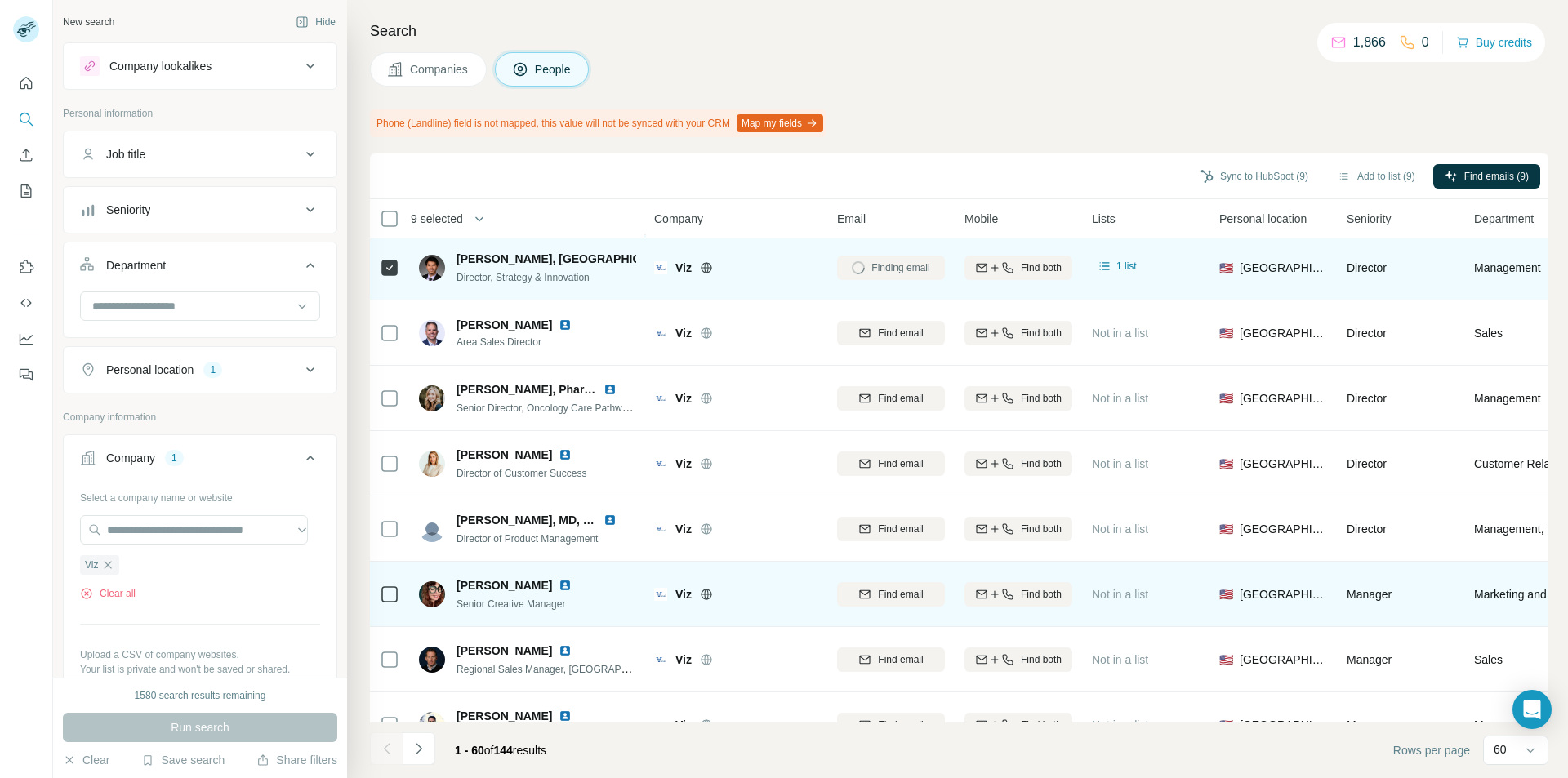
scroll to position [3428, 0]
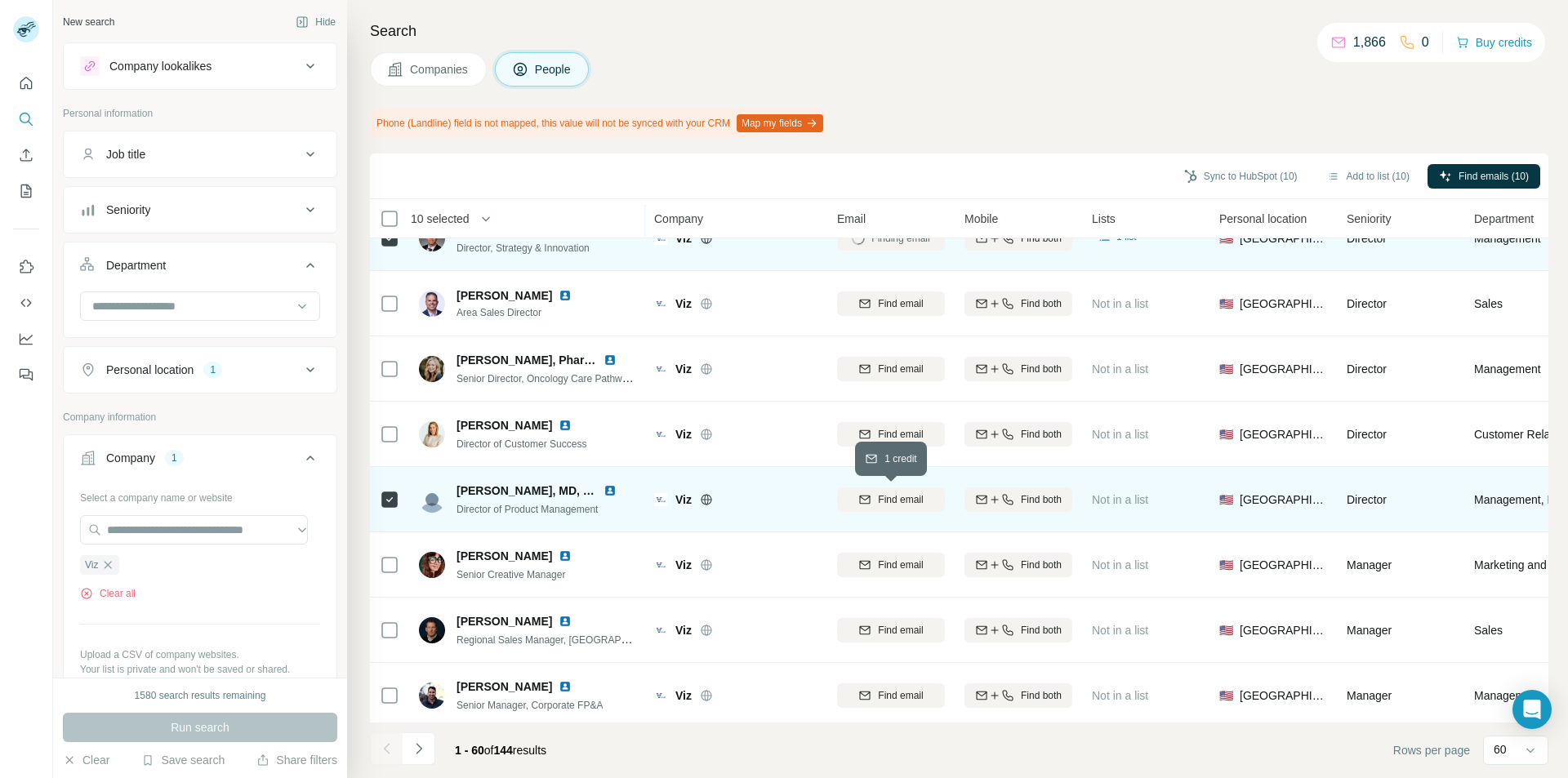
click at [891, 508] on button "Find email" at bounding box center [890, 499] width 108 height 24
click at [416, 746] on icon "Navigate to next page" at bounding box center [419, 748] width 16 height 16
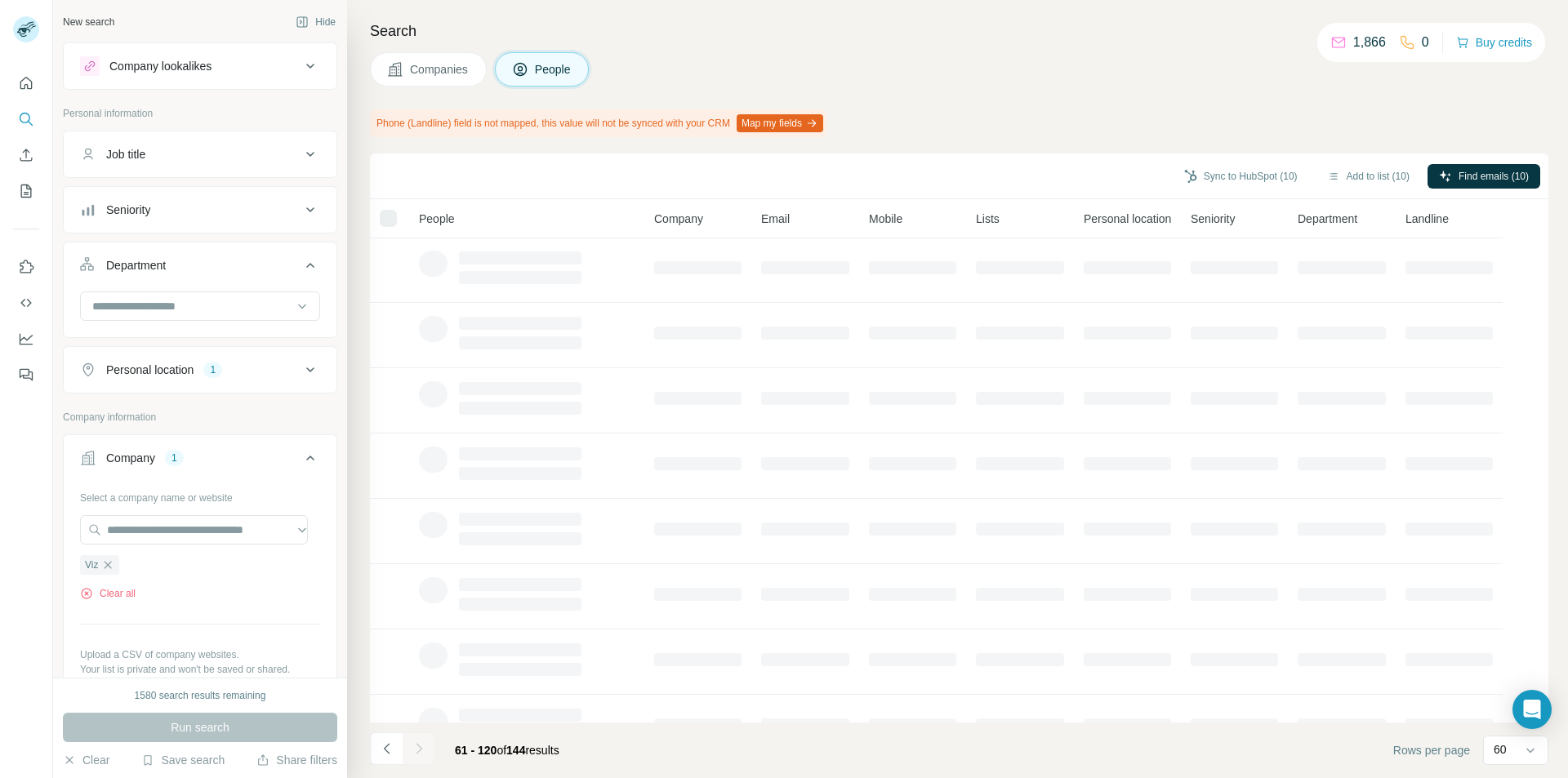
scroll to position [0, 0]
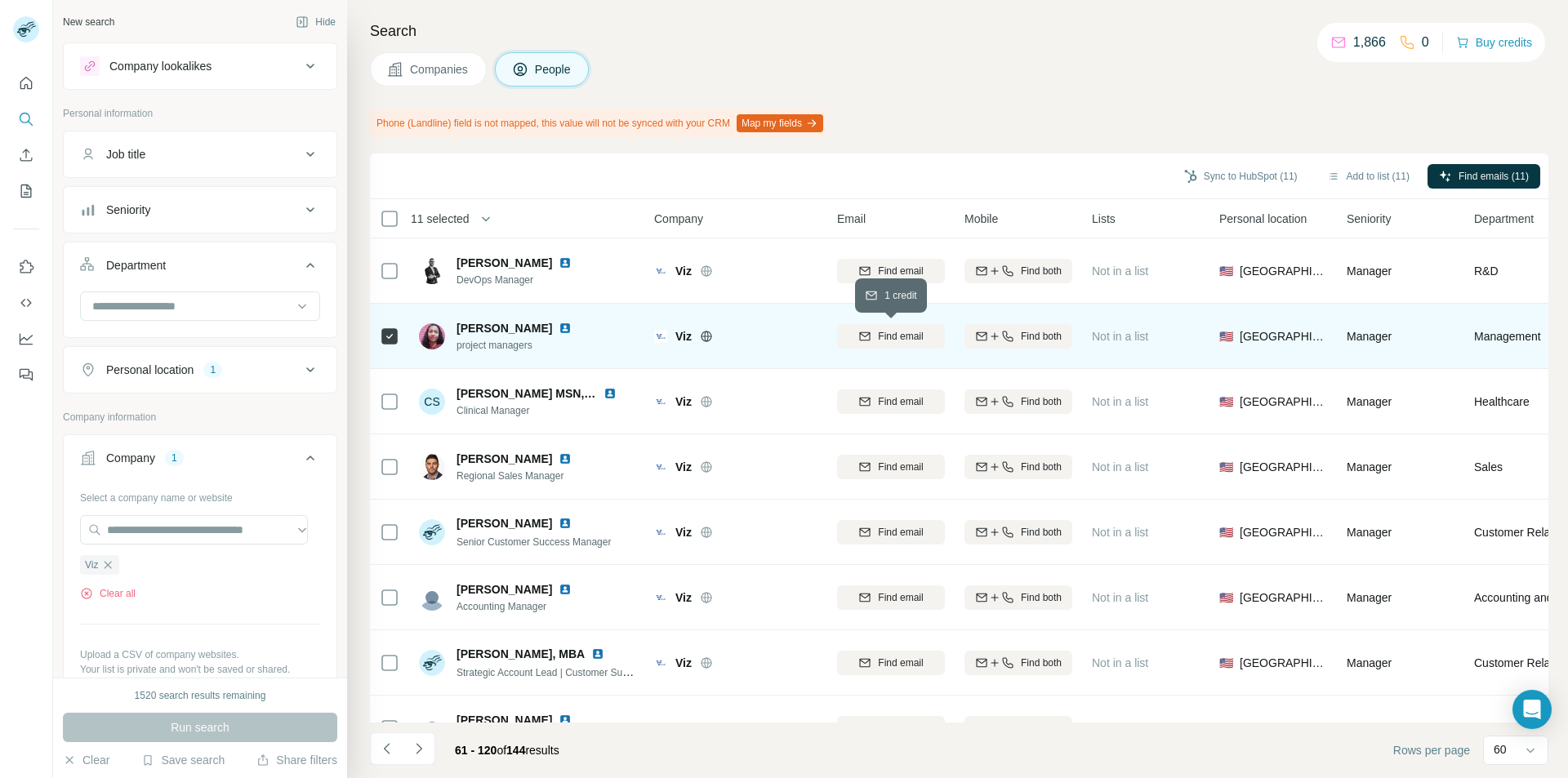
click at [870, 340] on icon "button" at bounding box center [864, 336] width 13 height 13
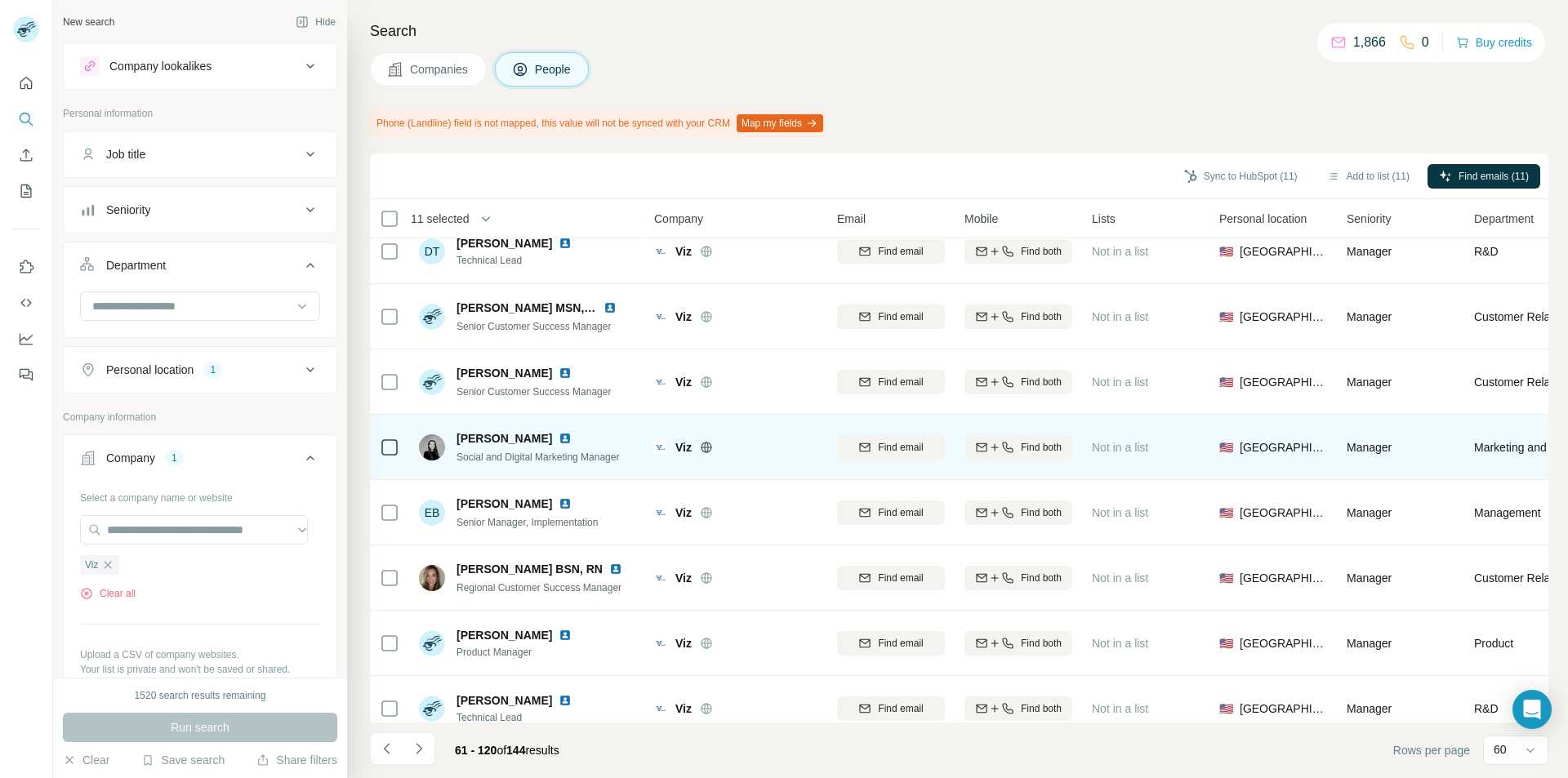
scroll to position [572, 0]
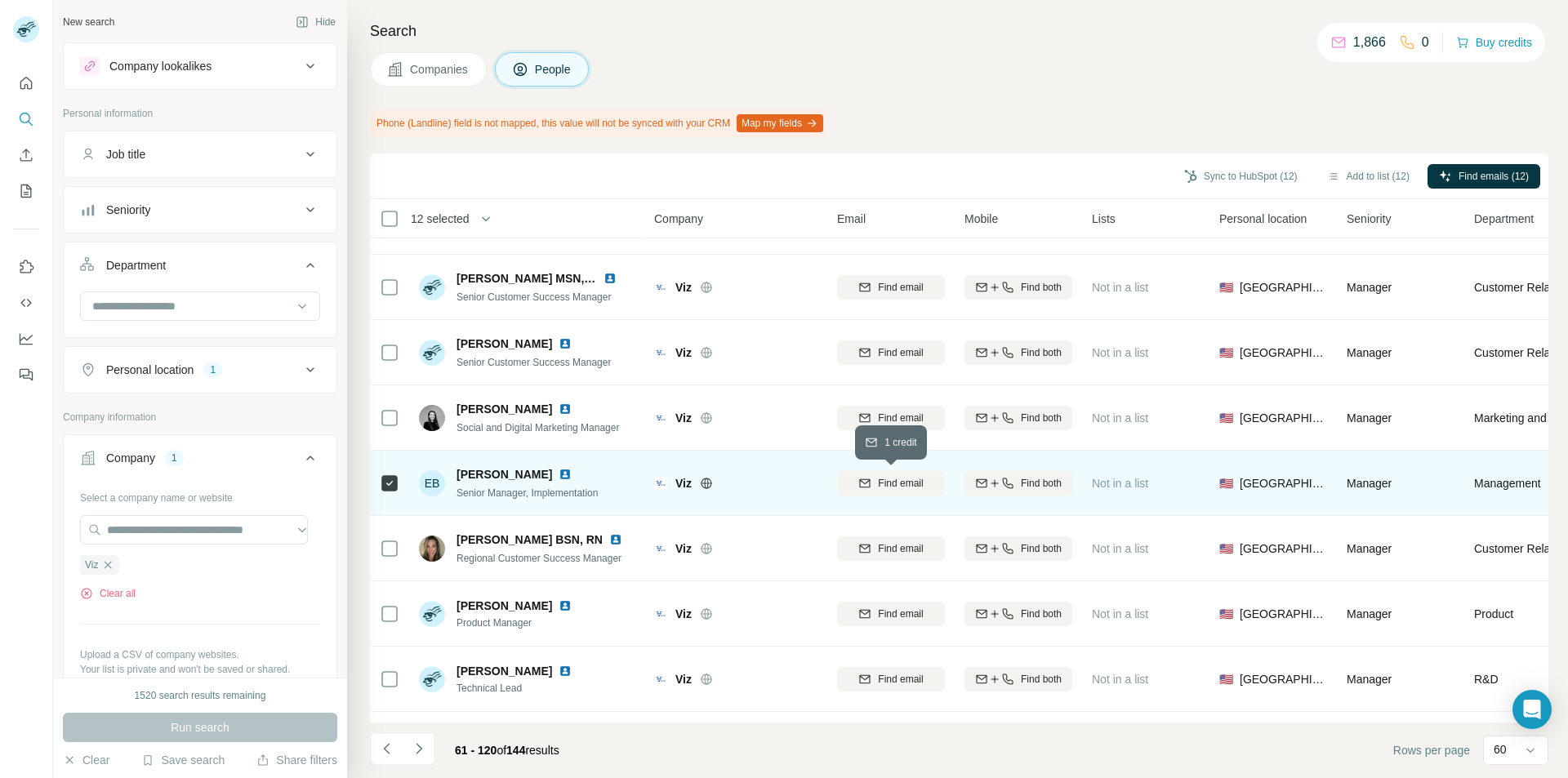
drag, startPoint x: 858, startPoint y: 487, endPoint x: 631, endPoint y: 505, distance: 227.7
click at [859, 487] on icon "button" at bounding box center [864, 483] width 13 height 13
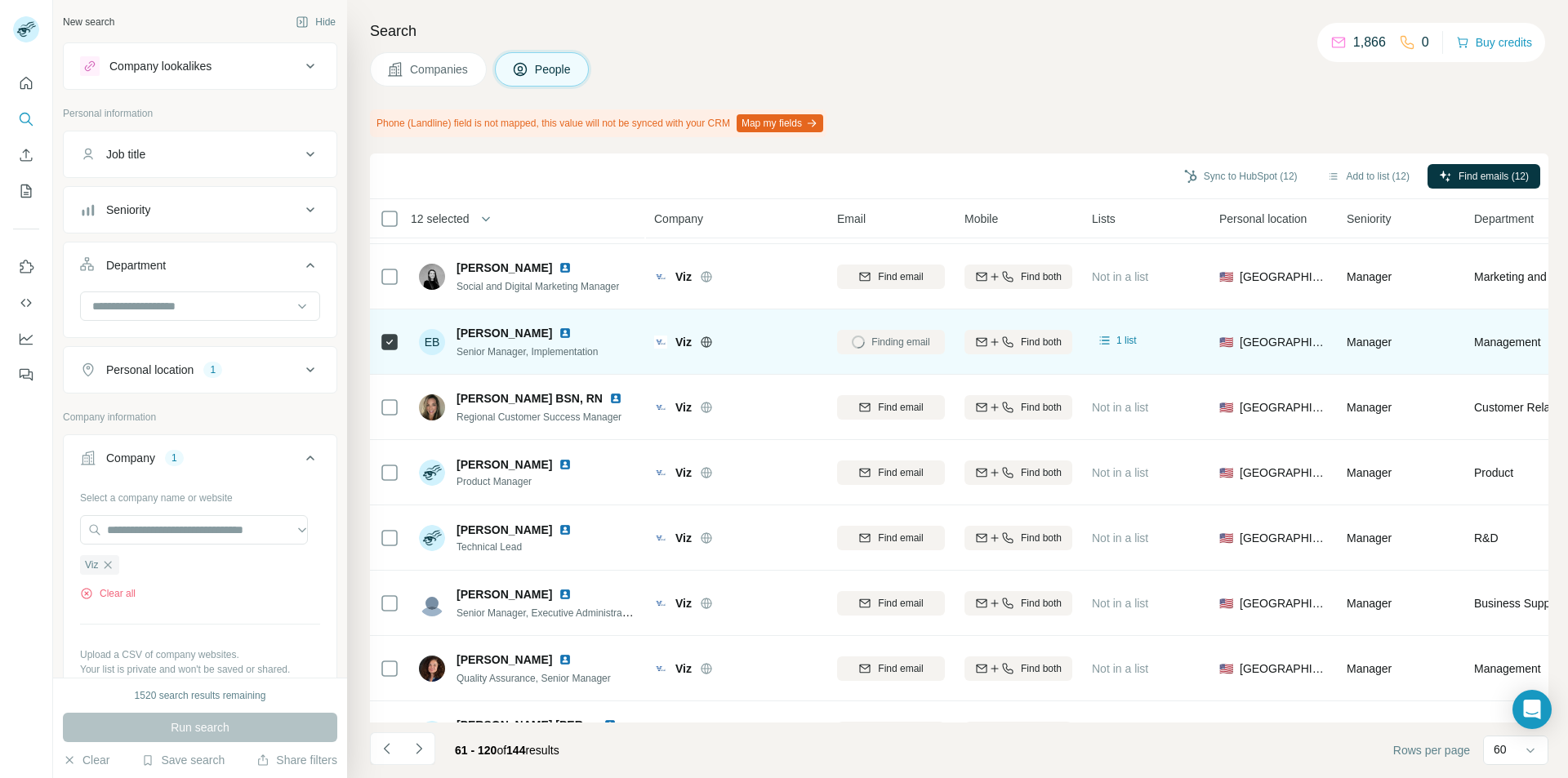
scroll to position [735, 0]
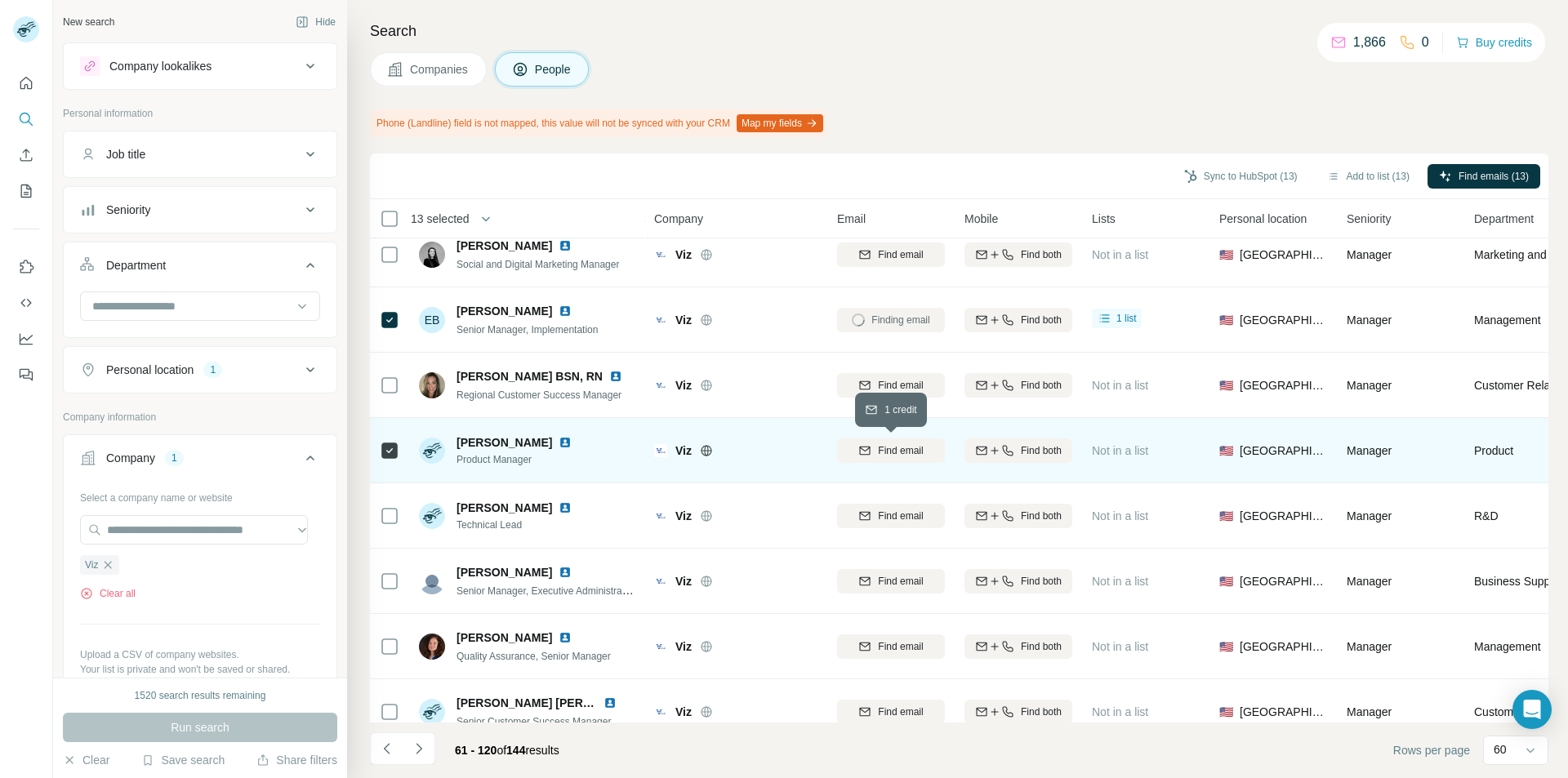
click at [873, 450] on div "Find email" at bounding box center [890, 450] width 108 height 15
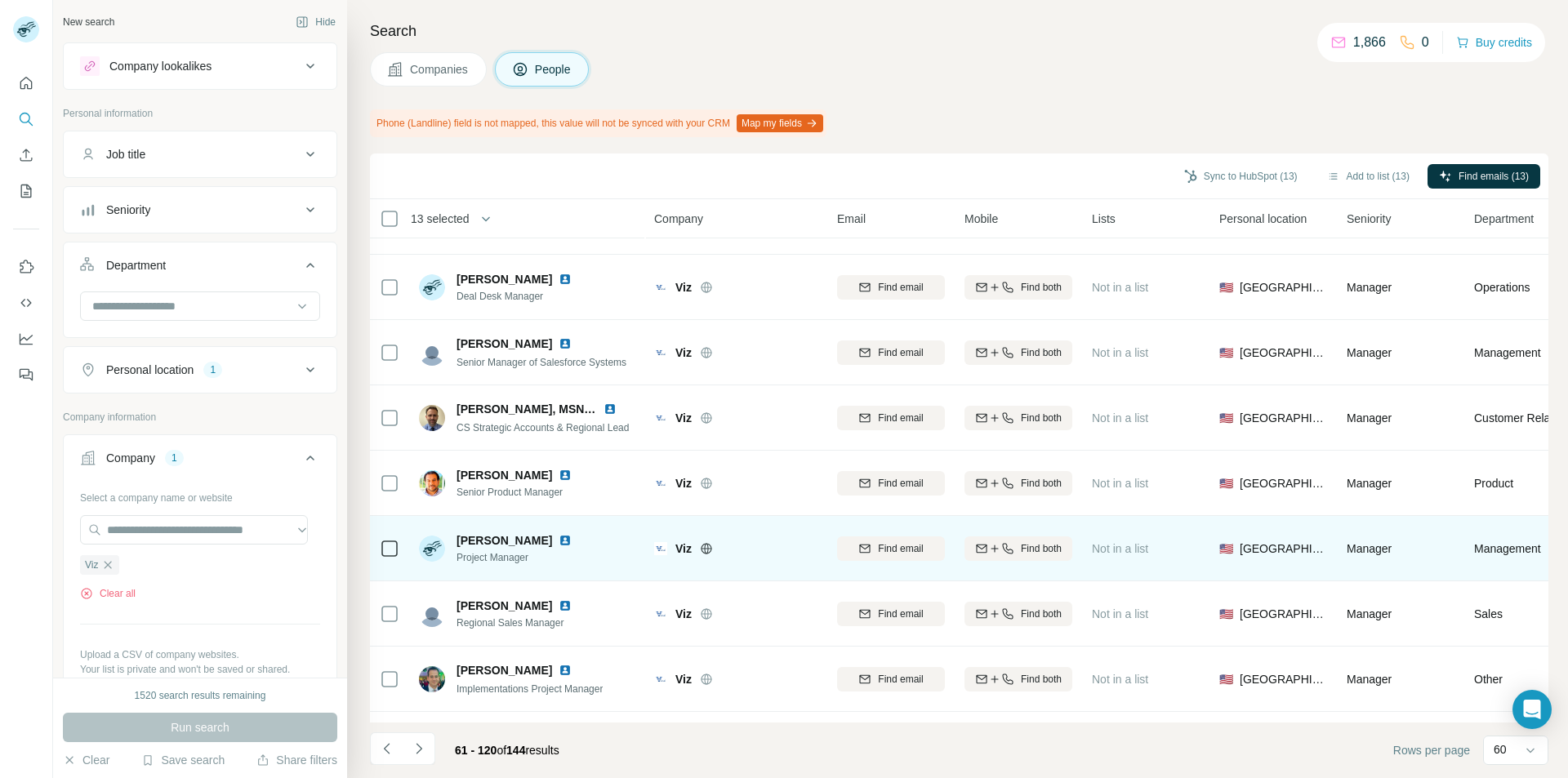
scroll to position [1306, 0]
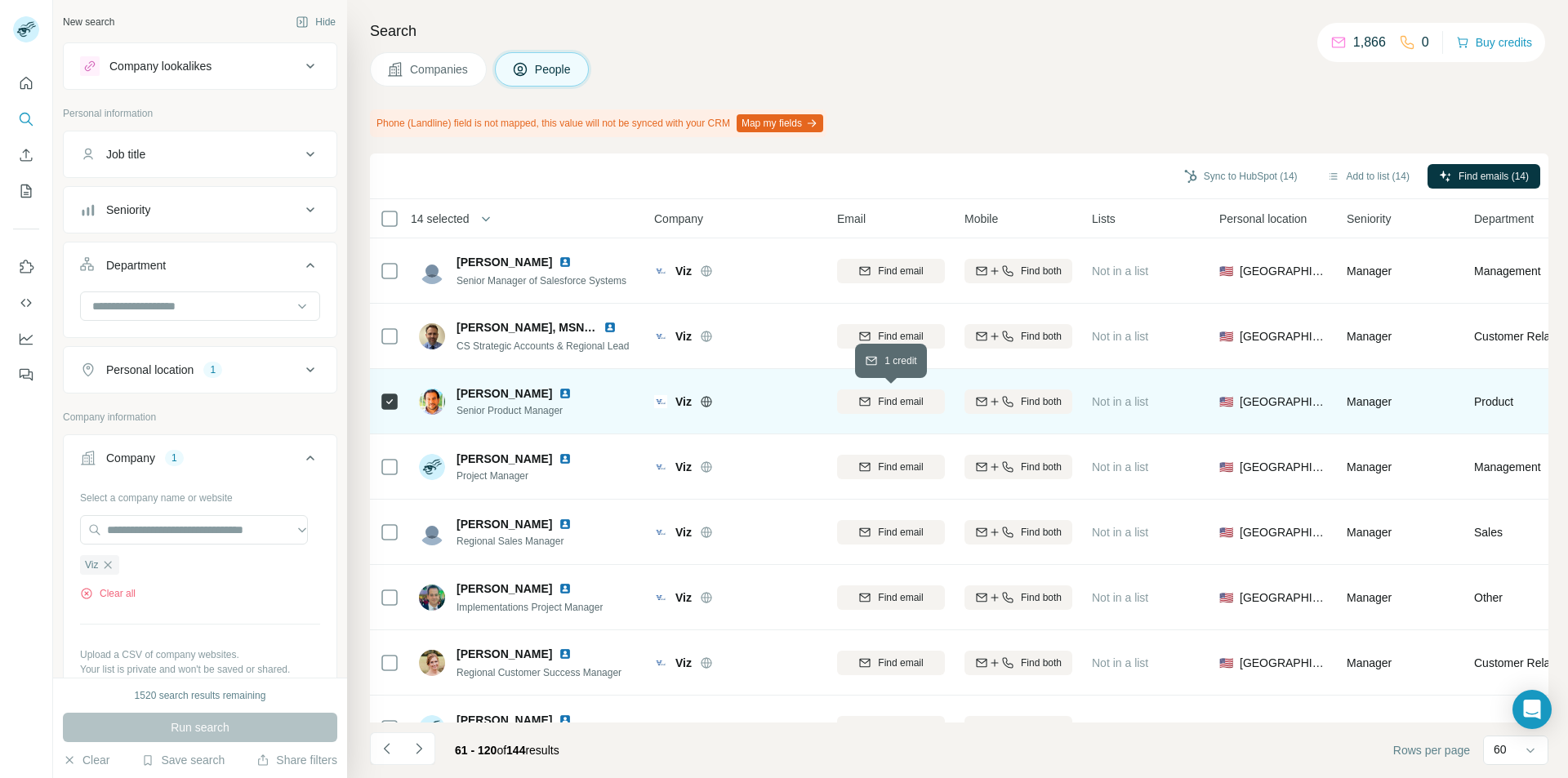
click at [894, 393] on button "Find email" at bounding box center [890, 401] width 108 height 24
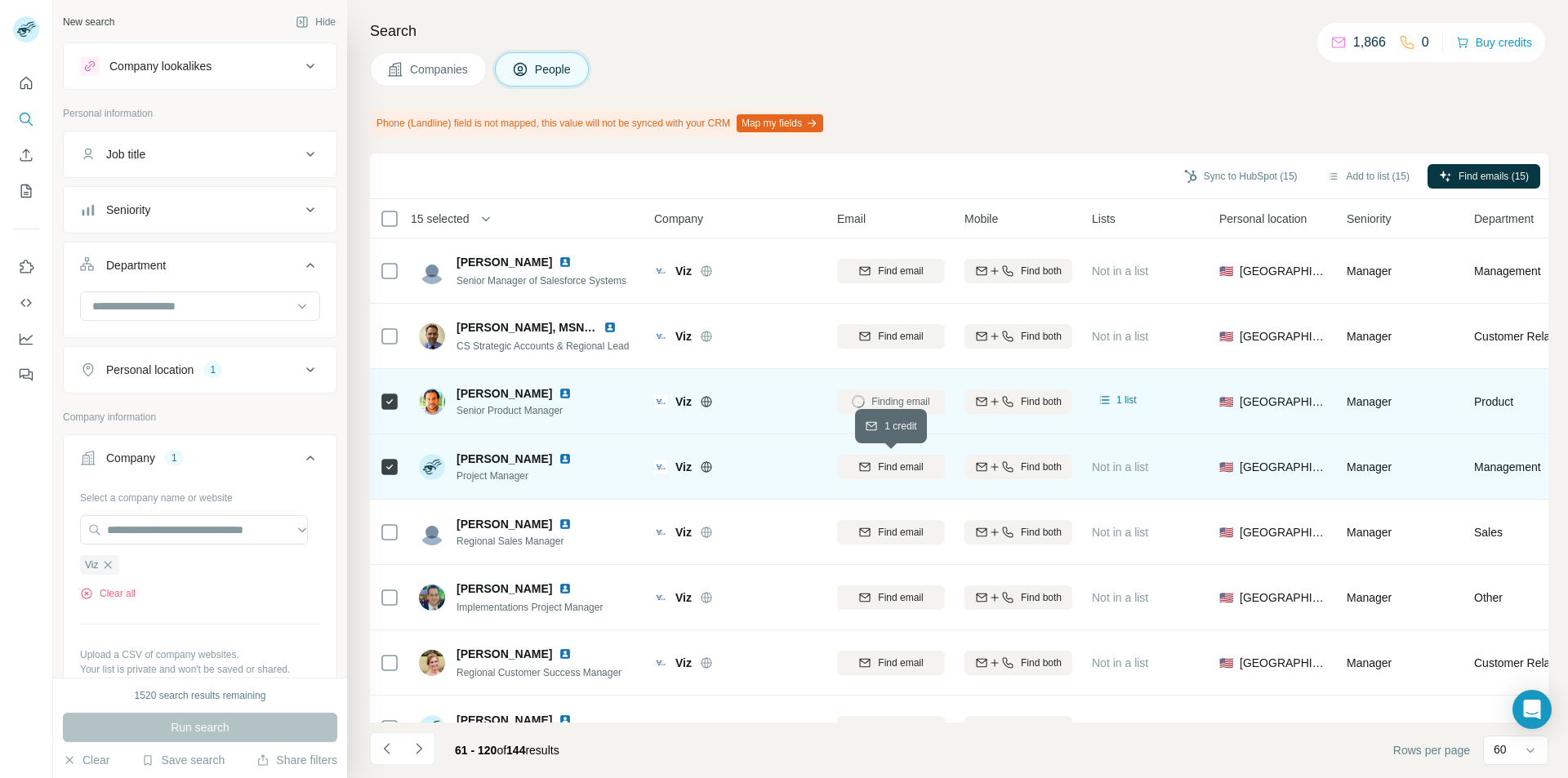
click at [869, 466] on icon "button" at bounding box center [864, 467] width 13 height 13
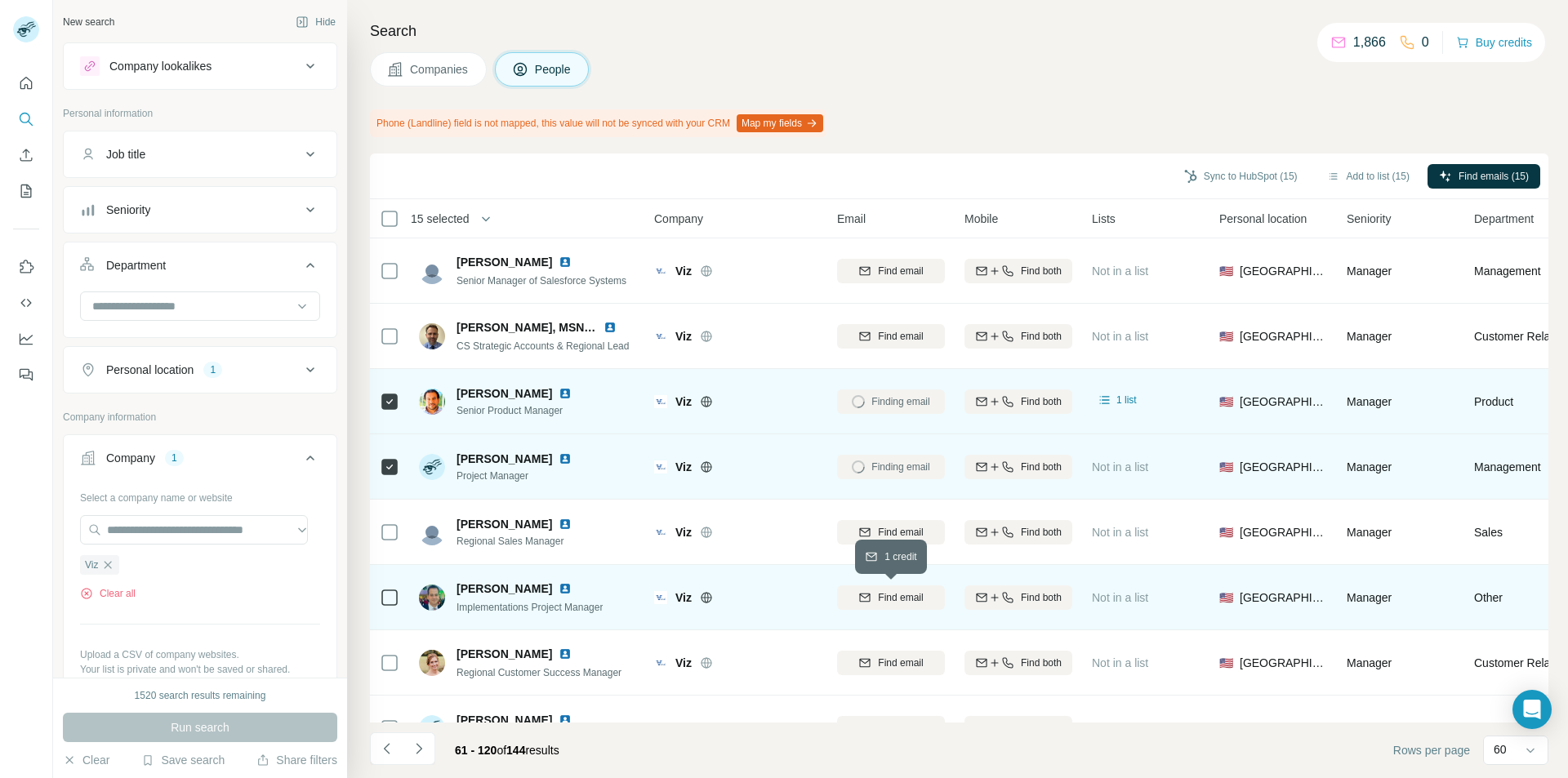
click at [856, 600] on div "Find email" at bounding box center [890, 597] width 108 height 15
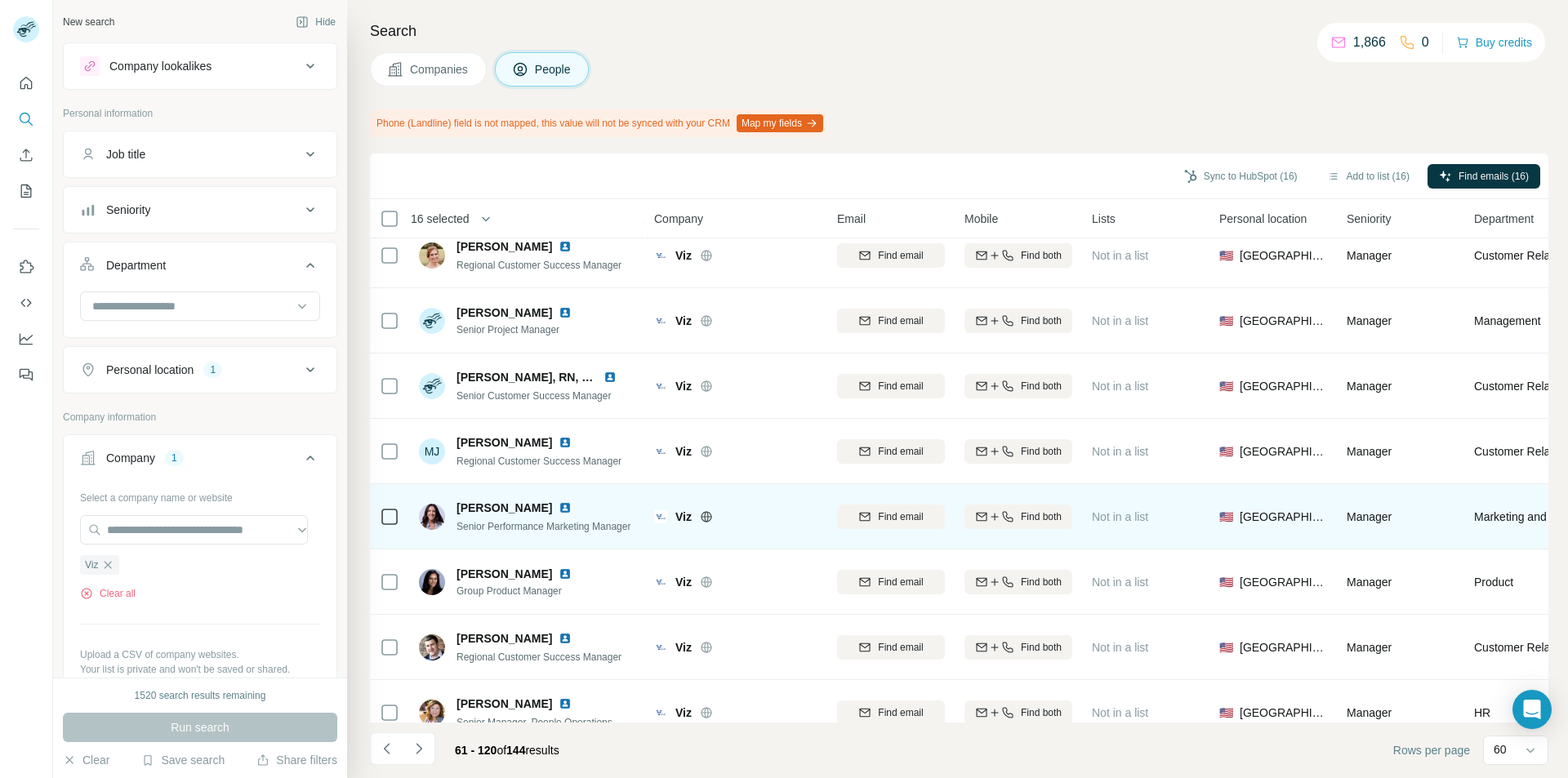
scroll to position [1714, 0]
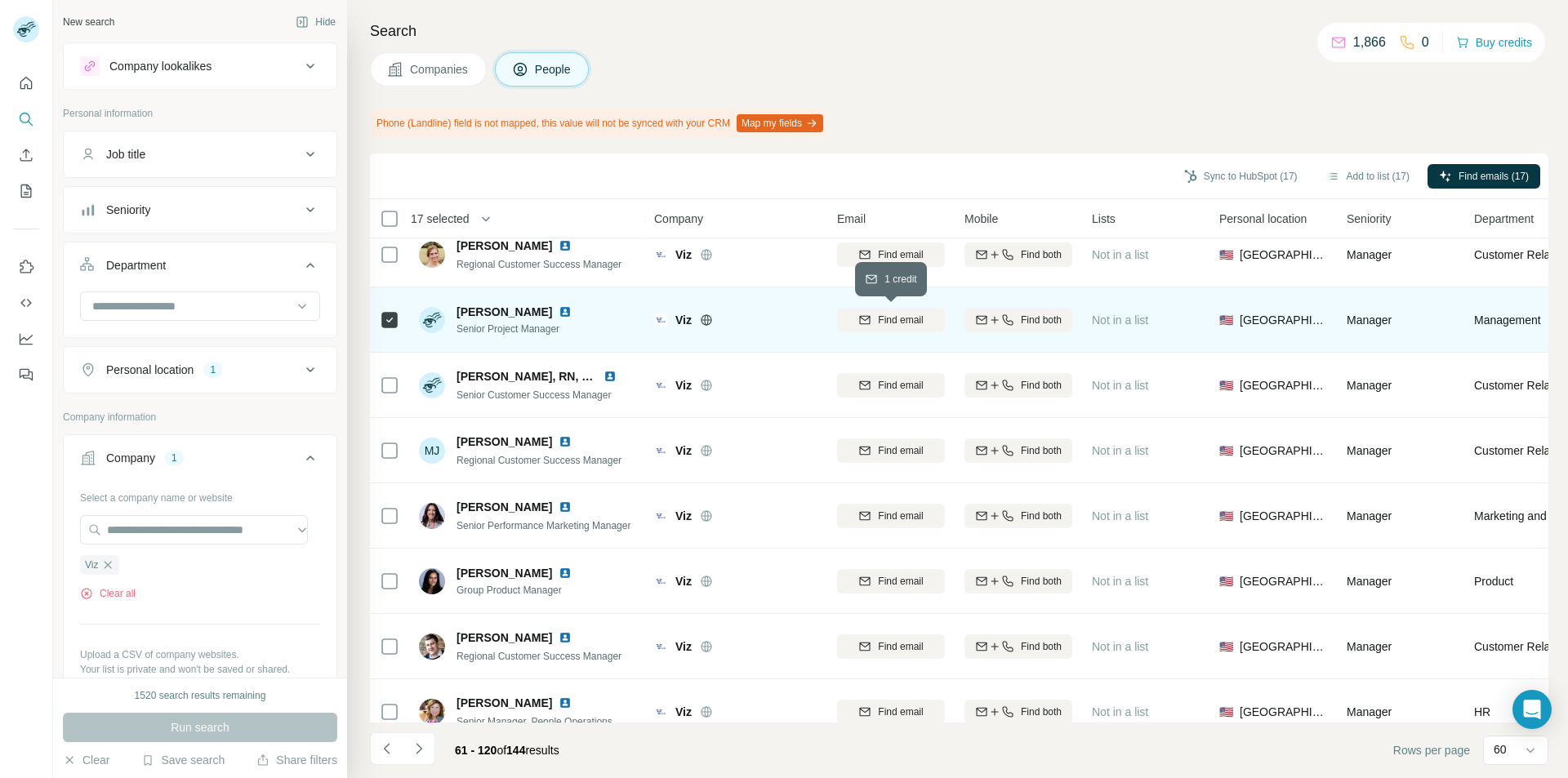
click at [887, 322] on span "Find email" at bounding box center [901, 320] width 45 height 15
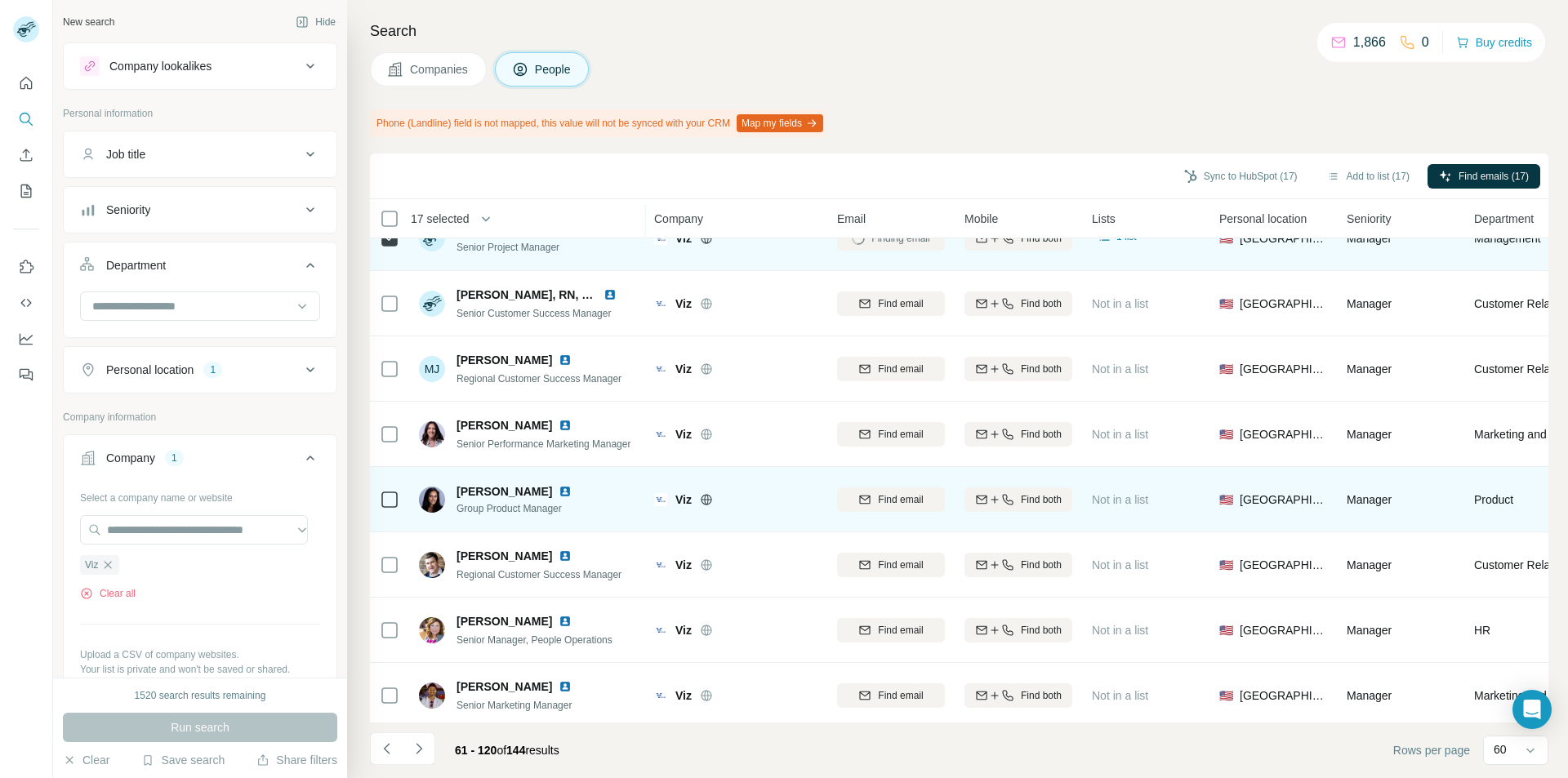
scroll to position [1878, 0]
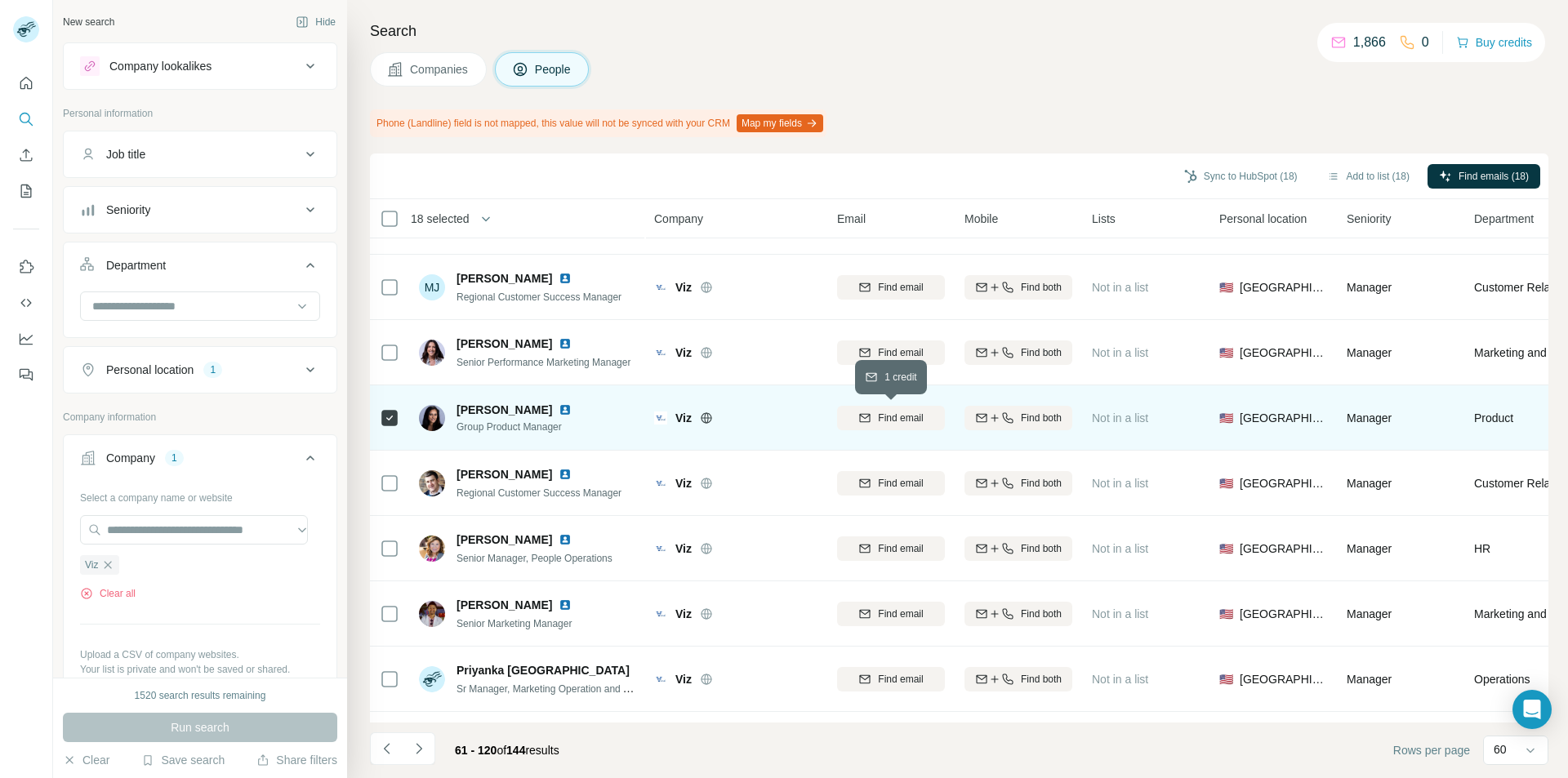
click at [882, 420] on span "Find email" at bounding box center [901, 418] width 45 height 15
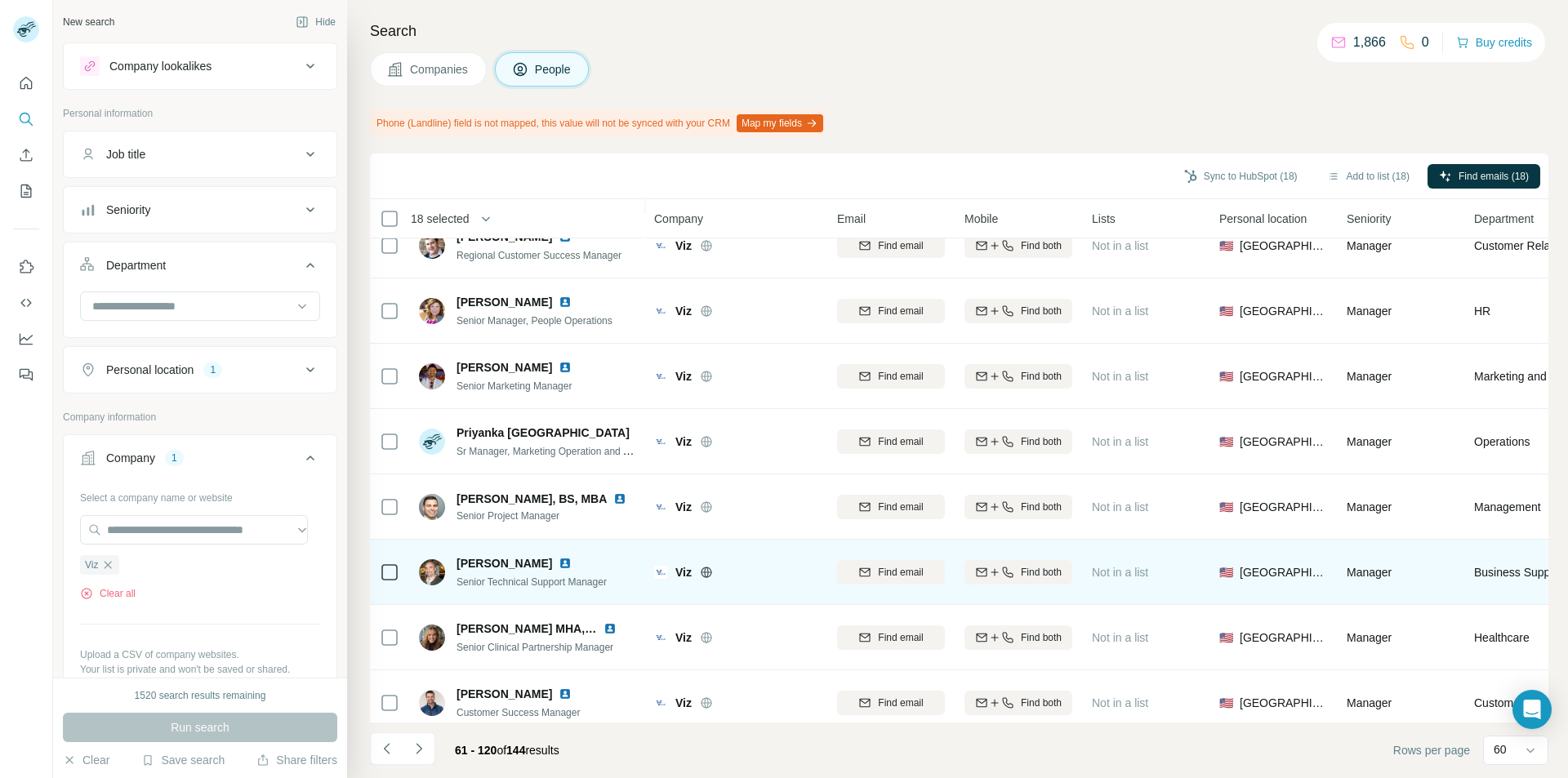
scroll to position [2123, 0]
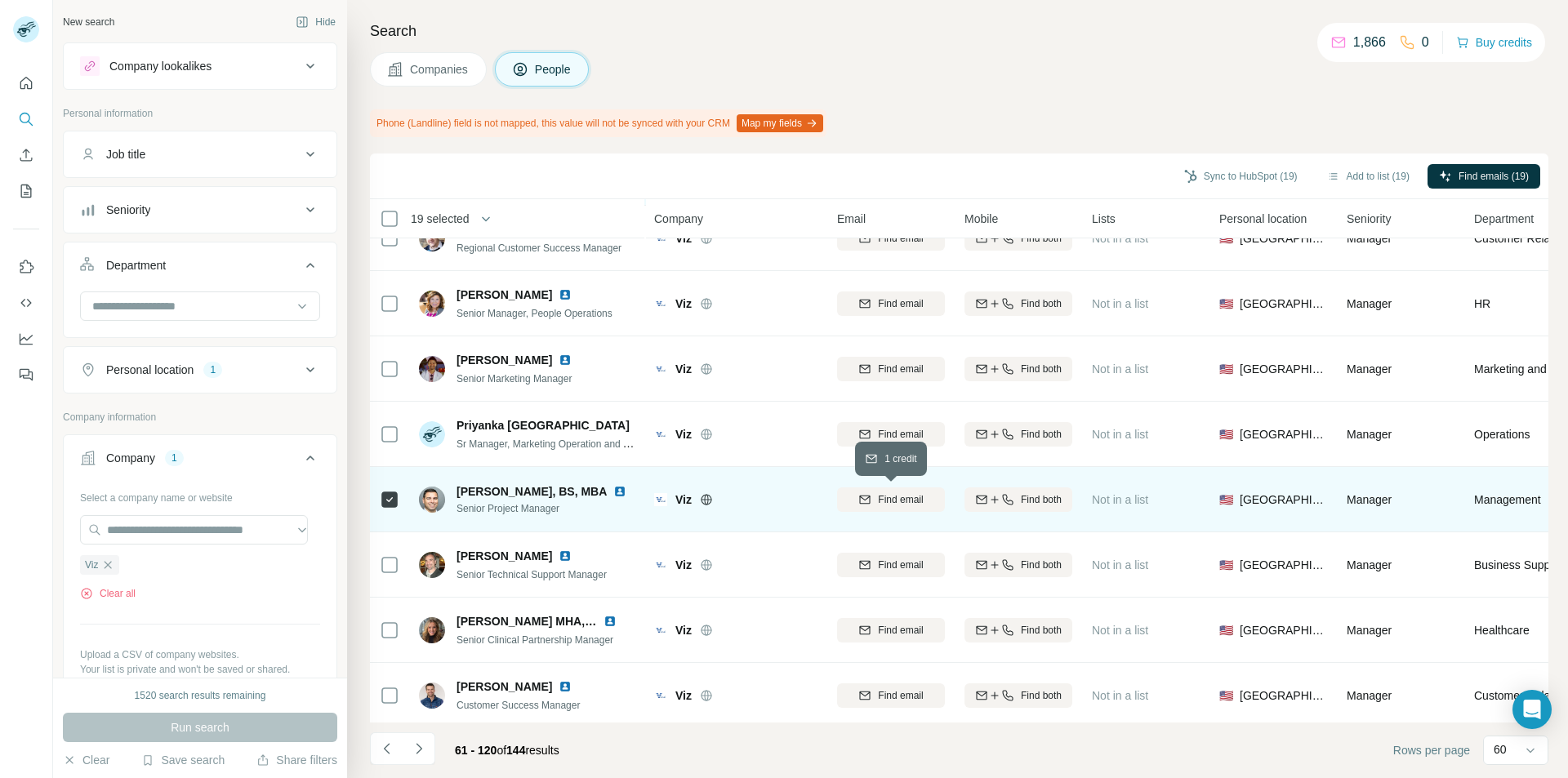
click at [886, 499] on span "Find email" at bounding box center [901, 499] width 45 height 15
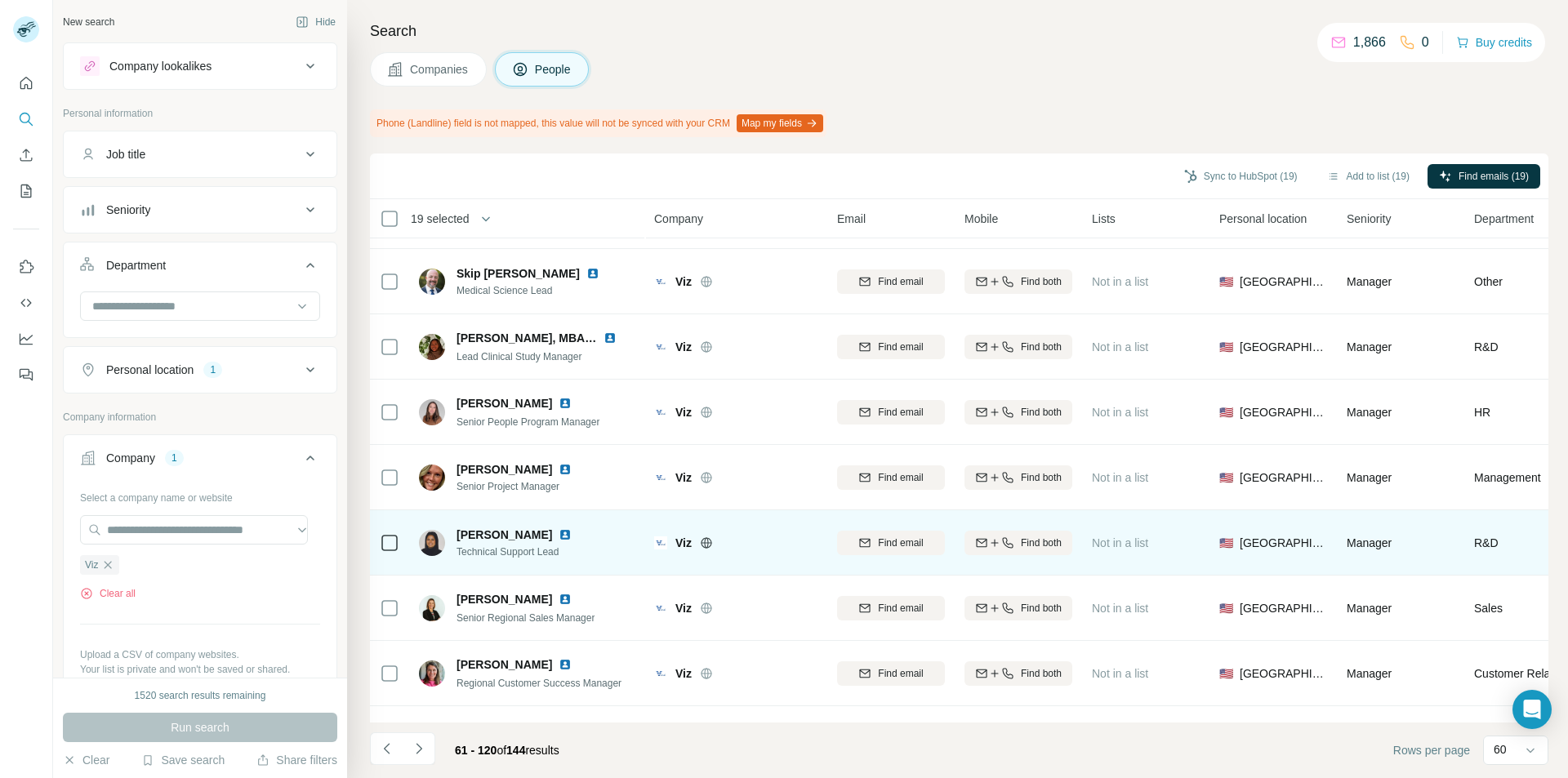
scroll to position [2693, 0]
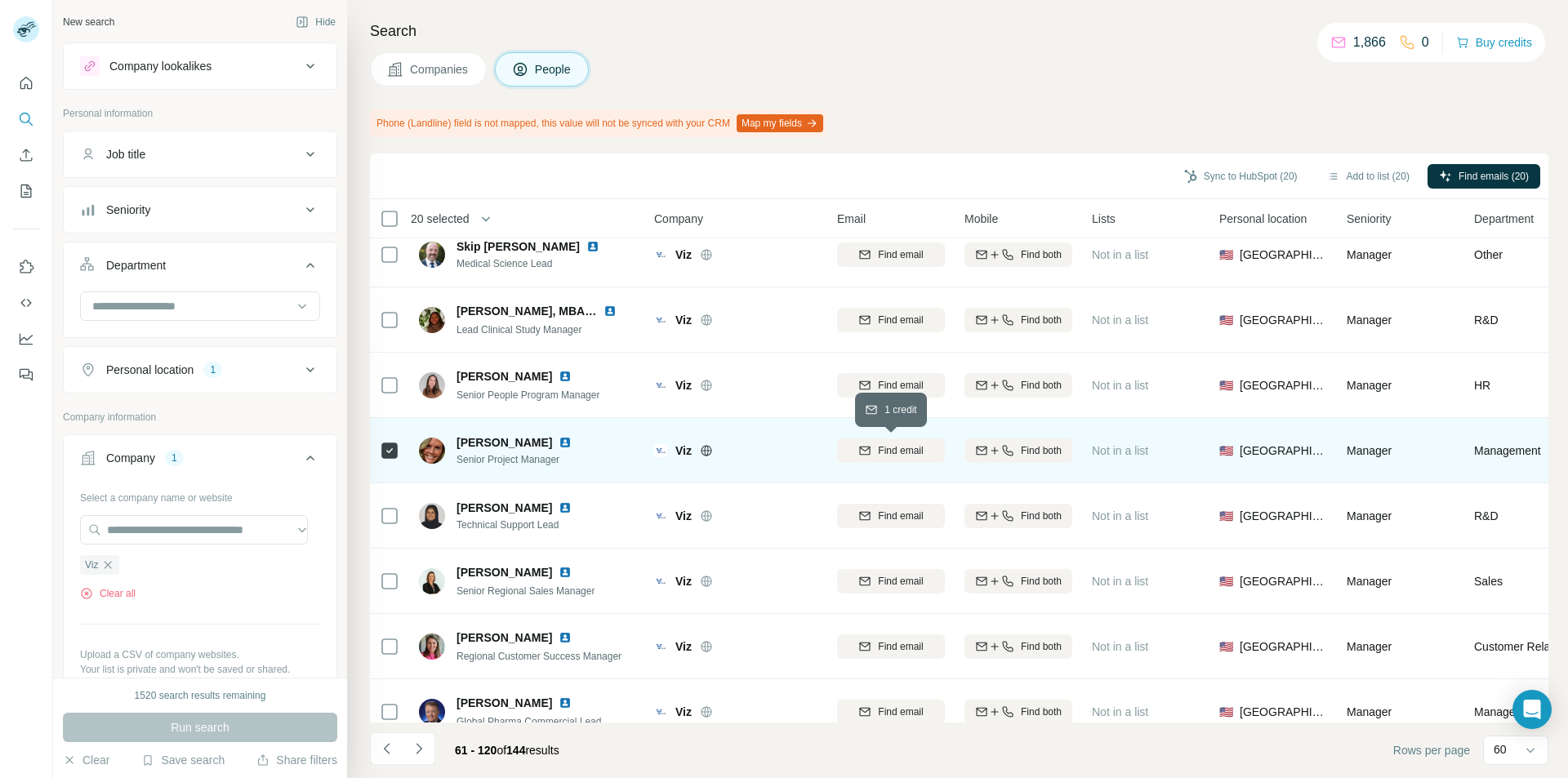
click at [846, 452] on div "Find email" at bounding box center [890, 450] width 108 height 15
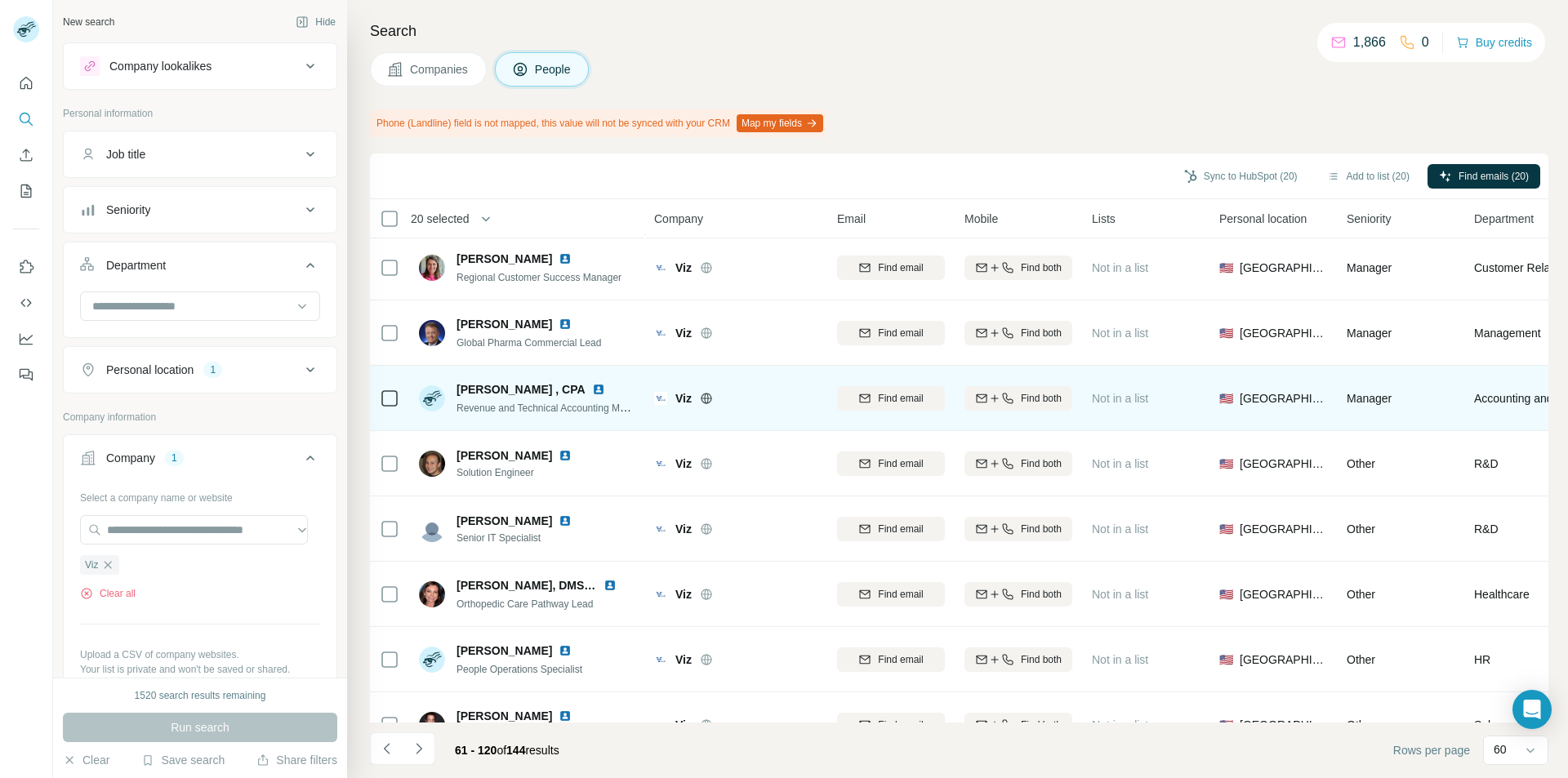
scroll to position [3102, 0]
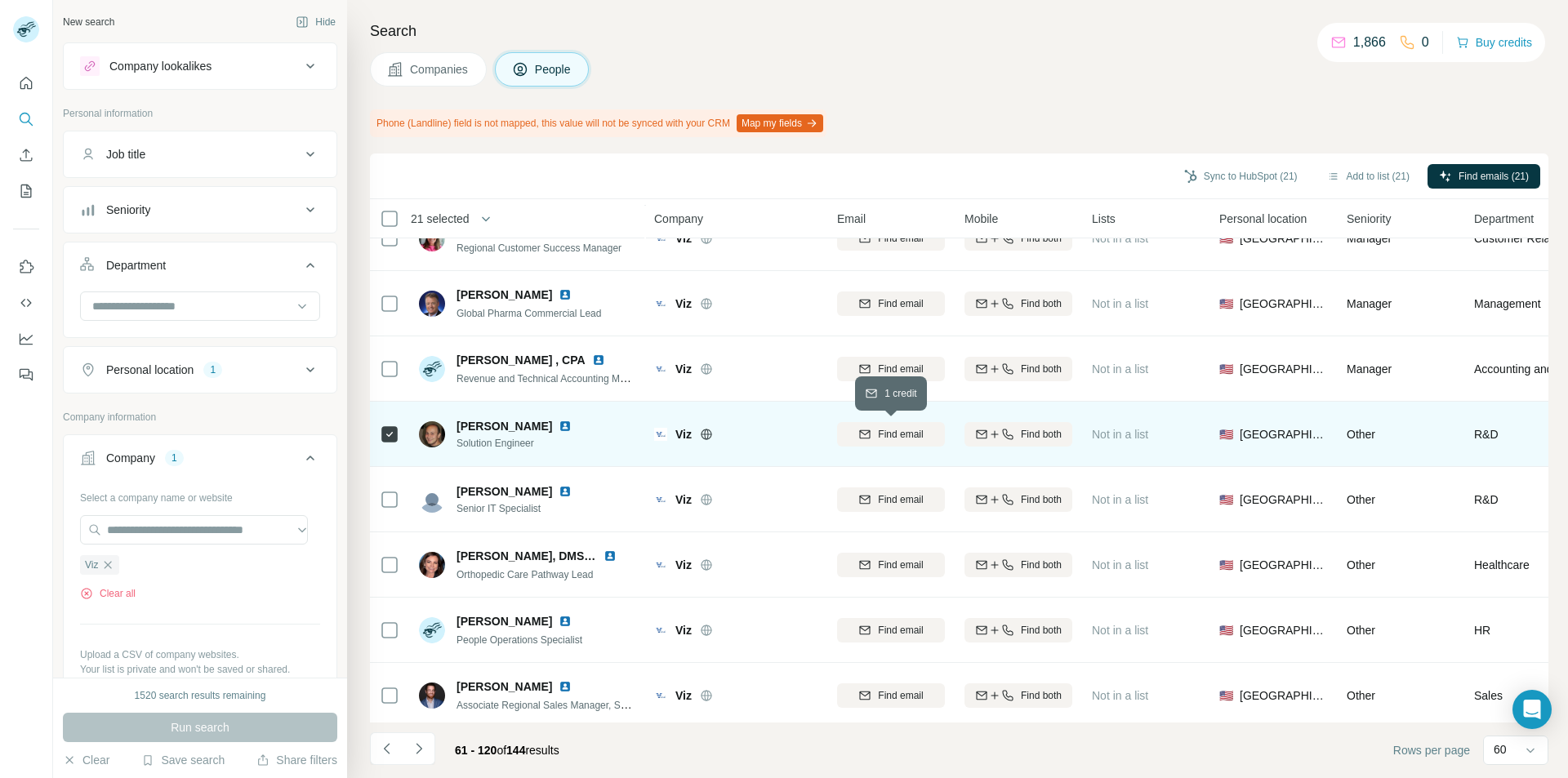
click at [866, 437] on icon "button" at bounding box center [864, 434] width 13 height 13
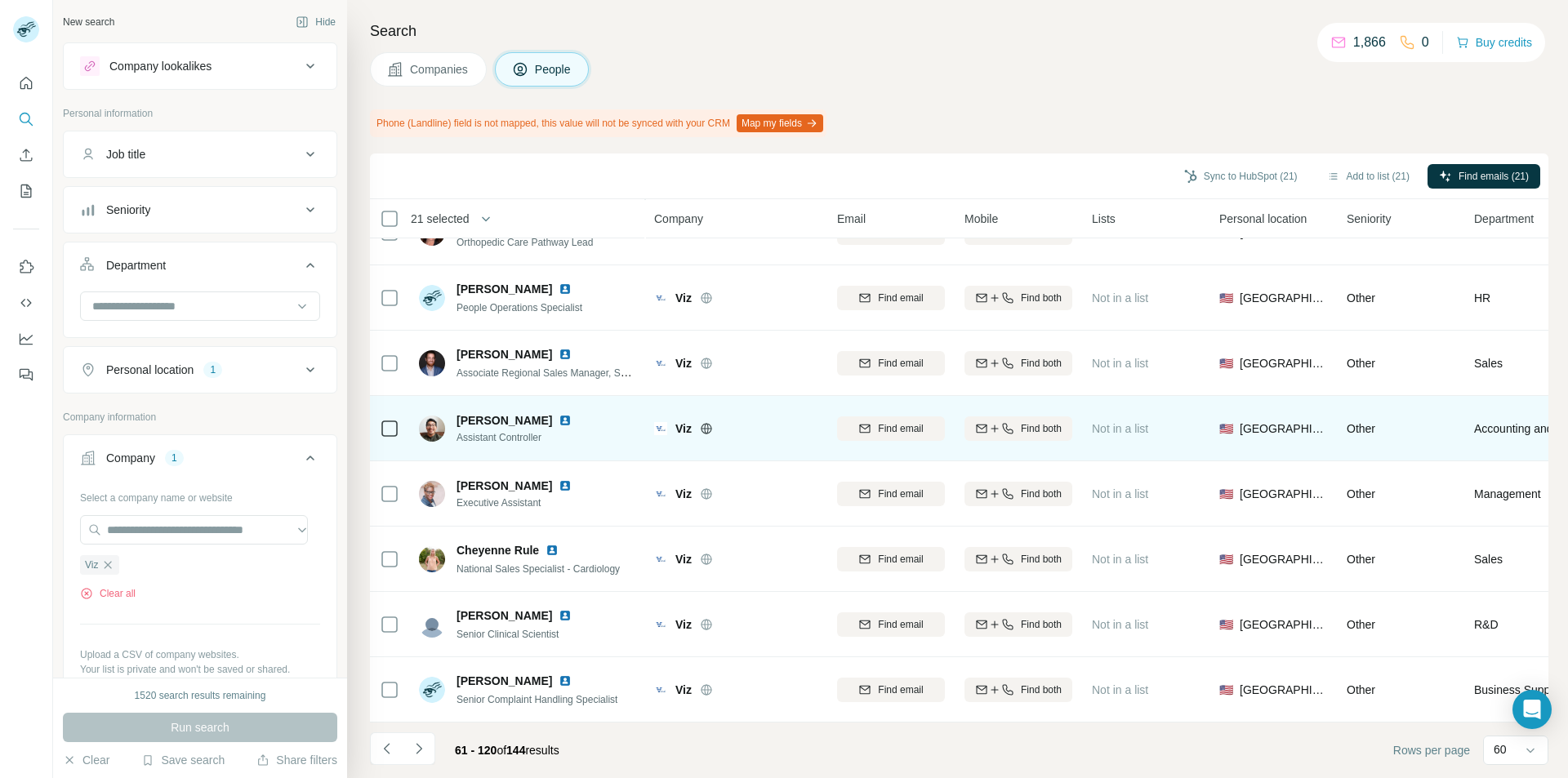
scroll to position [3442, 0]
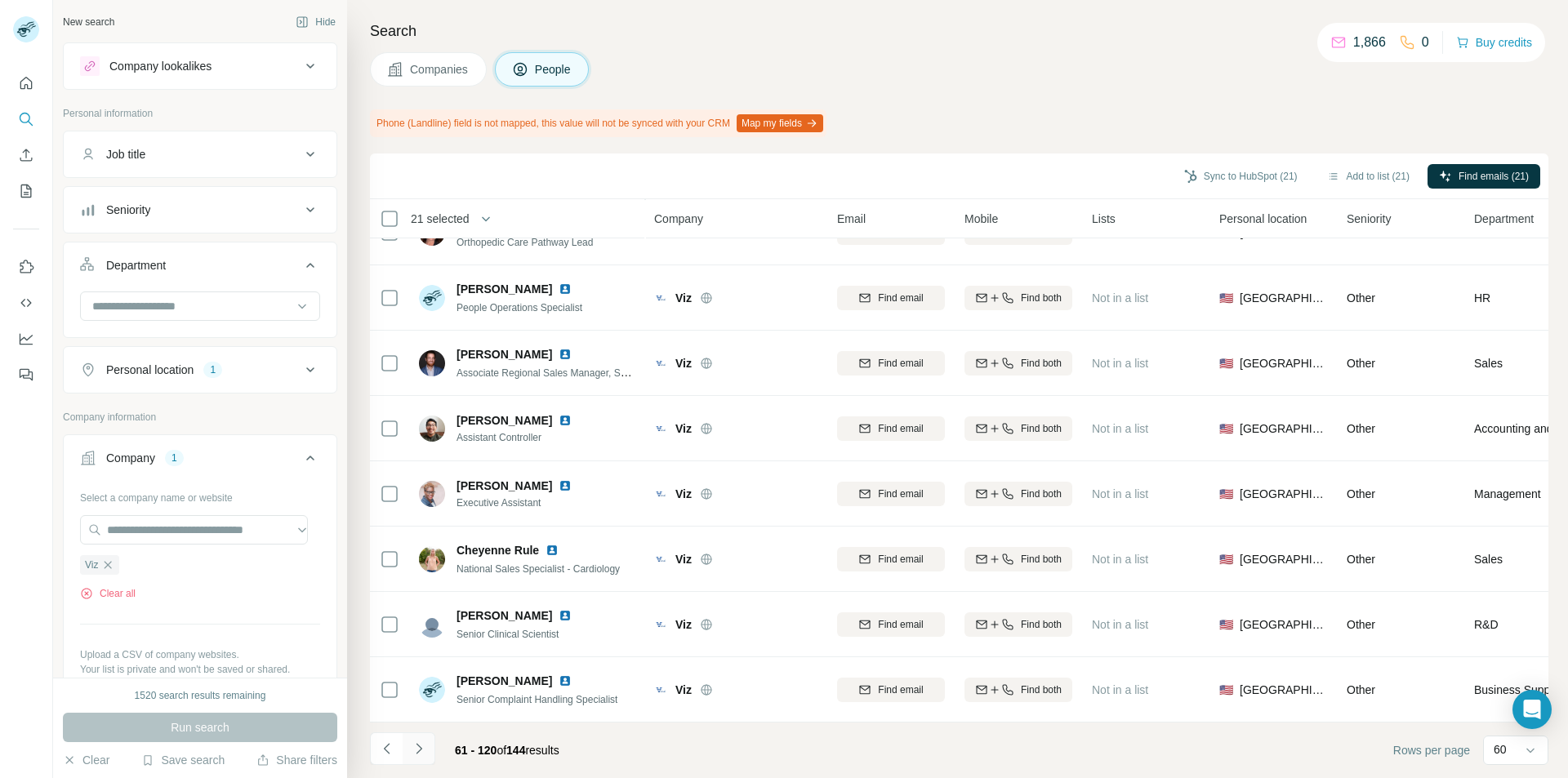
click at [417, 749] on icon "Navigate to next page" at bounding box center [419, 748] width 16 height 16
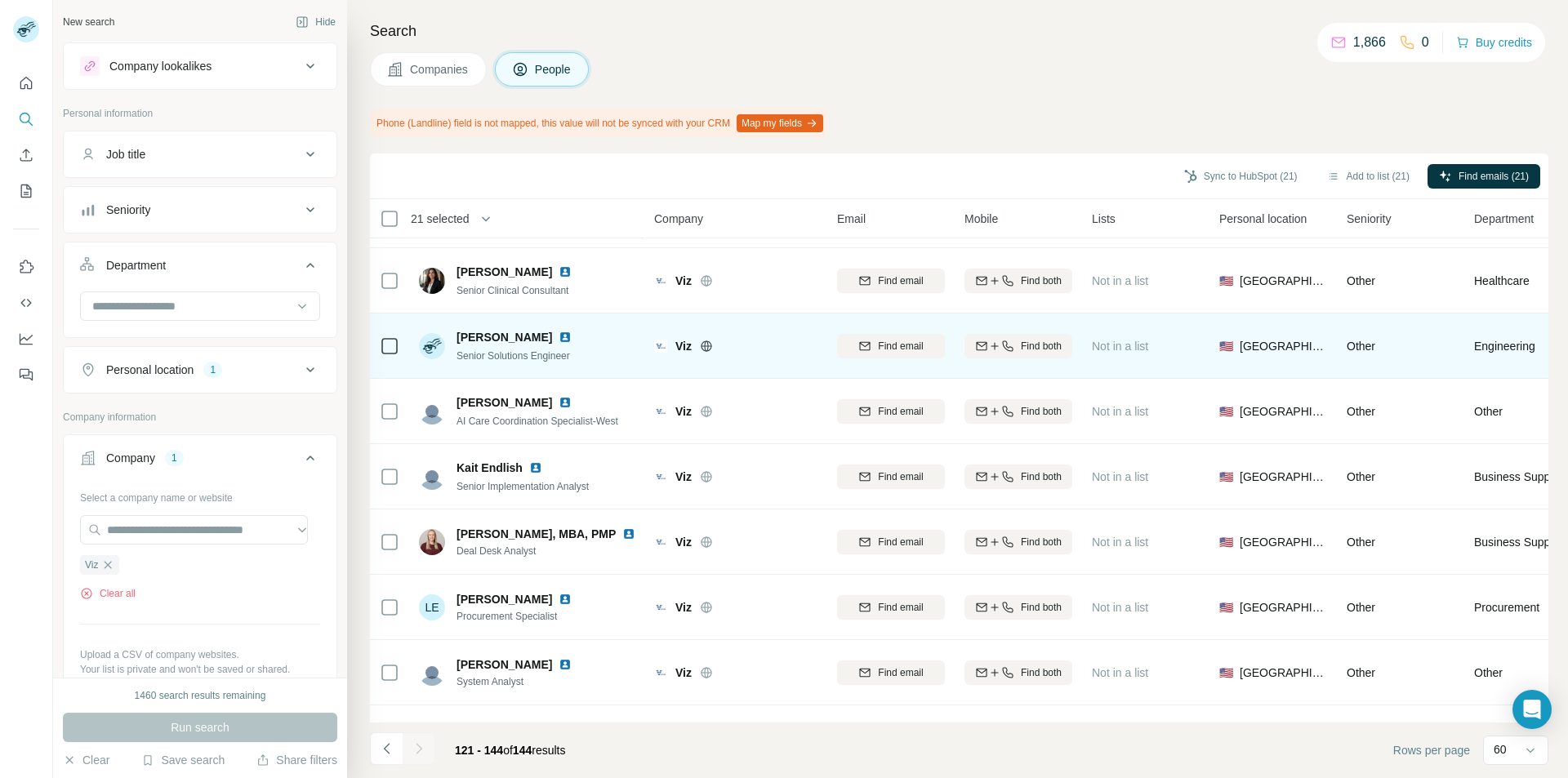
scroll to position [82, 0]
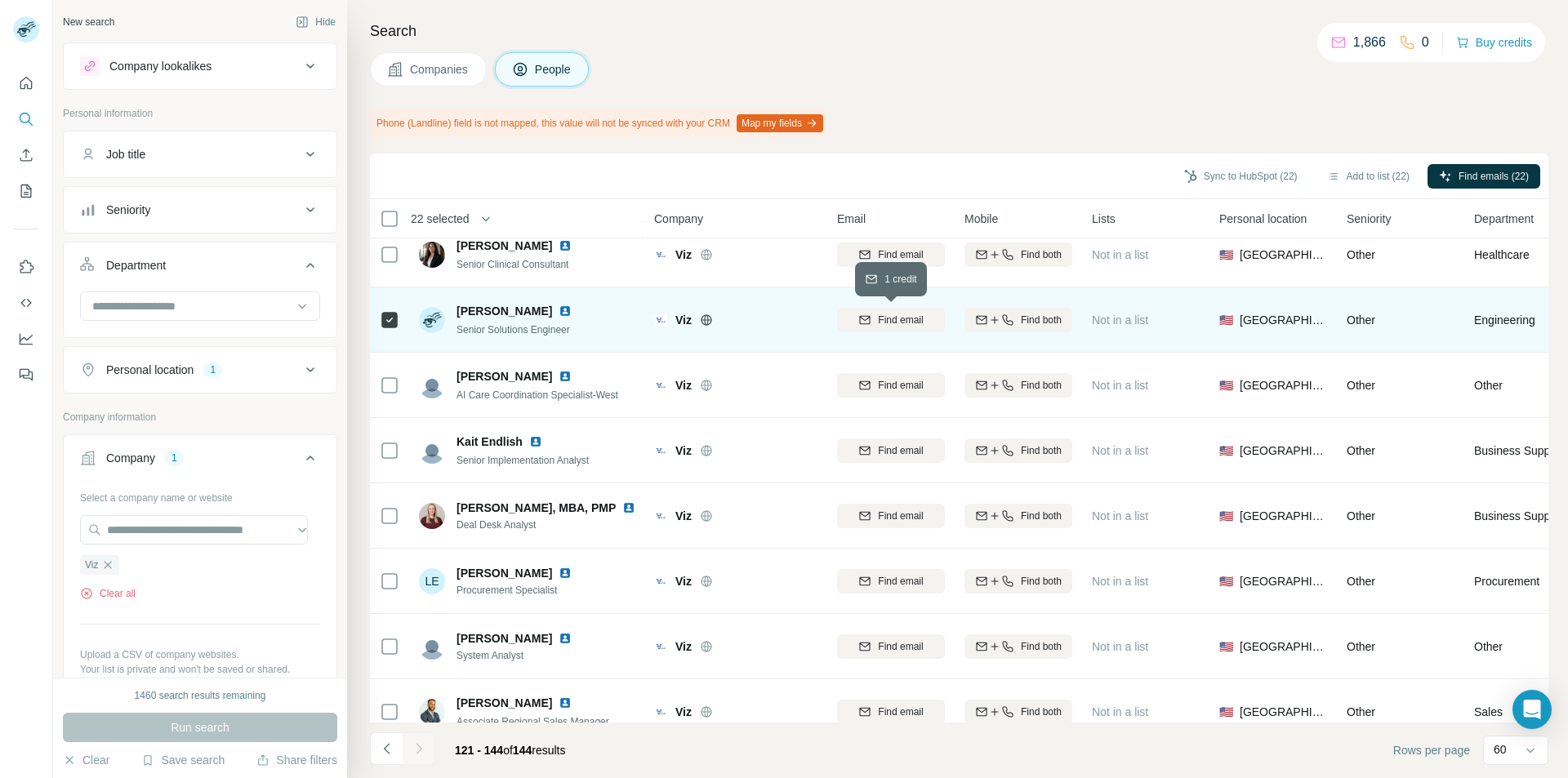
click at [855, 324] on div "Find email" at bounding box center [890, 320] width 108 height 15
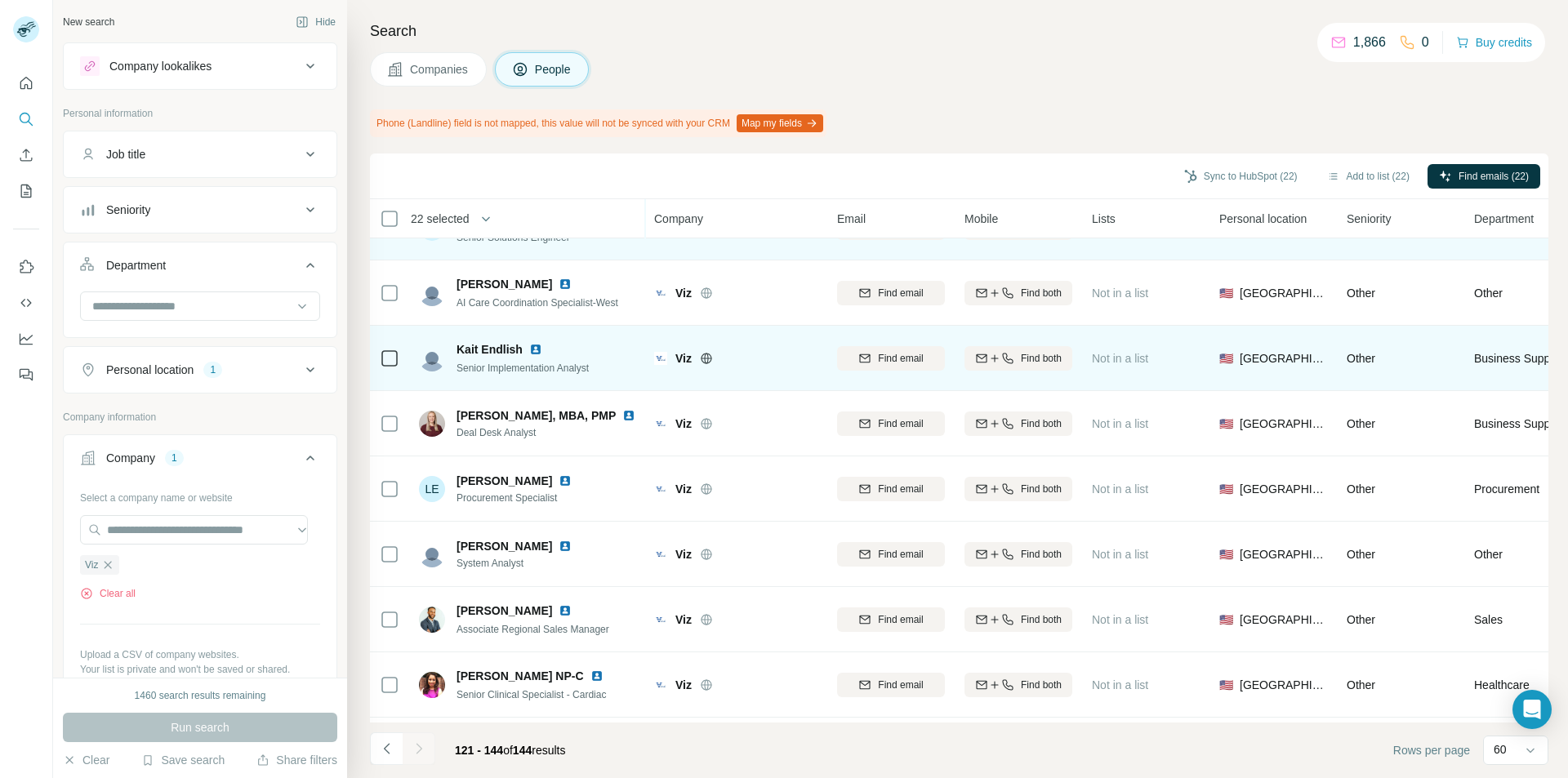
scroll to position [245, 0]
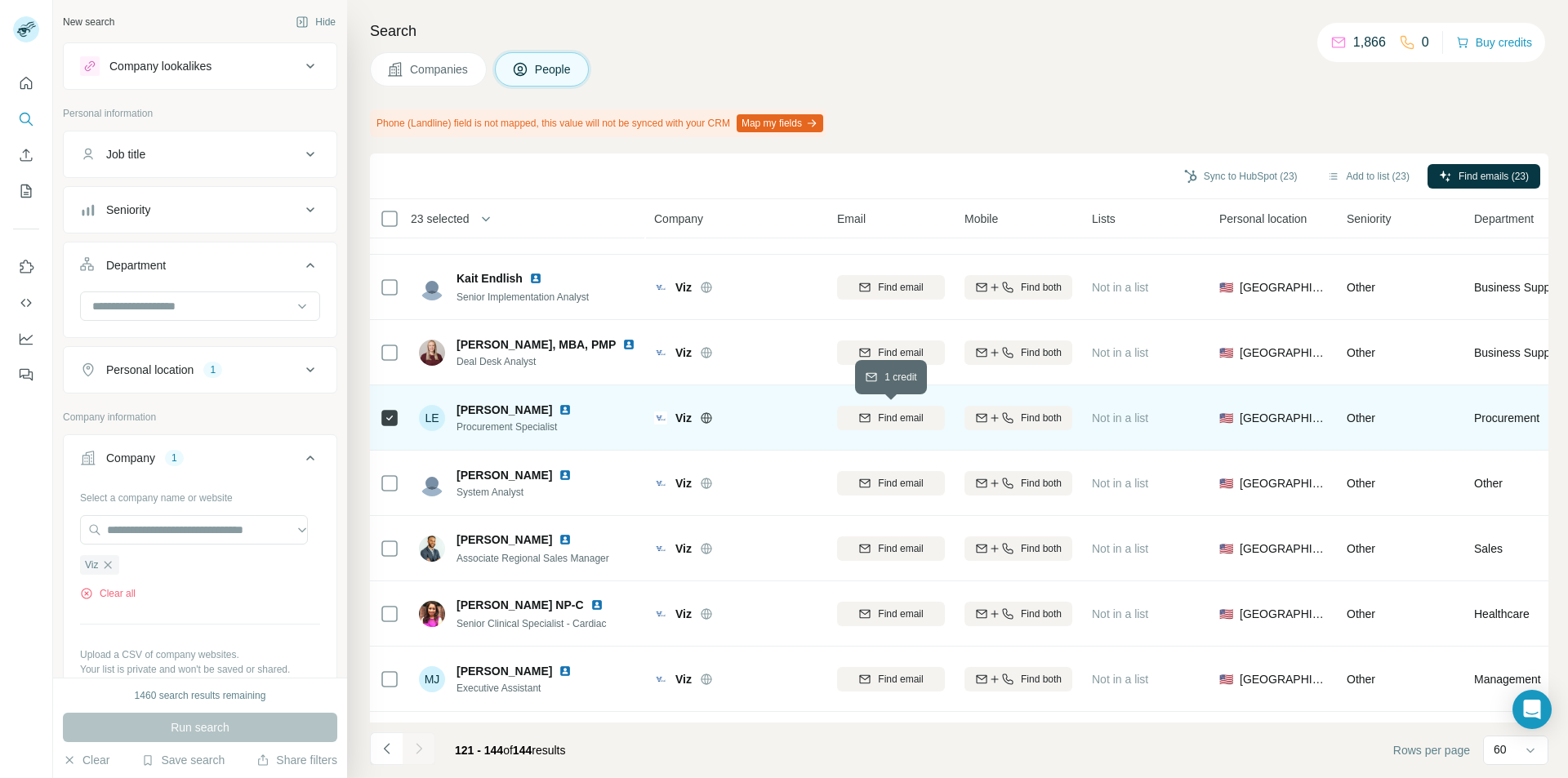
click at [850, 419] on div "Find email" at bounding box center [890, 418] width 108 height 15
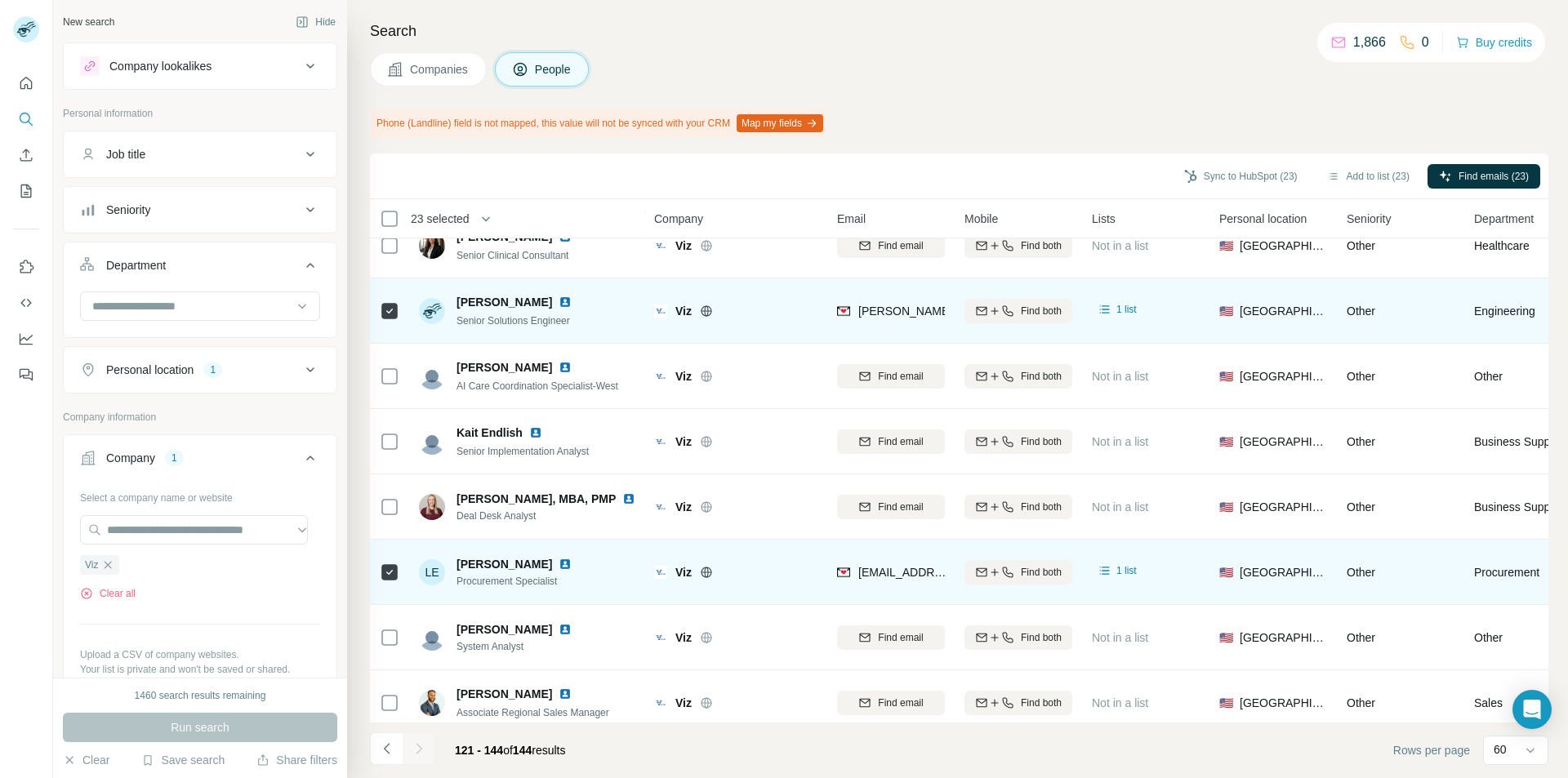
scroll to position [0, 0]
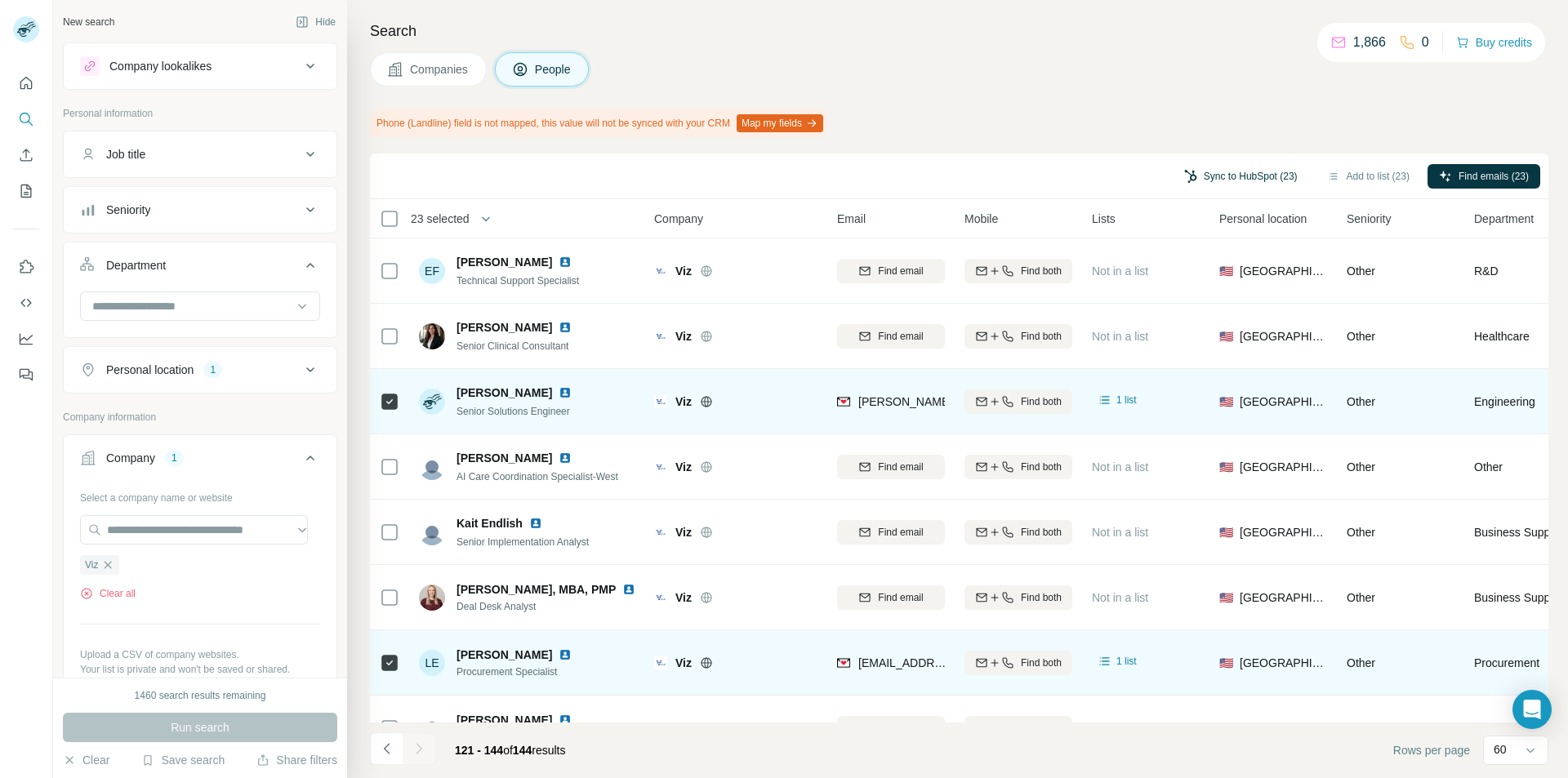
click at [1247, 174] on button "Sync to HubSpot (23)" at bounding box center [1241, 176] width 137 height 24
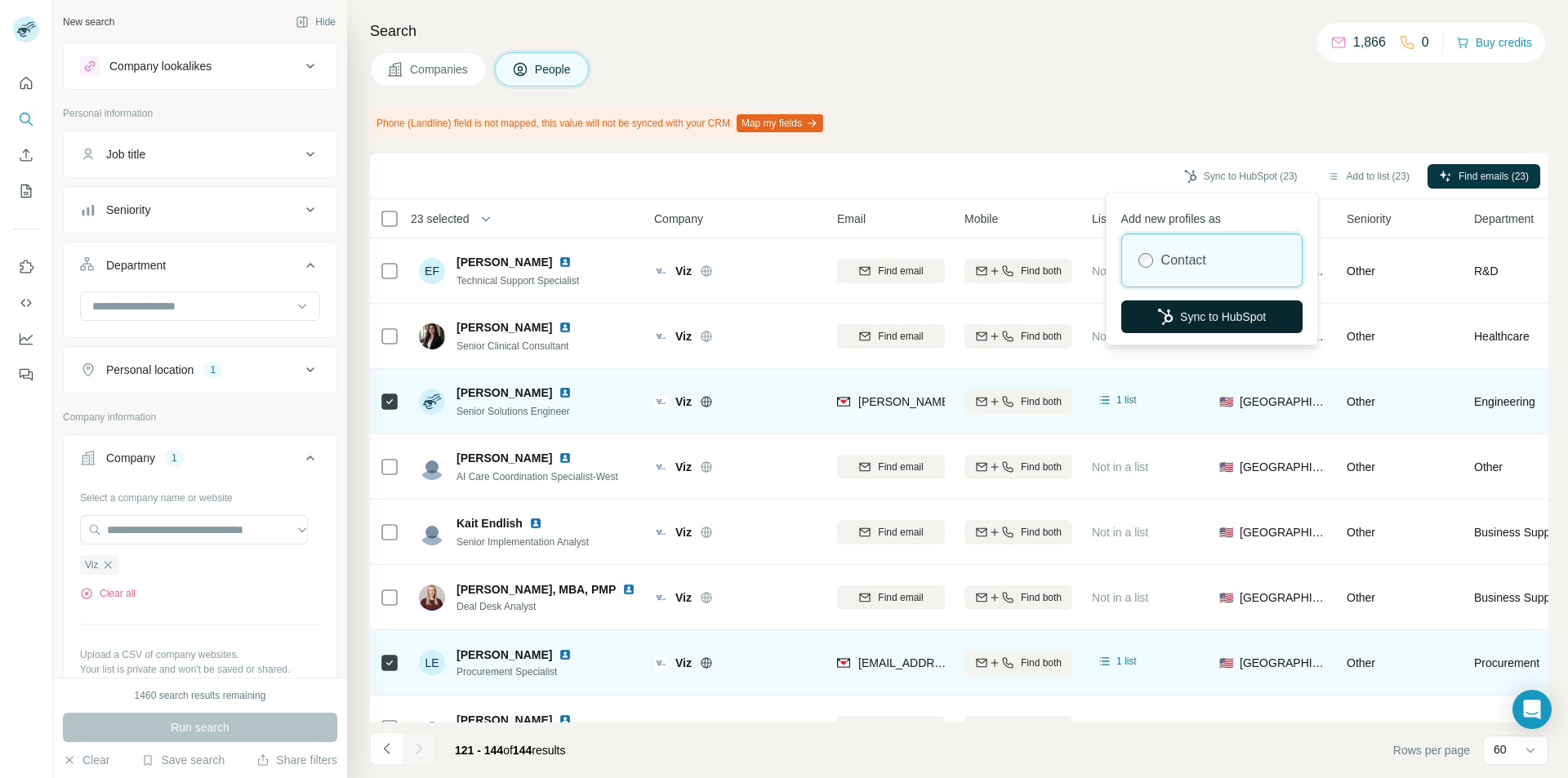
click at [1194, 315] on button "Sync to HubSpot" at bounding box center [1212, 316] width 181 height 33
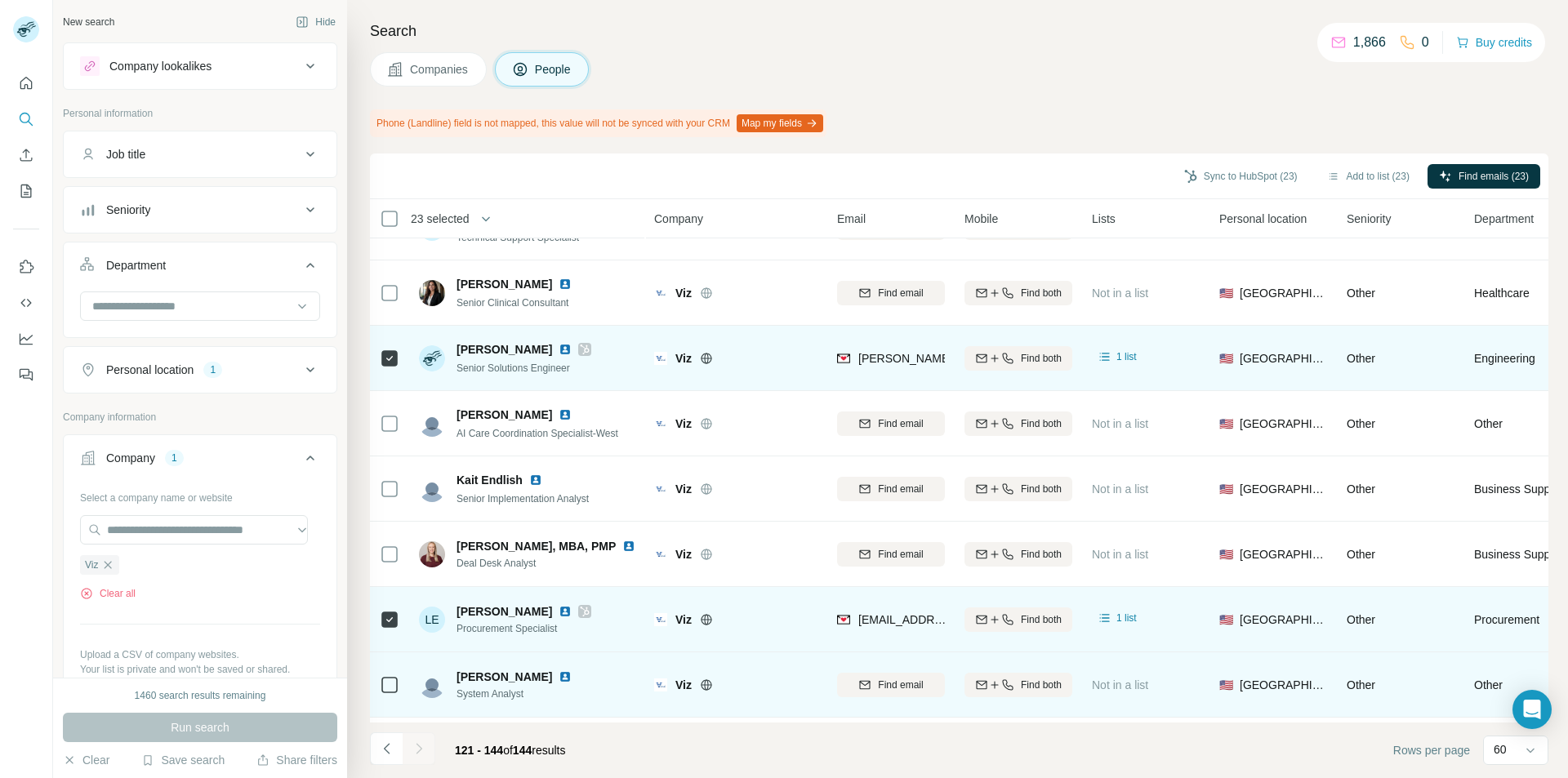
scroll to position [82, 0]
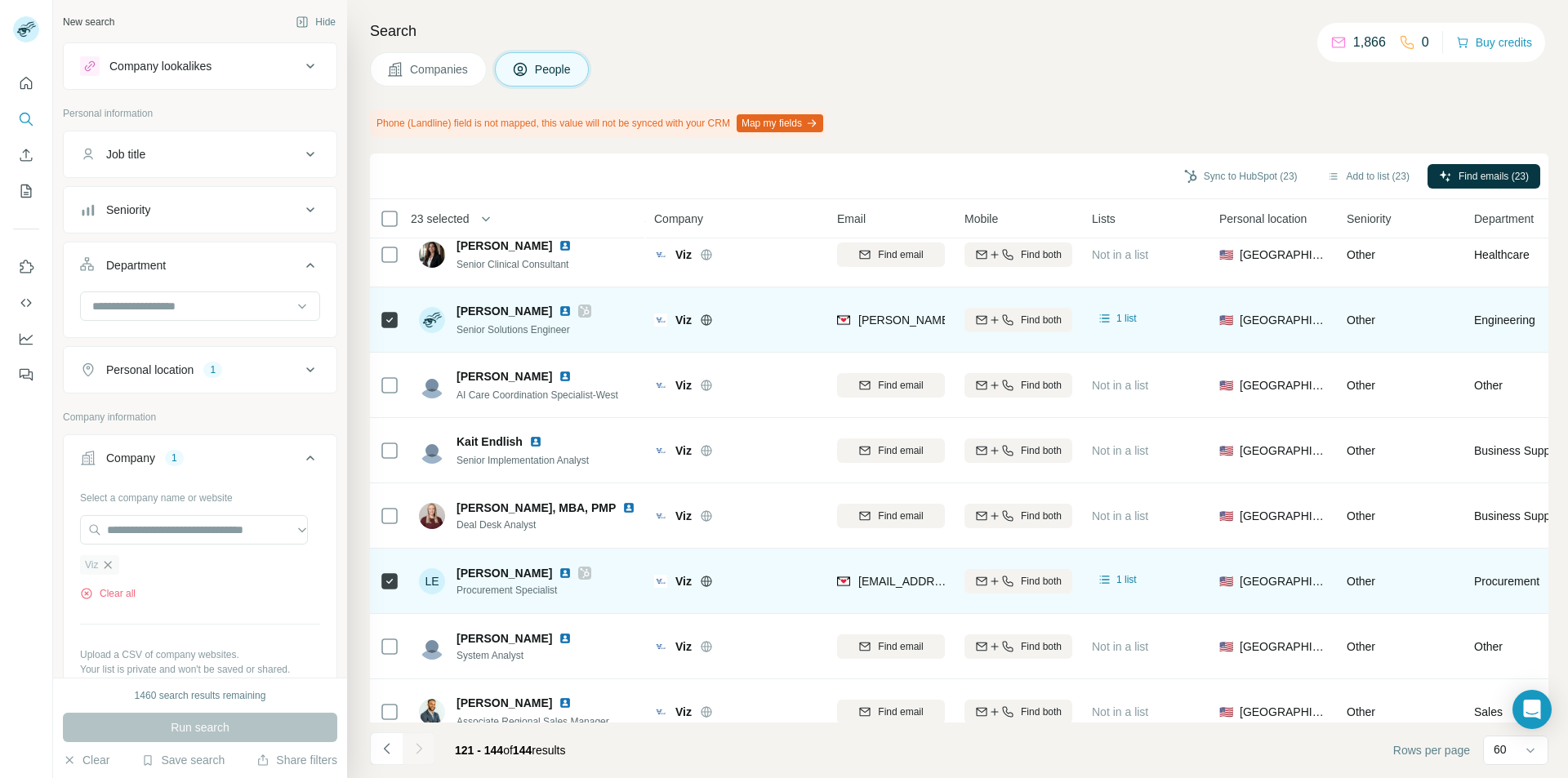
click at [109, 561] on icon "button" at bounding box center [108, 564] width 13 height 13
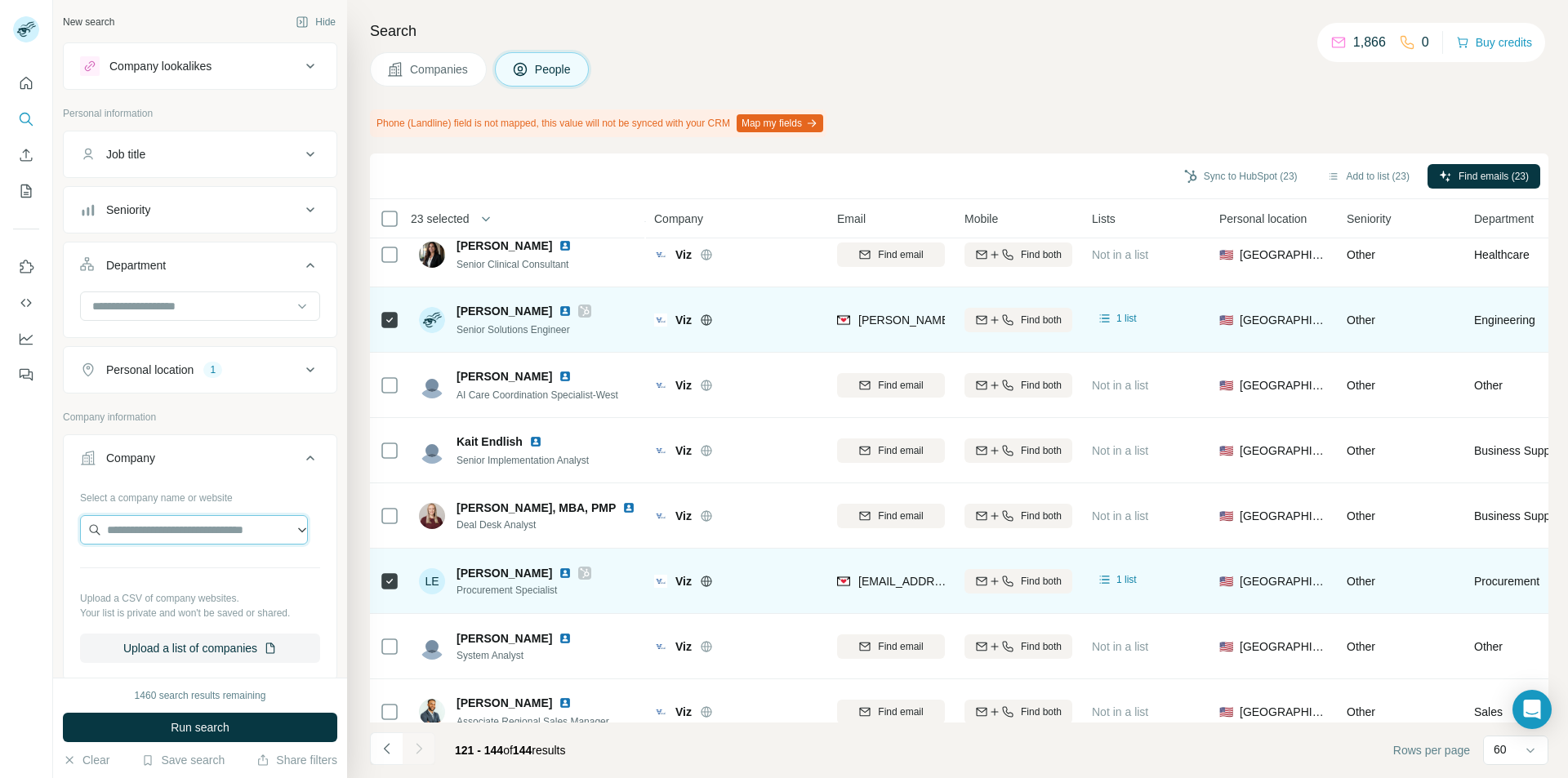
click at [115, 526] on input "text" at bounding box center [194, 530] width 228 height 29
paste input "**********"
type input "**********"
click at [169, 574] on p "Ur24Technology, Inc" at bounding box center [178, 566] width 104 height 16
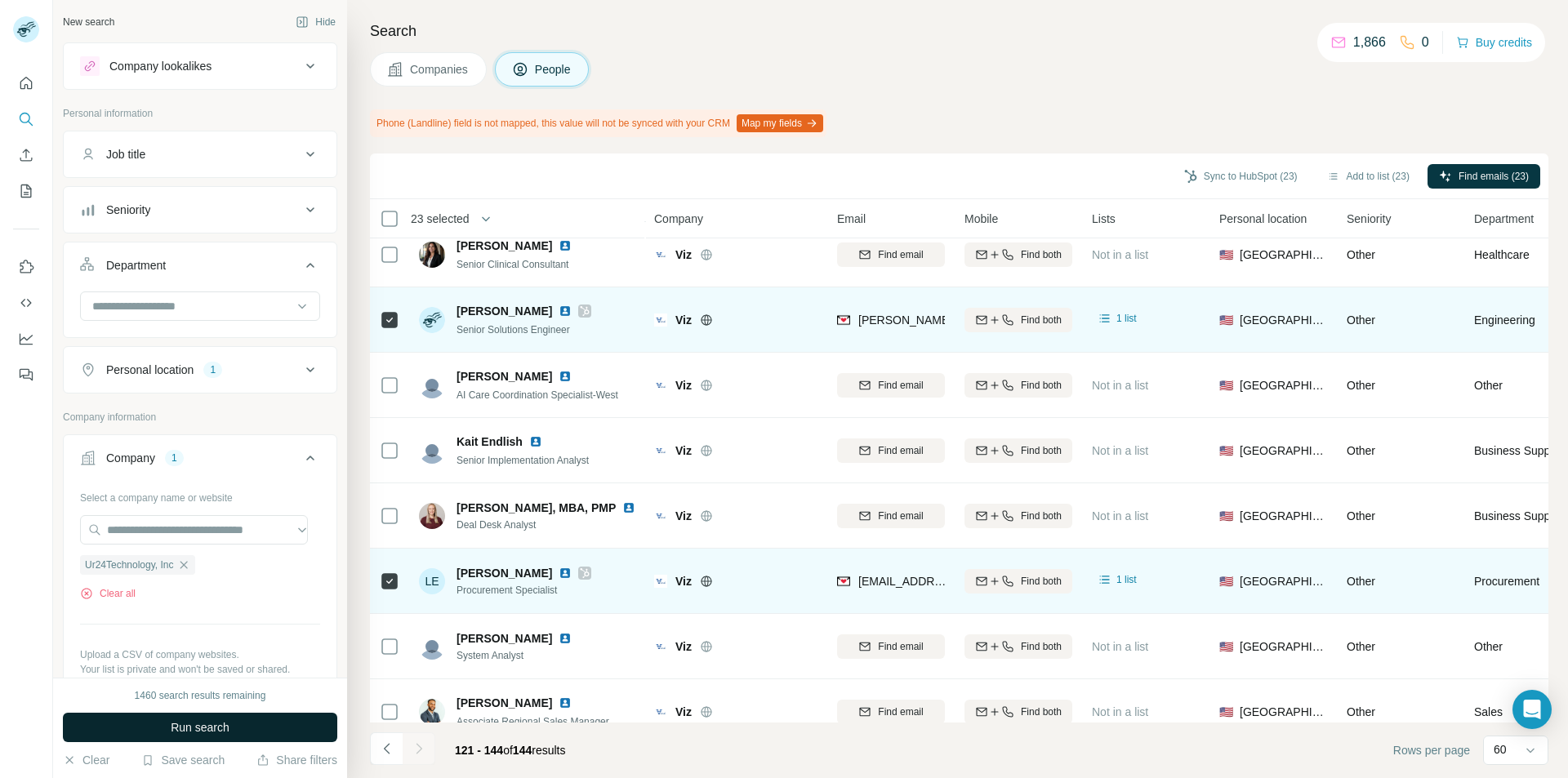
click at [170, 732] on span "Run search" at bounding box center [200, 727] width 58 height 16
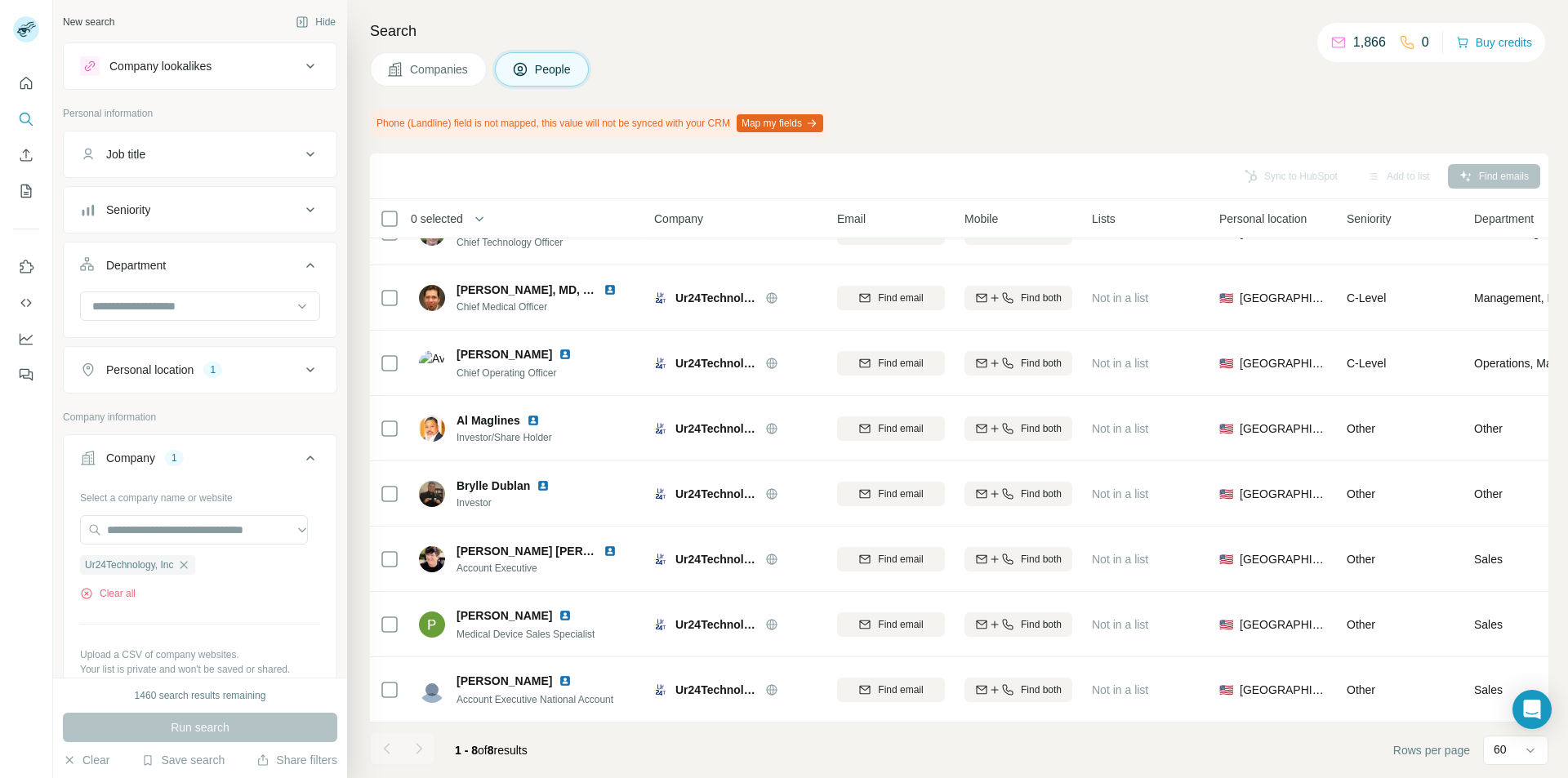
scroll to position [46, 0]
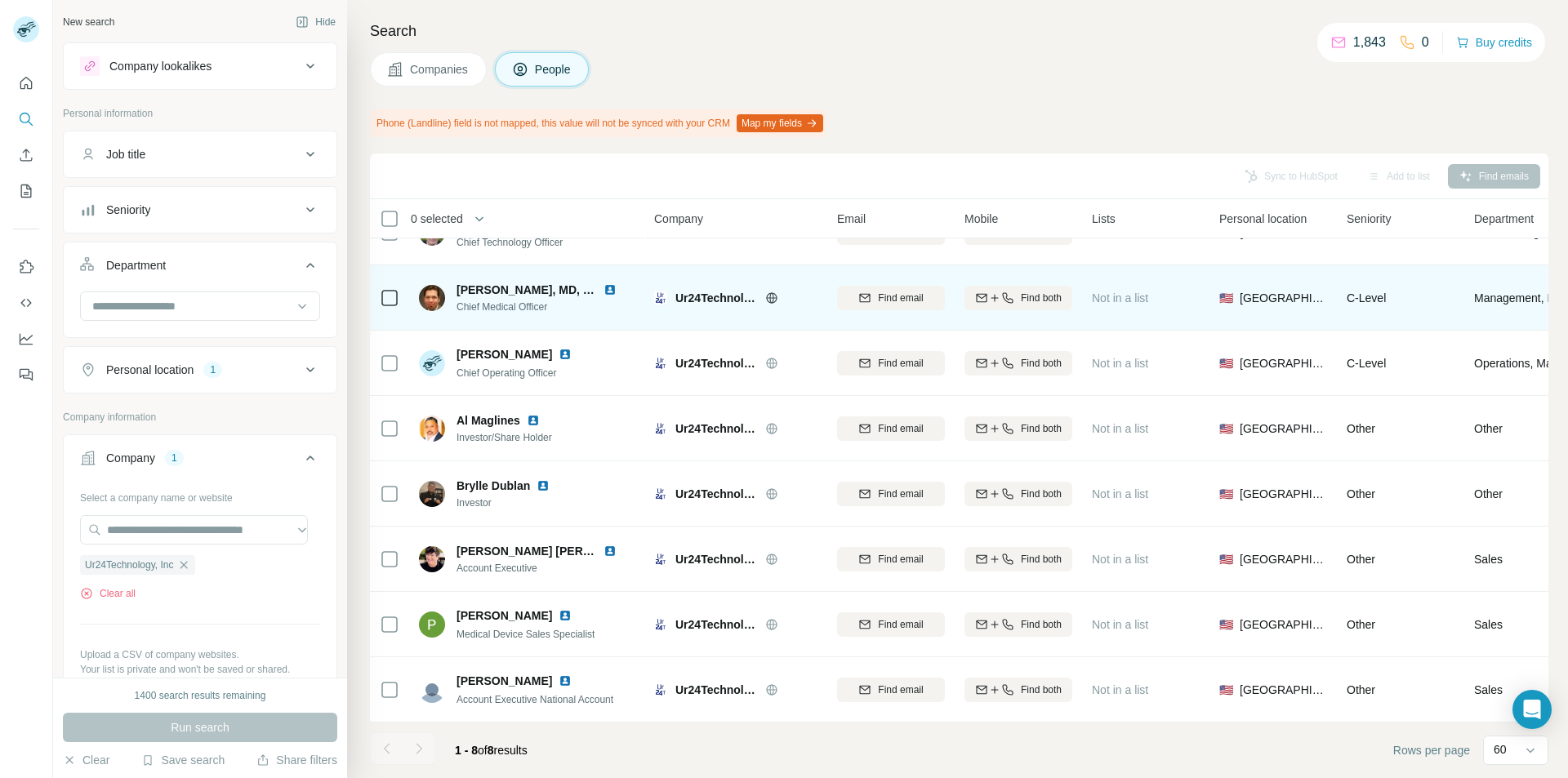
click at [386, 298] on icon at bounding box center [390, 297] width 20 height 20
click at [883, 291] on span "Find email" at bounding box center [901, 297] width 45 height 15
click at [1246, 181] on button "Sync to HubSpot (1)" at bounding box center [1255, 176] width 131 height 24
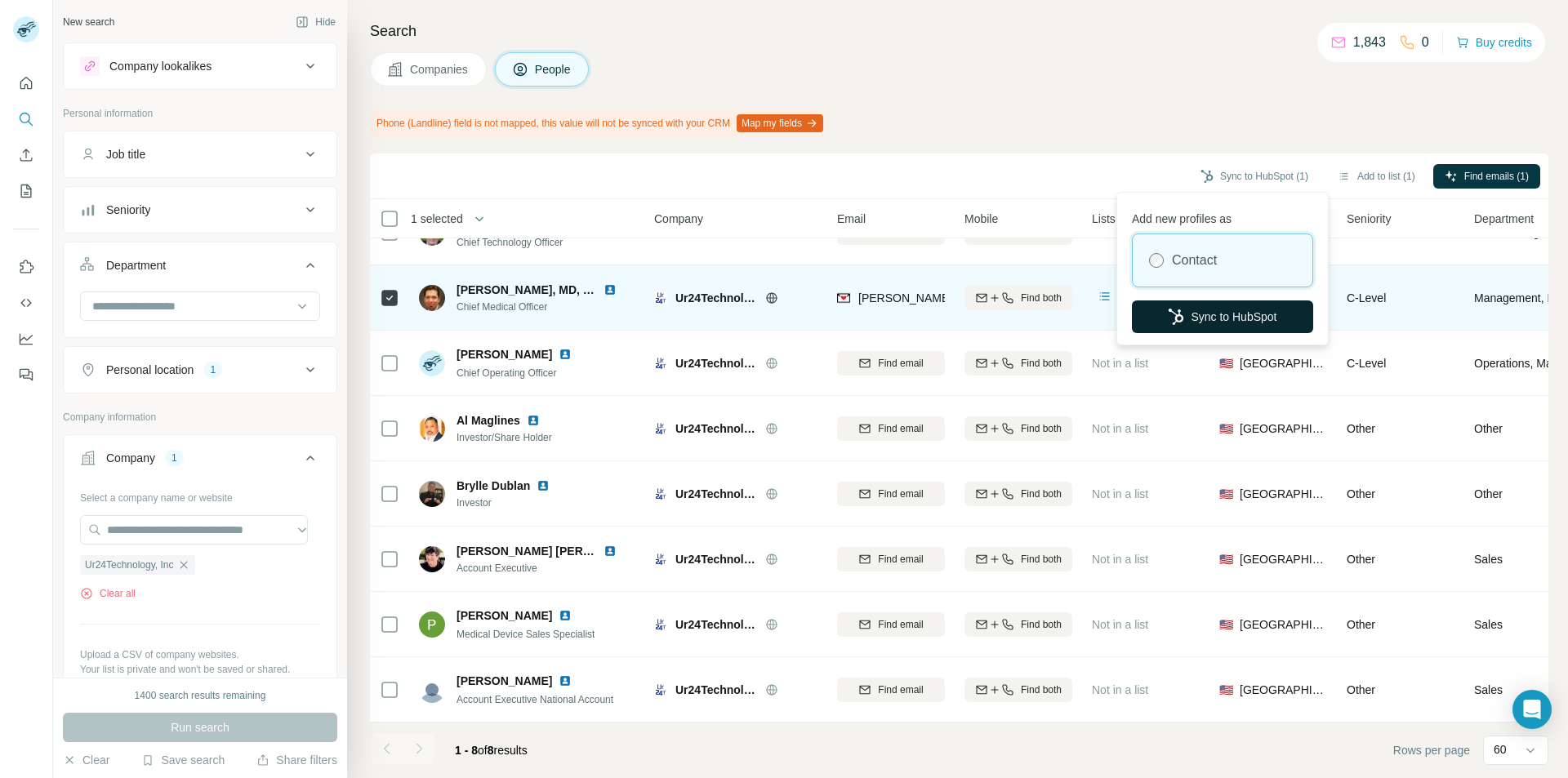
click at [1213, 309] on button "Sync to HubSpot" at bounding box center [1222, 316] width 181 height 33
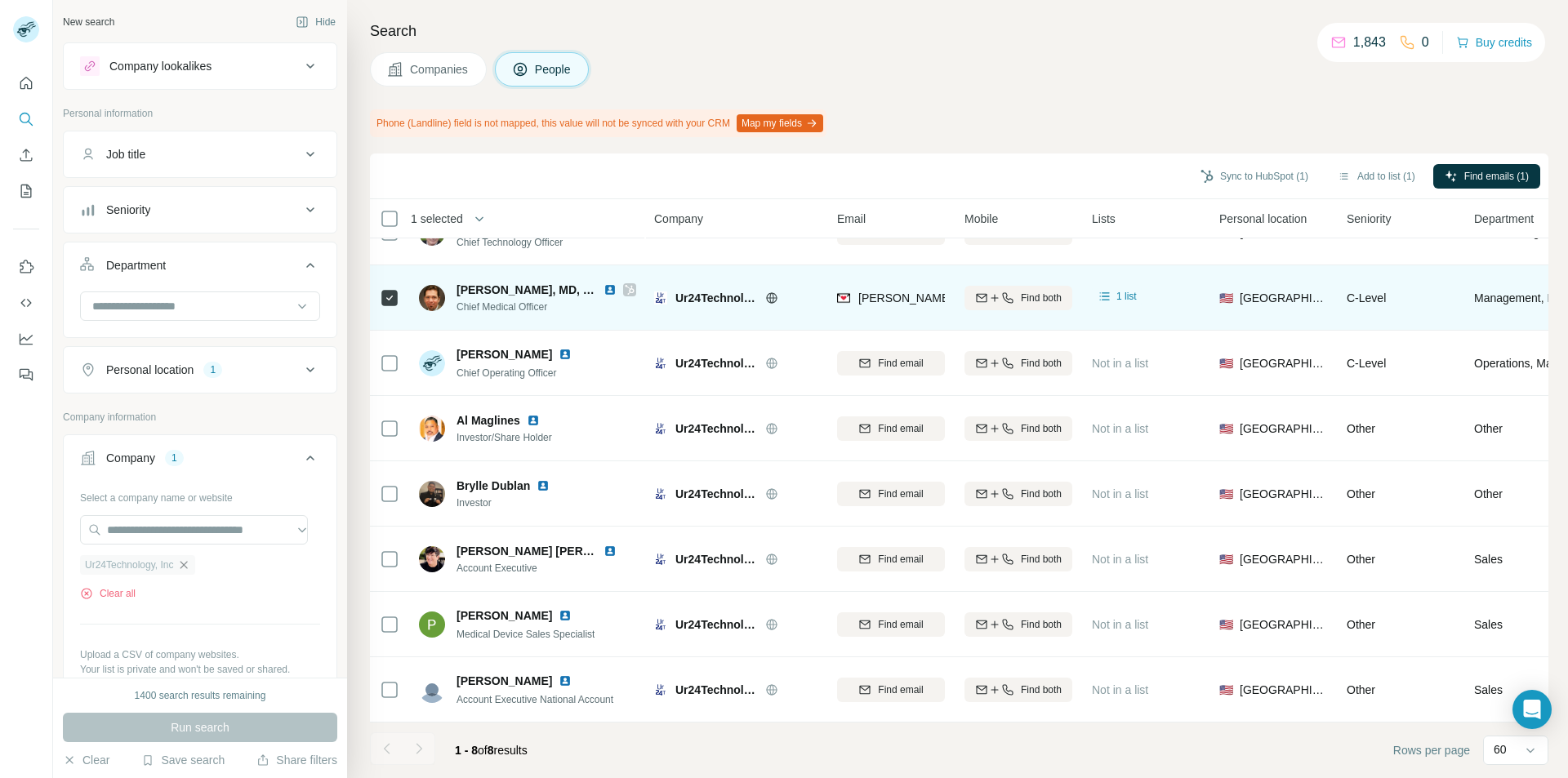
click at [182, 568] on icon "button" at bounding box center [183, 564] width 13 height 13
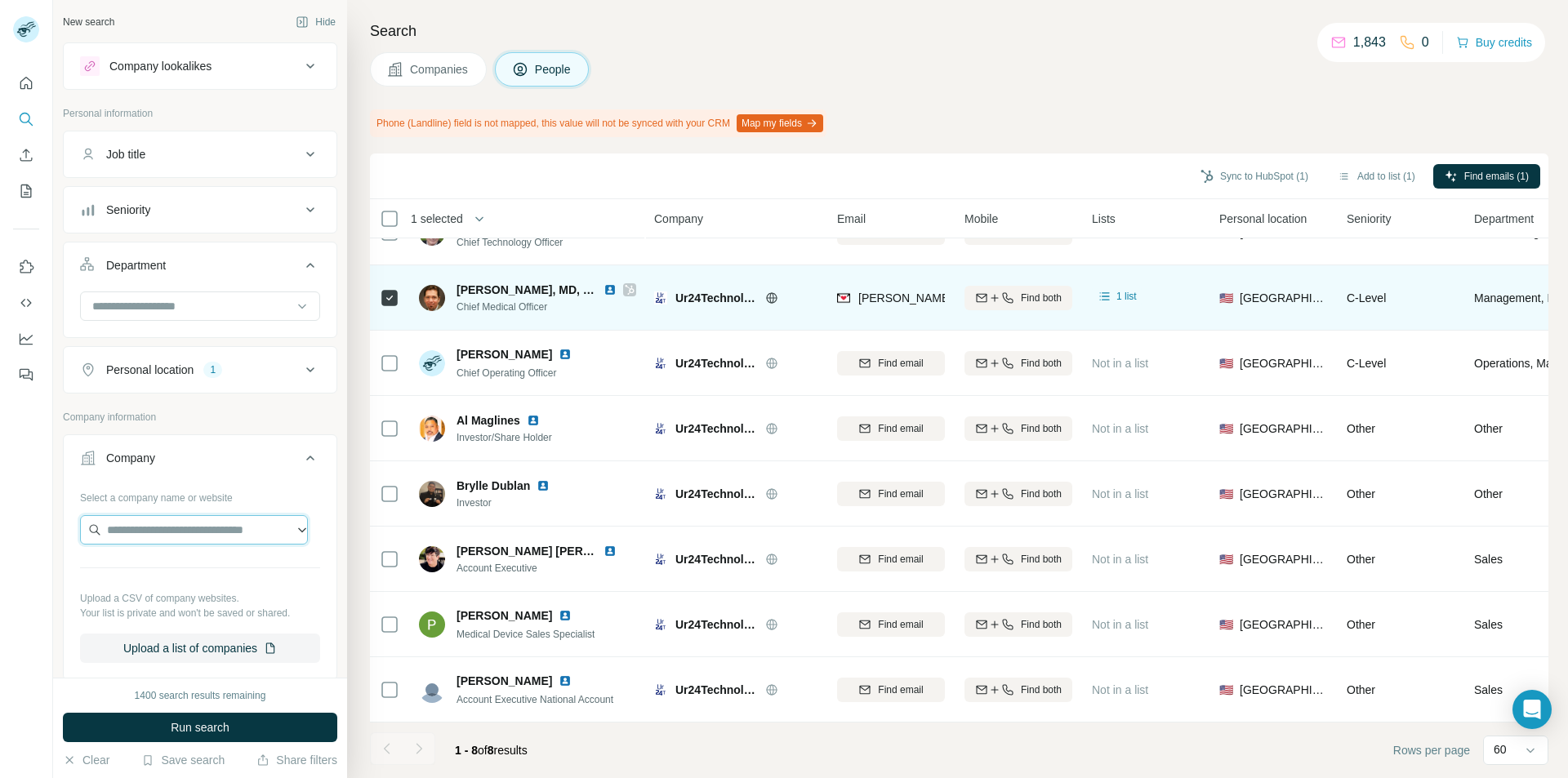
click at [146, 531] on input "text" at bounding box center [194, 530] width 228 height 29
paste input "**********"
type input "**********"
click at [161, 567] on p "UpStim" at bounding box center [165, 566] width 78 height 16
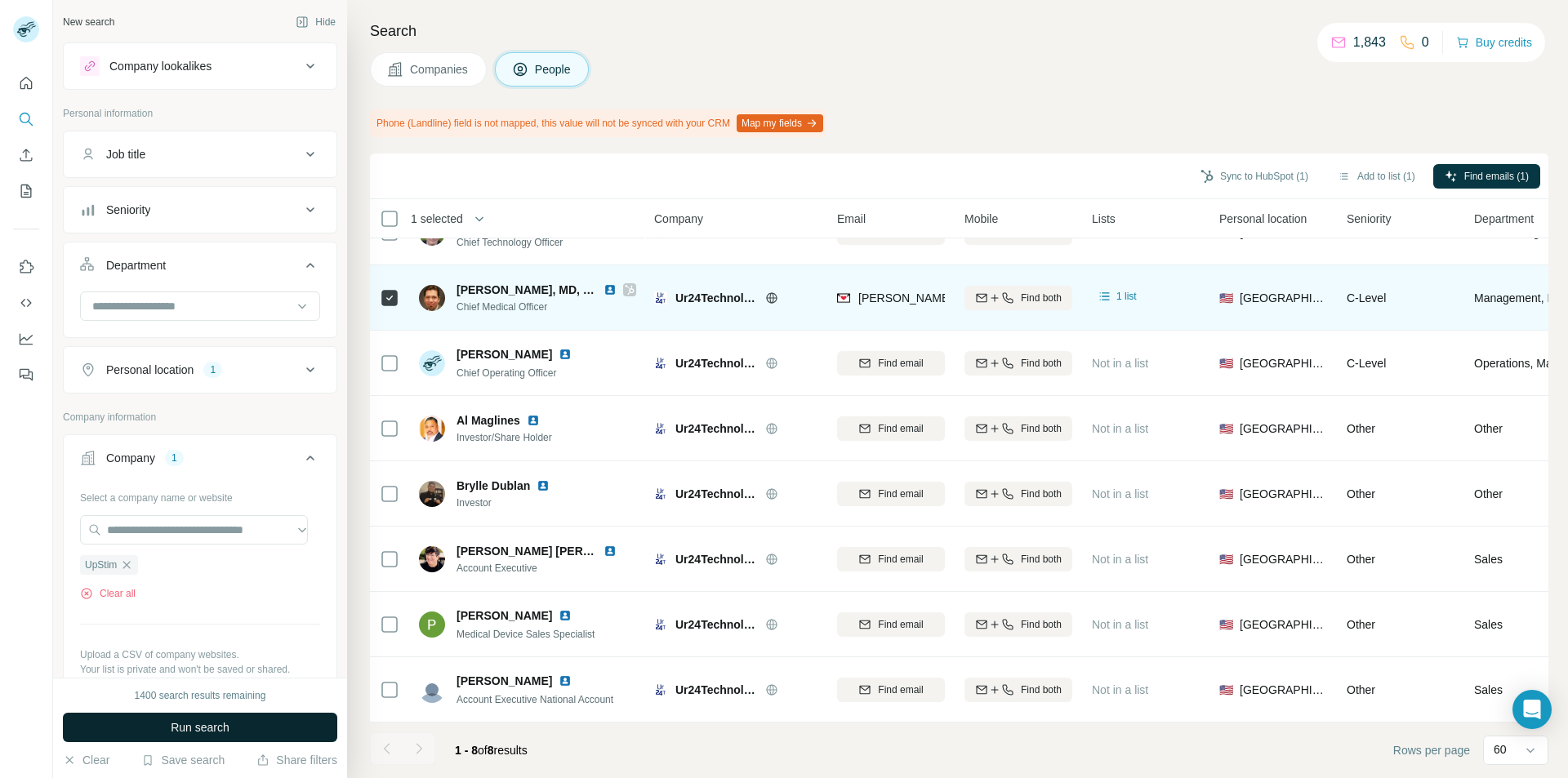
click at [188, 724] on span "Run search" at bounding box center [200, 727] width 58 height 16
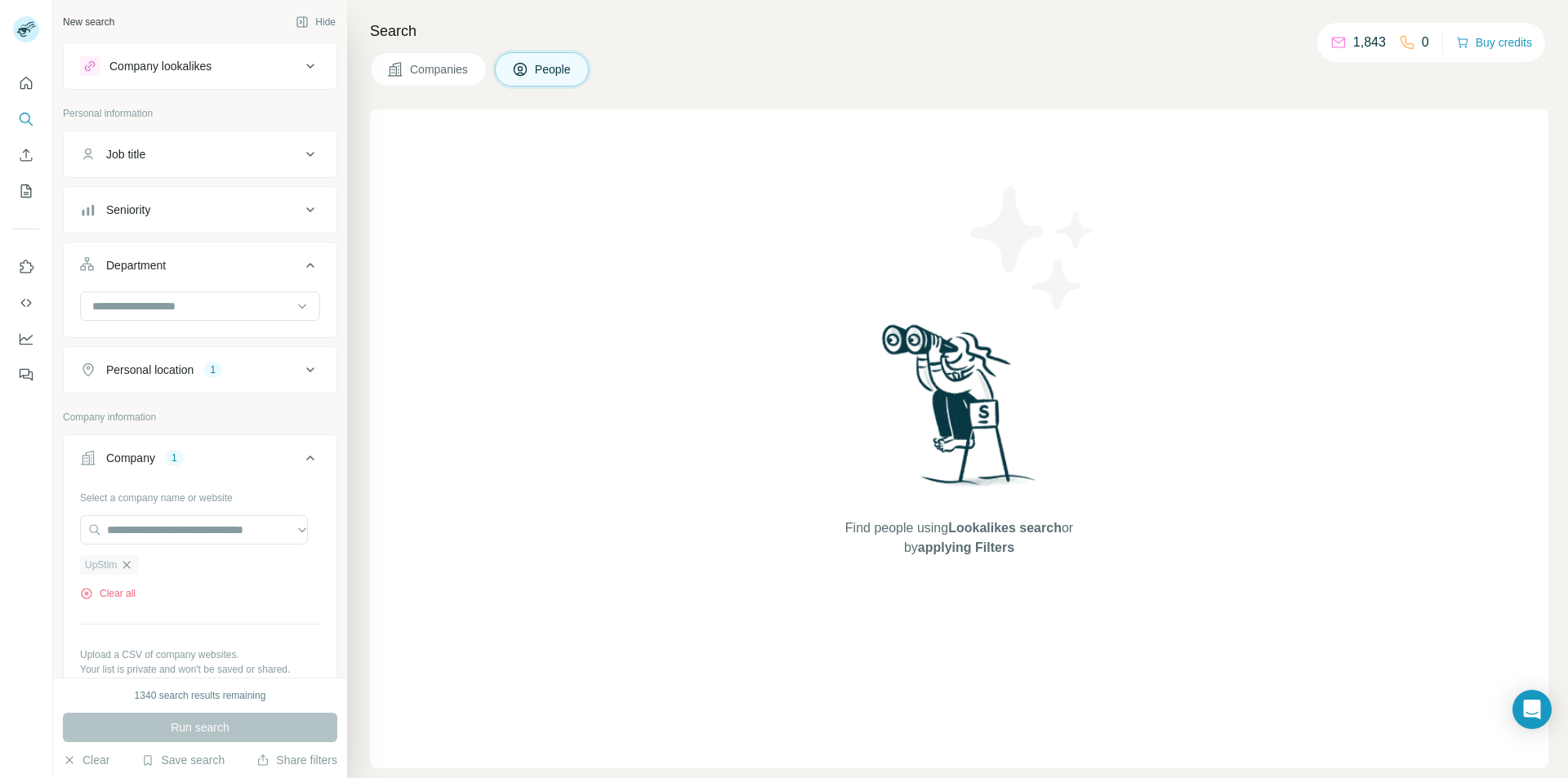
click at [126, 567] on icon "button" at bounding box center [126, 564] width 8 height 8
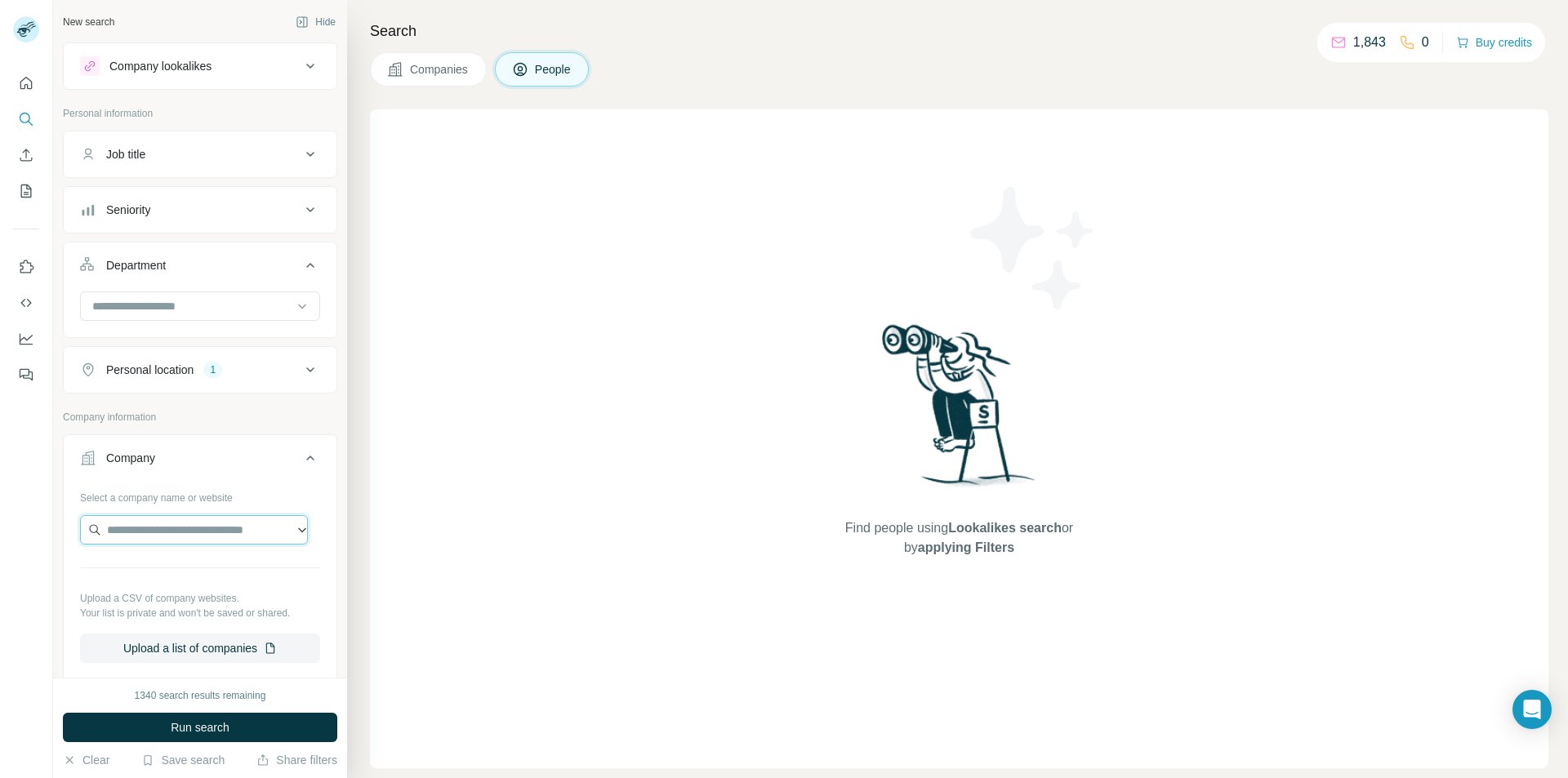
click at [148, 524] on input "text" at bounding box center [194, 530] width 228 height 29
paste input "**********"
type input "**********"
click at [152, 573] on p "Tsrl, Inc" at bounding box center [165, 566] width 78 height 16
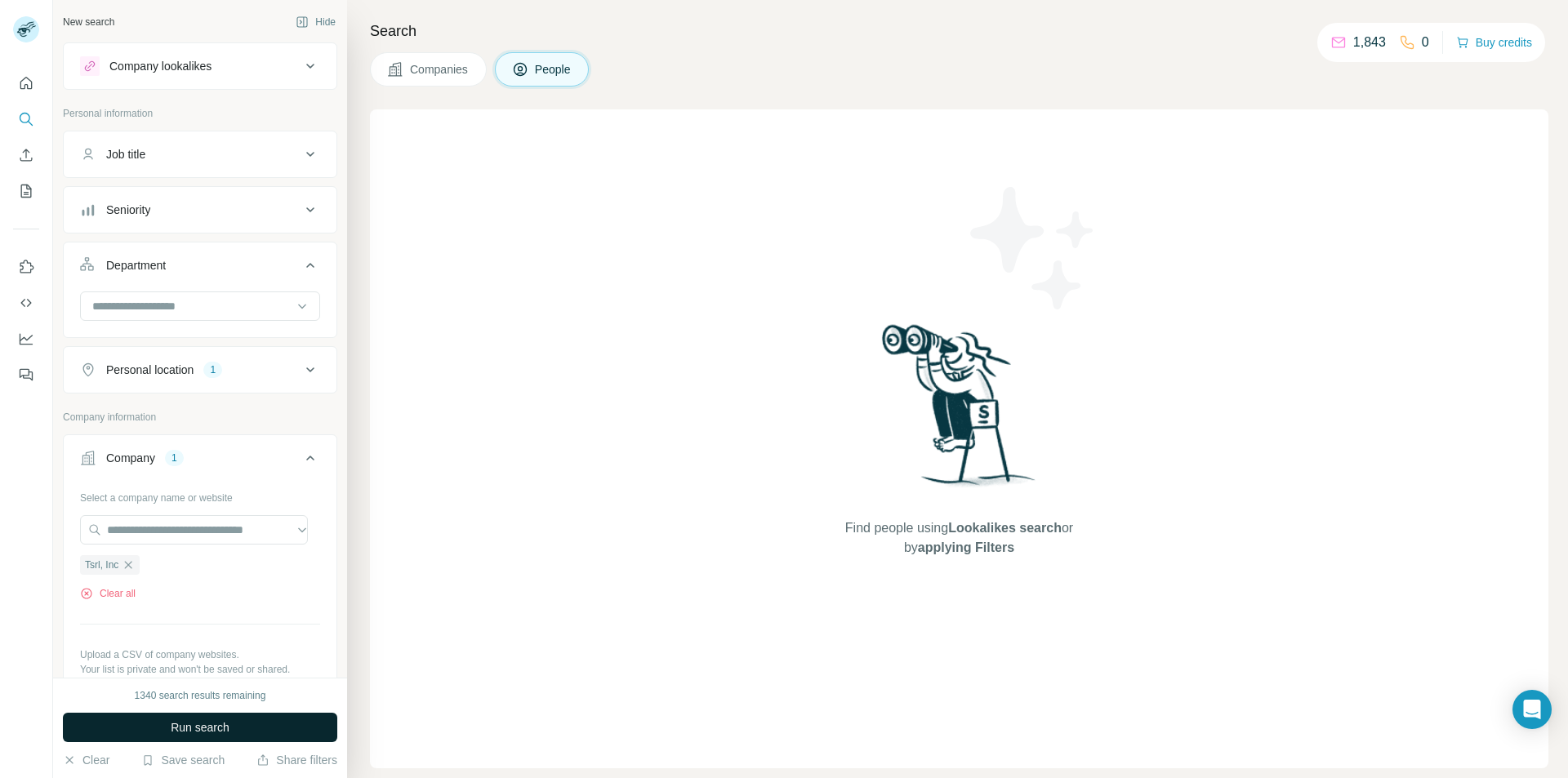
click at [188, 722] on span "Run search" at bounding box center [200, 727] width 58 height 16
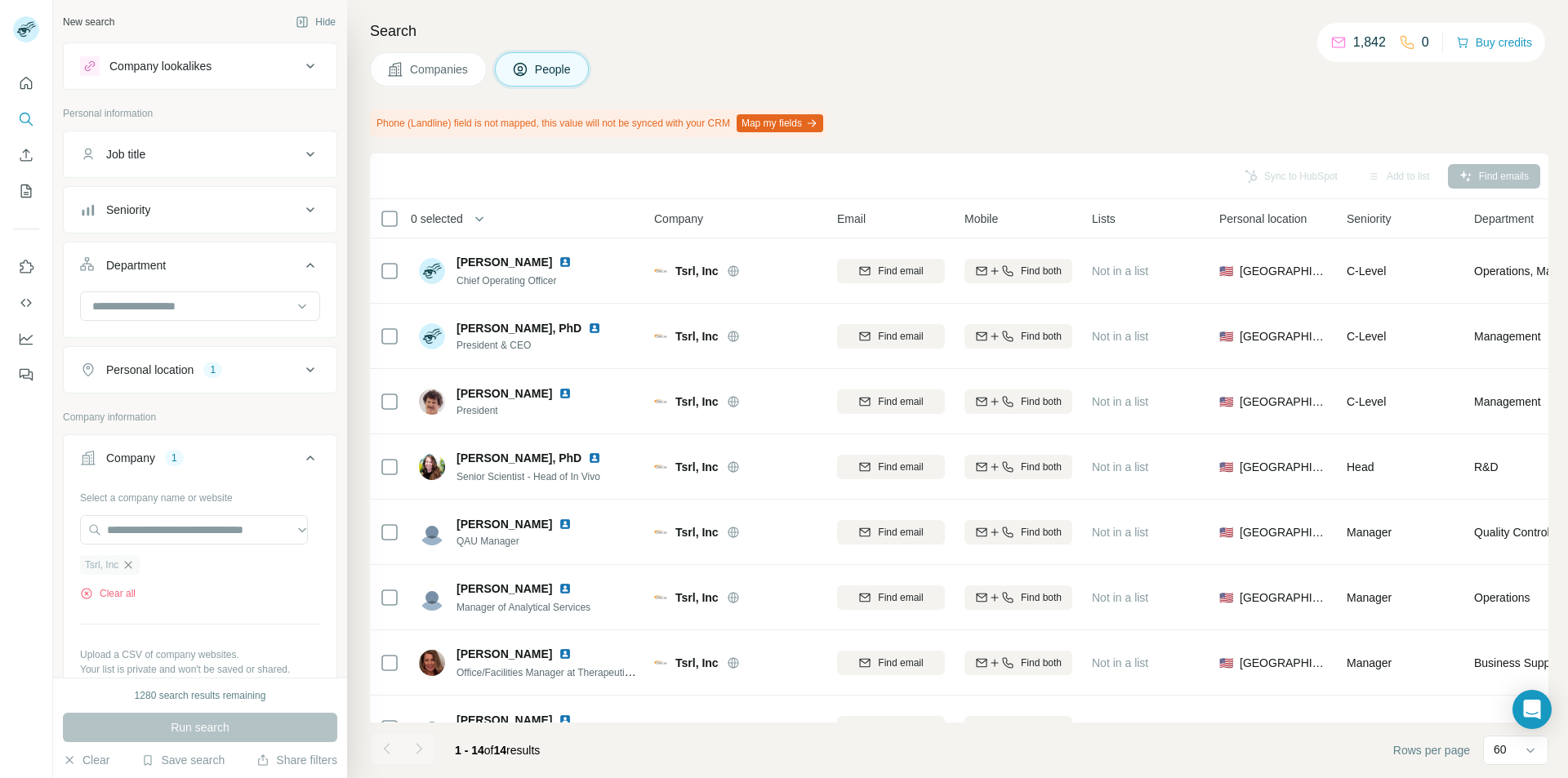
click at [130, 562] on icon "button" at bounding box center [127, 564] width 13 height 13
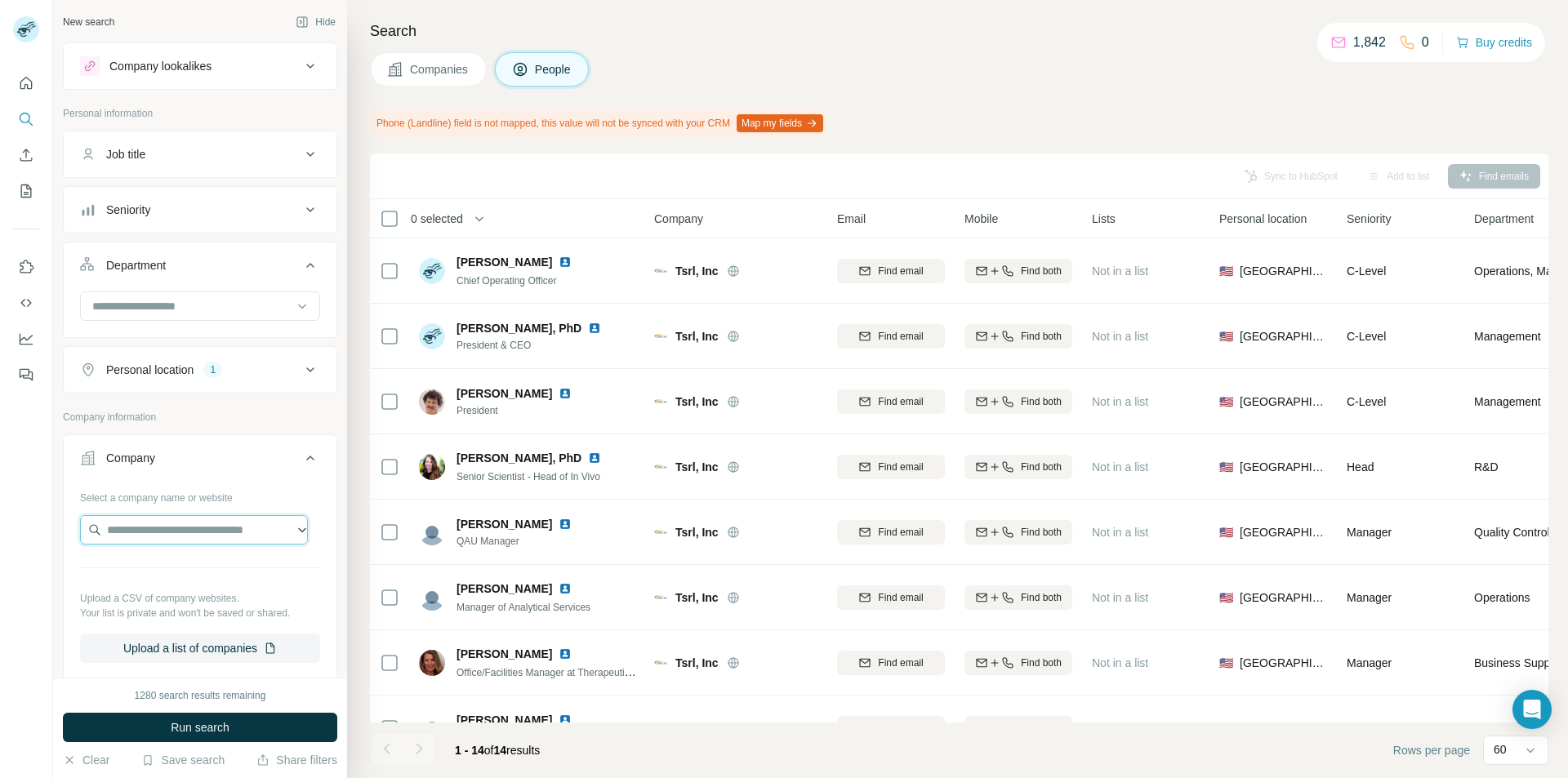
click at [140, 534] on input "text" at bounding box center [194, 530] width 228 height 29
type input "**********"
click at [168, 568] on p "Triopsy" at bounding box center [165, 566] width 78 height 16
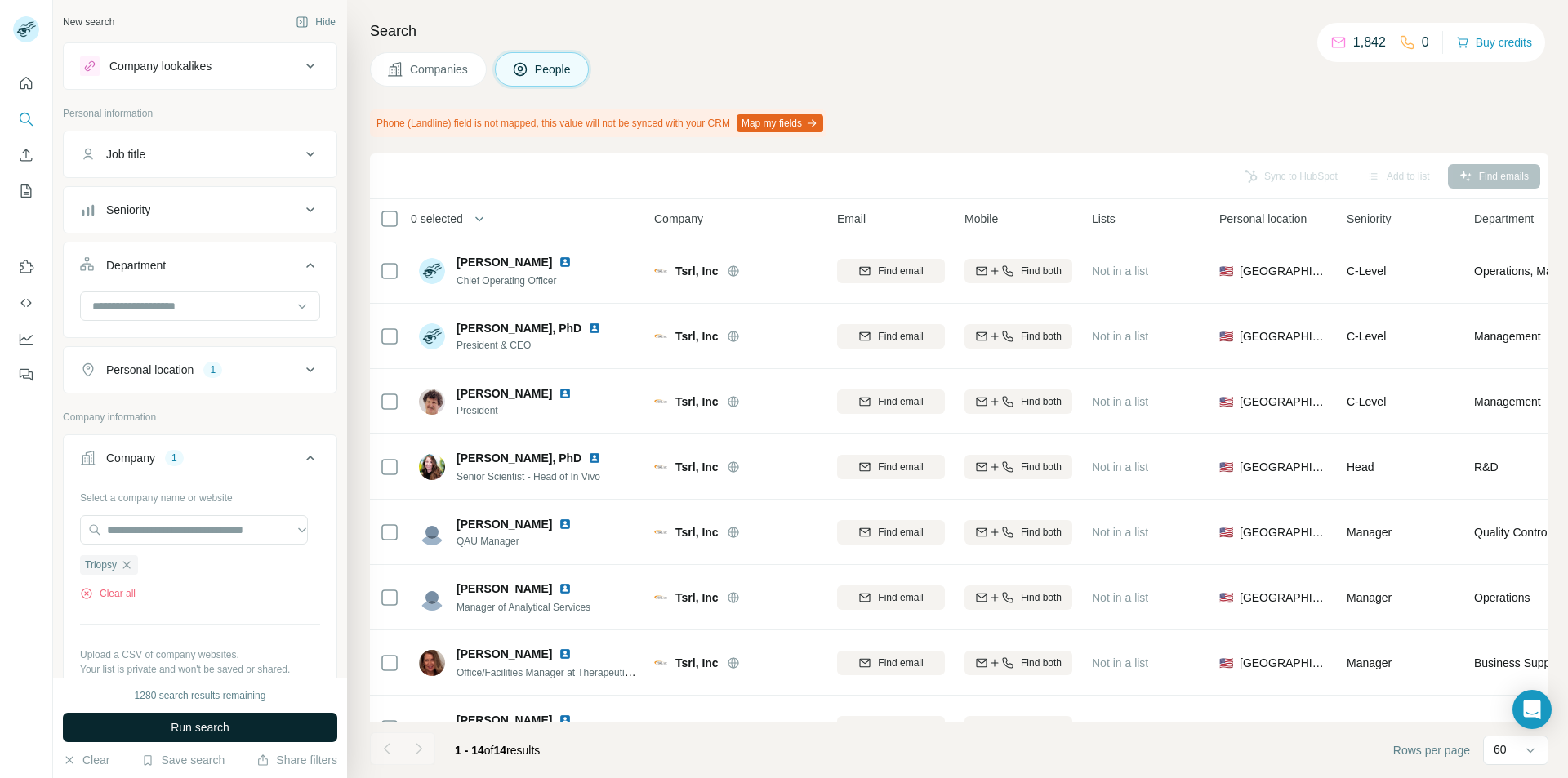
click at [185, 732] on span "Run search" at bounding box center [200, 727] width 58 height 16
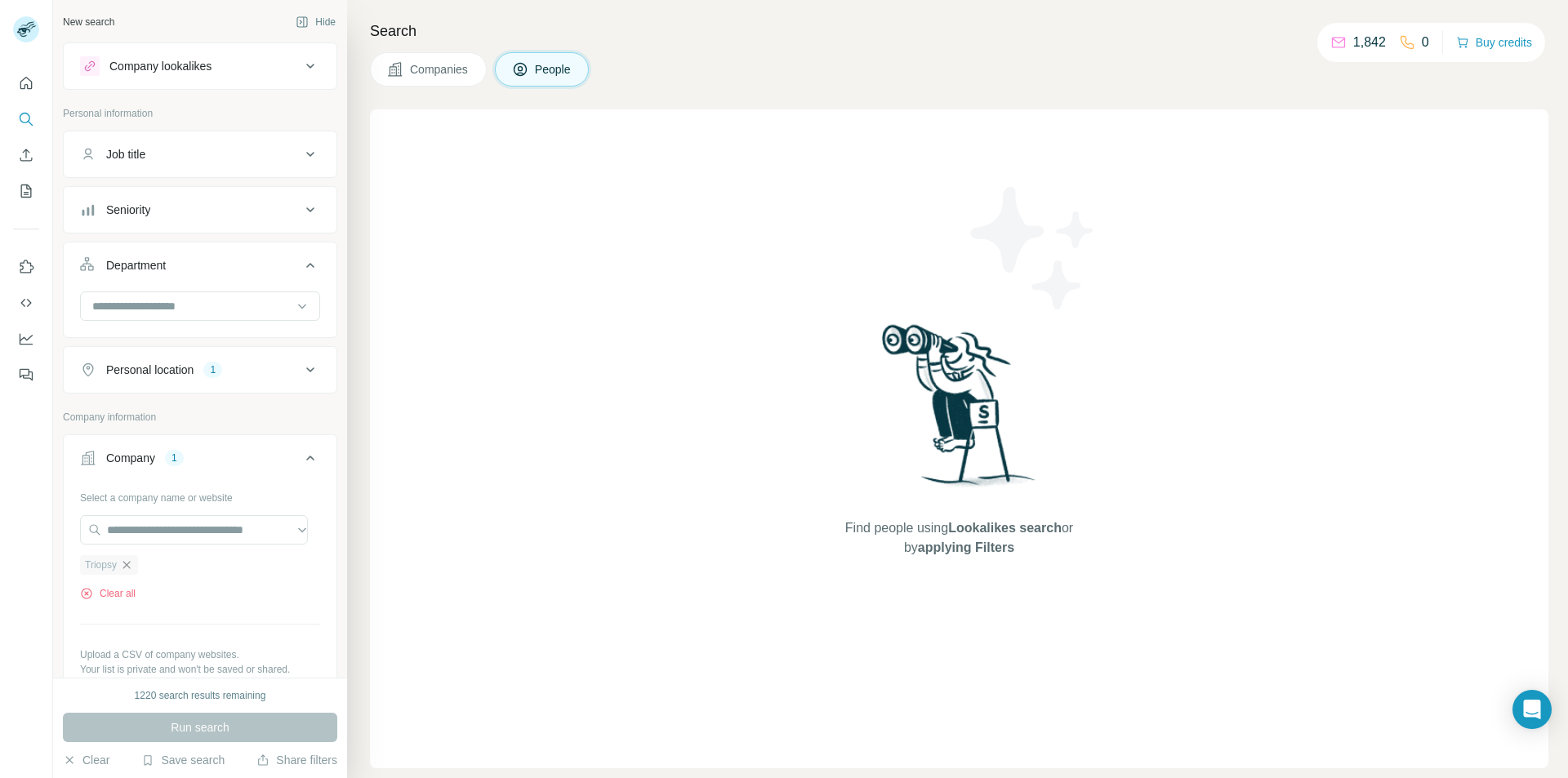
click at [126, 567] on icon "button" at bounding box center [126, 564] width 13 height 13
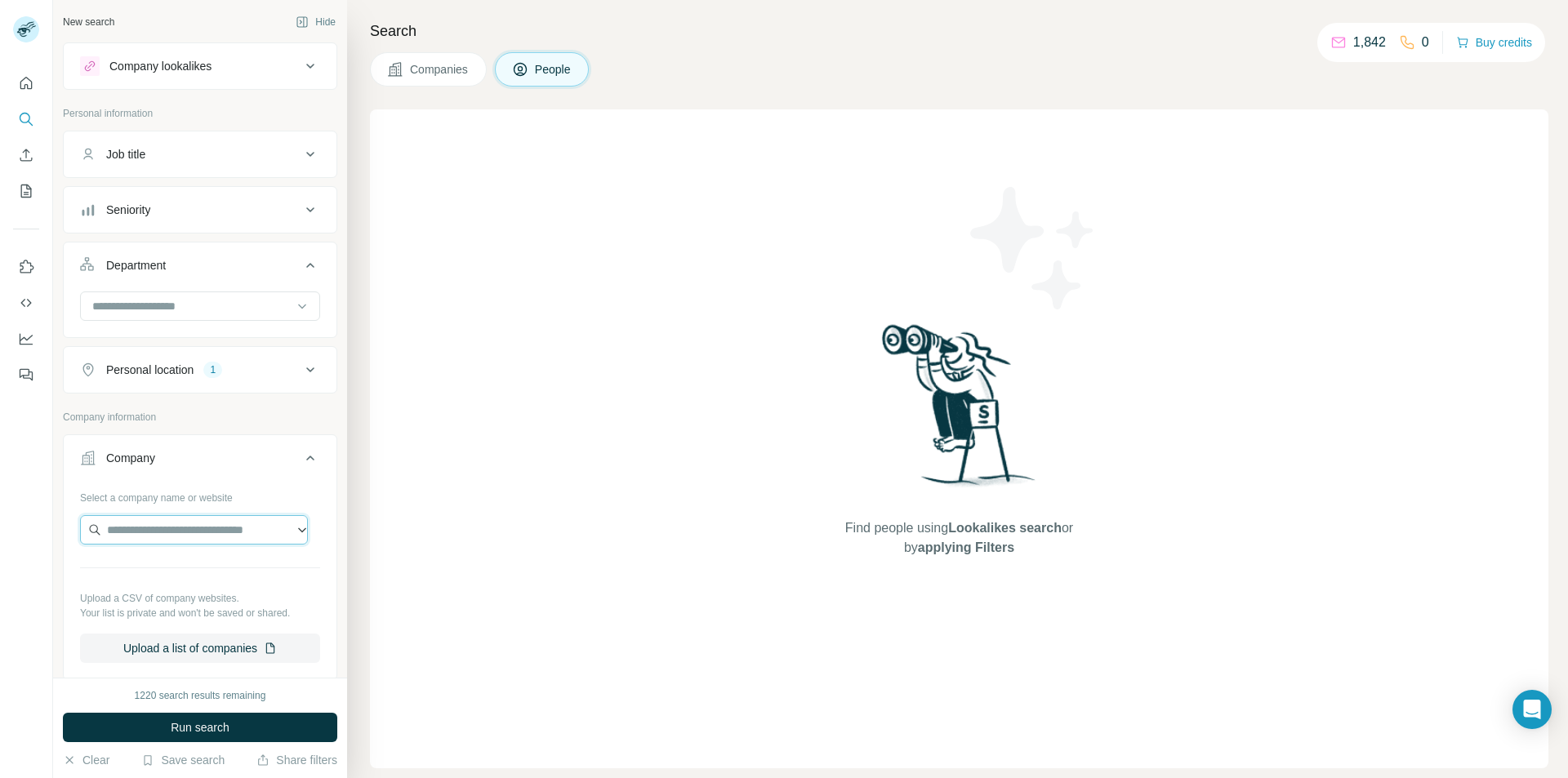
click at [154, 531] on input "text" at bounding box center [194, 530] width 228 height 29
paste input "**********"
type input "**********"
click at [142, 575] on p "[DOMAIN_NAME]" at bounding box center [165, 581] width 78 height 15
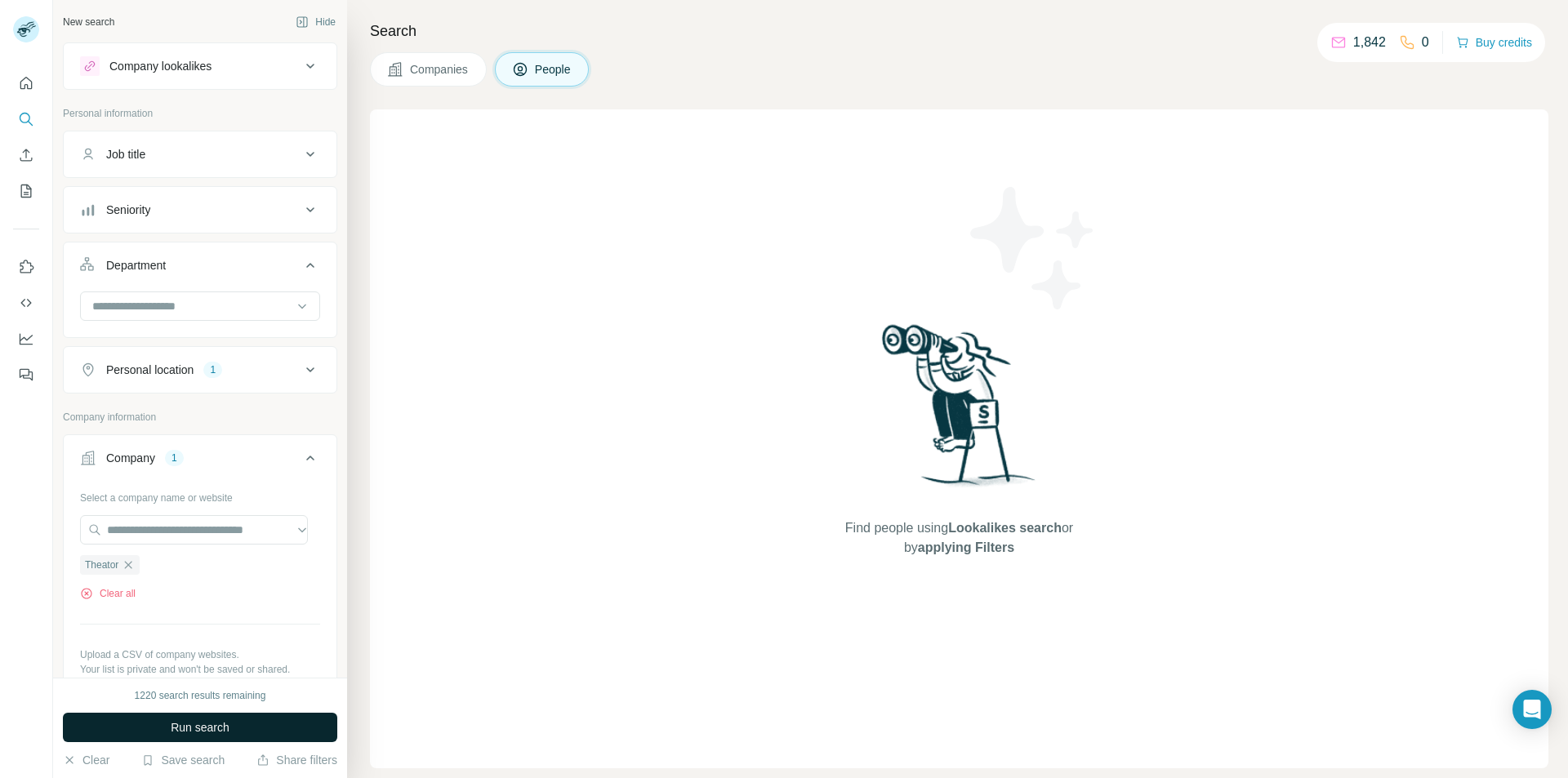
click at [237, 722] on button "Run search" at bounding box center [200, 727] width 274 height 29
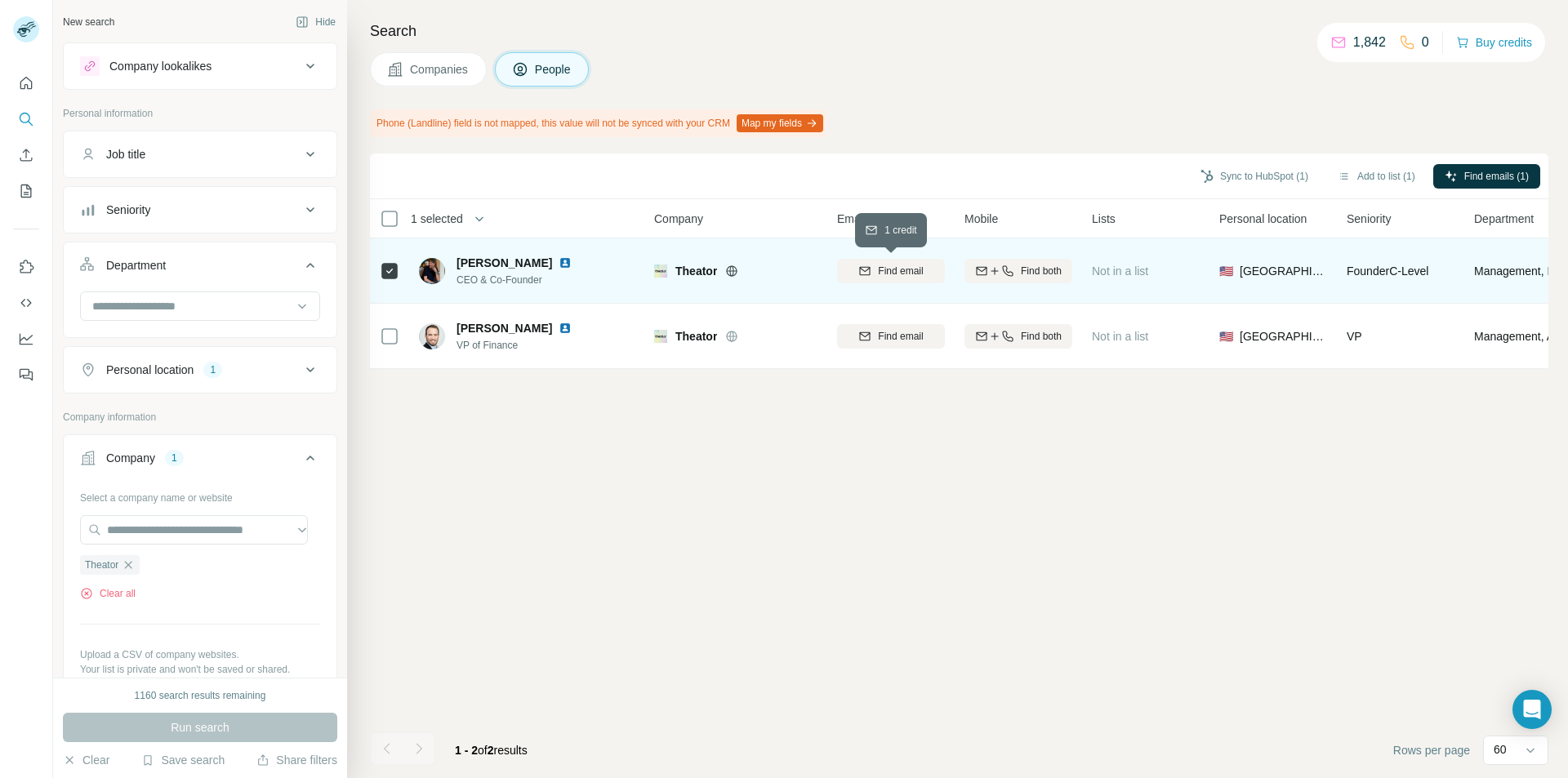
click at [885, 269] on span "Find email" at bounding box center [901, 271] width 45 height 15
click at [1247, 179] on button "Sync to HubSpot (1)" at bounding box center [1255, 176] width 131 height 24
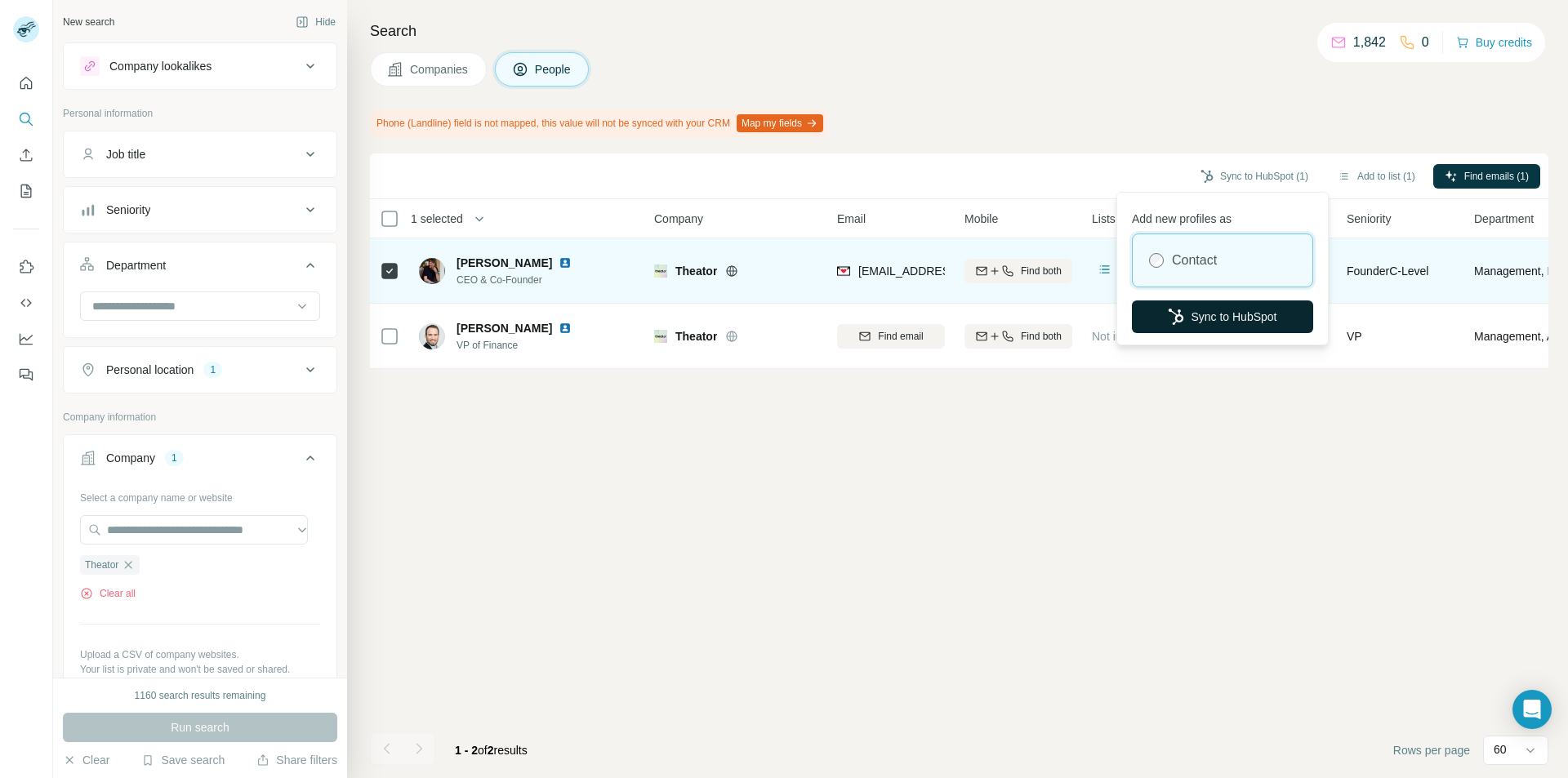
click at [1173, 314] on icon "button" at bounding box center [1176, 316] width 16 height 16
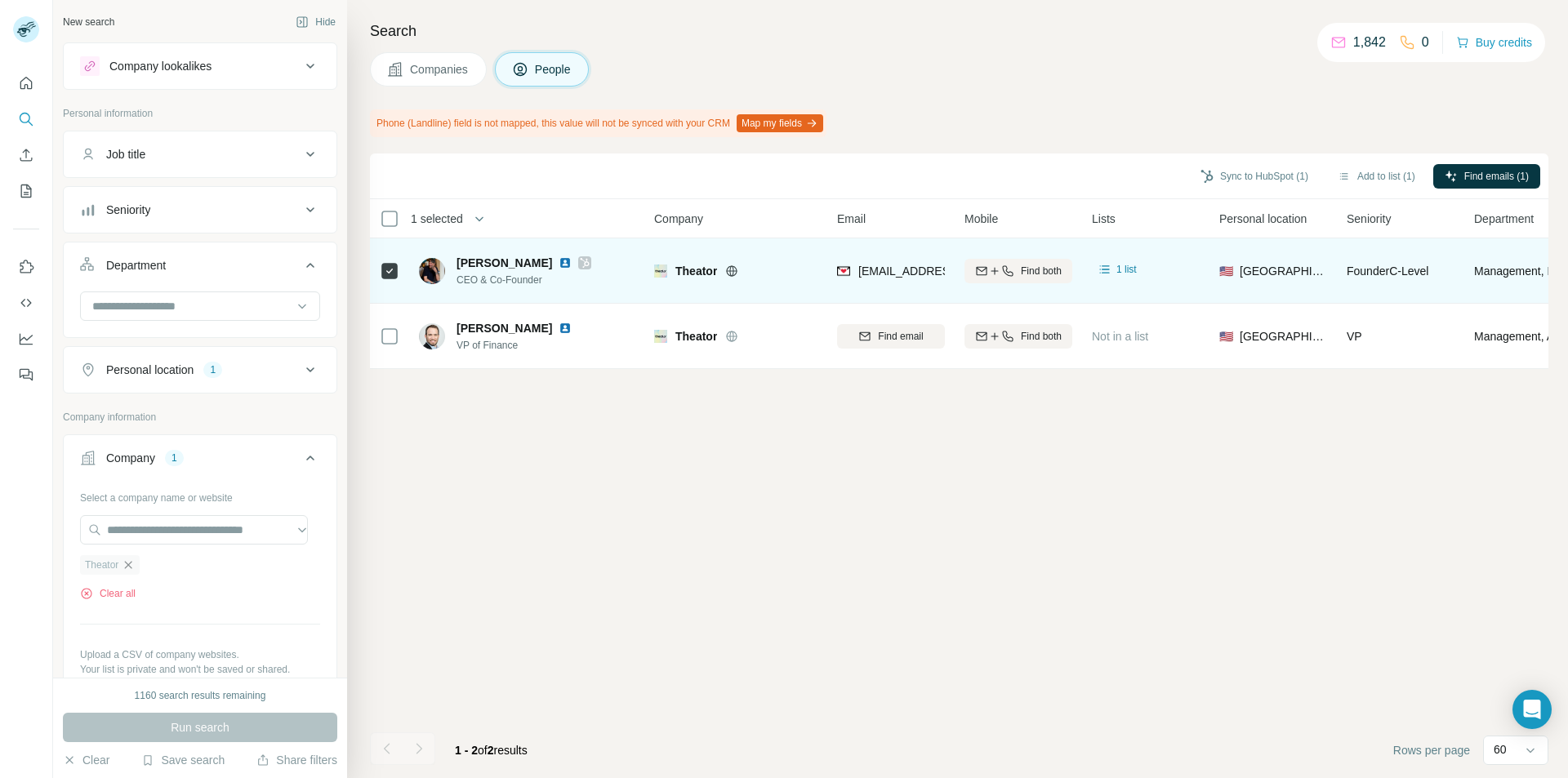
click at [127, 561] on icon "button" at bounding box center [127, 564] width 13 height 13
